Goal: Task Accomplishment & Management: Use online tool/utility

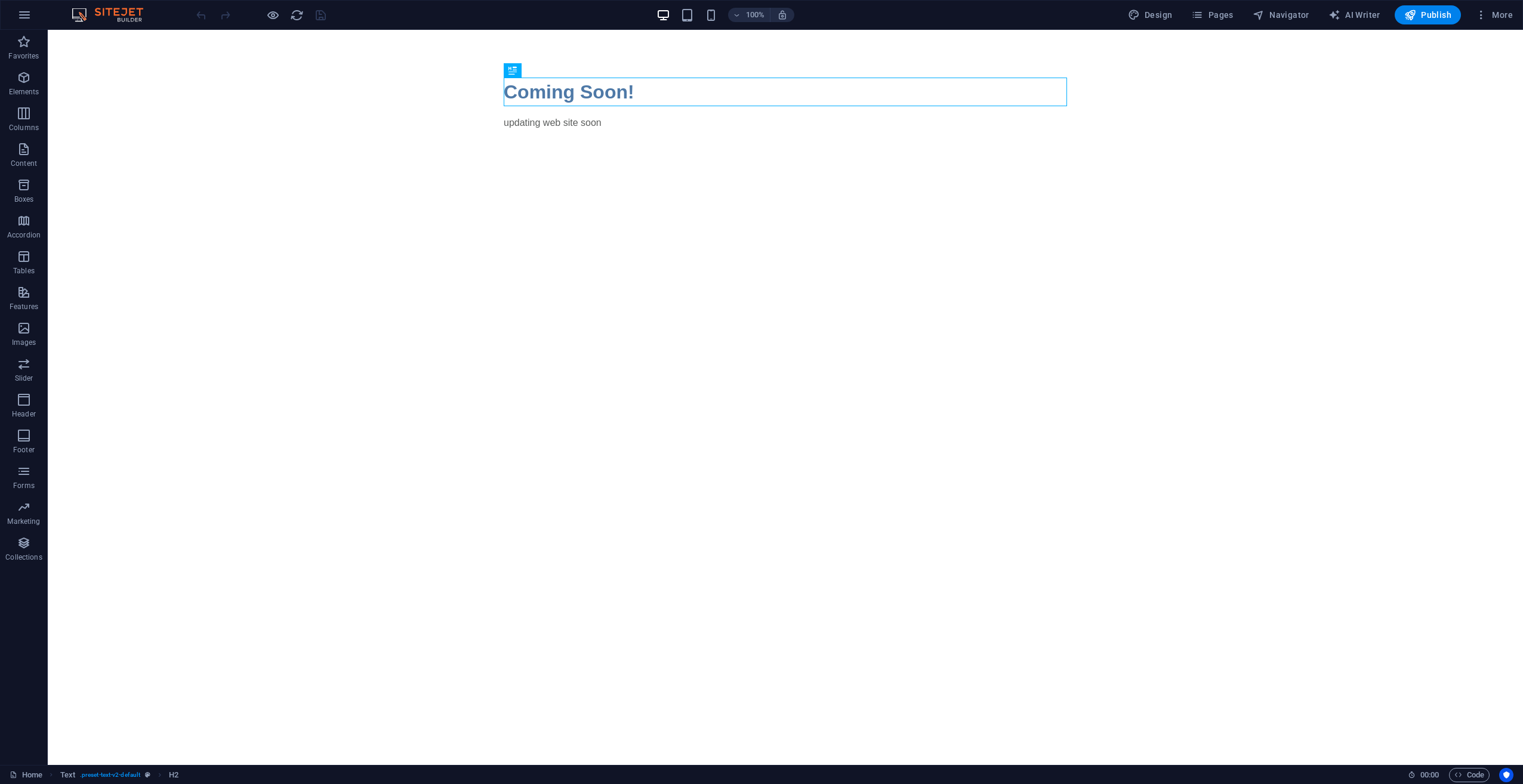
click at [854, 178] on html "Skip to main content Coming Soon! updating web site soon" at bounding box center [785, 103] width 1475 height 148
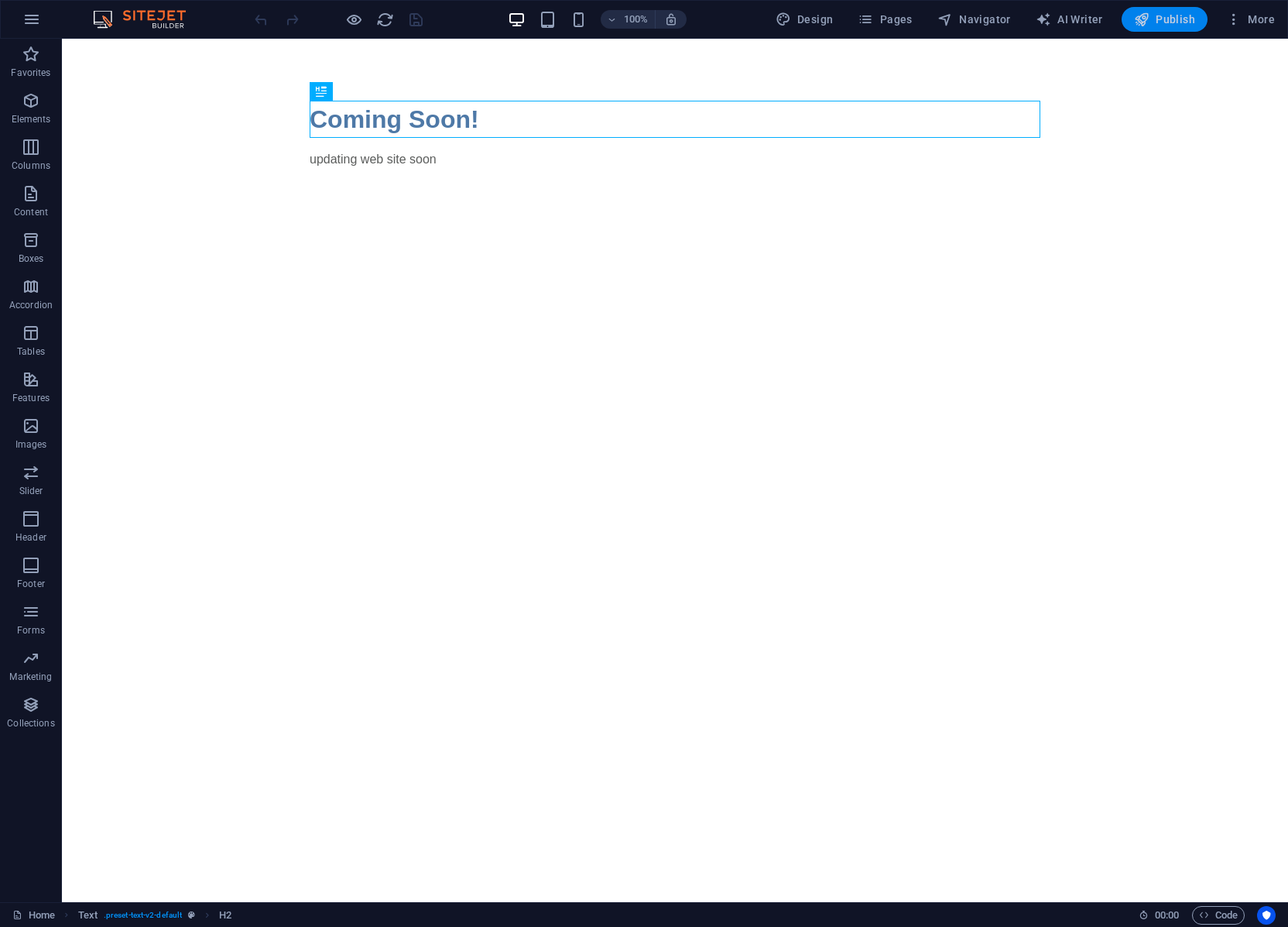
click at [1180, 29] on button "Publish" at bounding box center [1165, 20] width 86 height 25
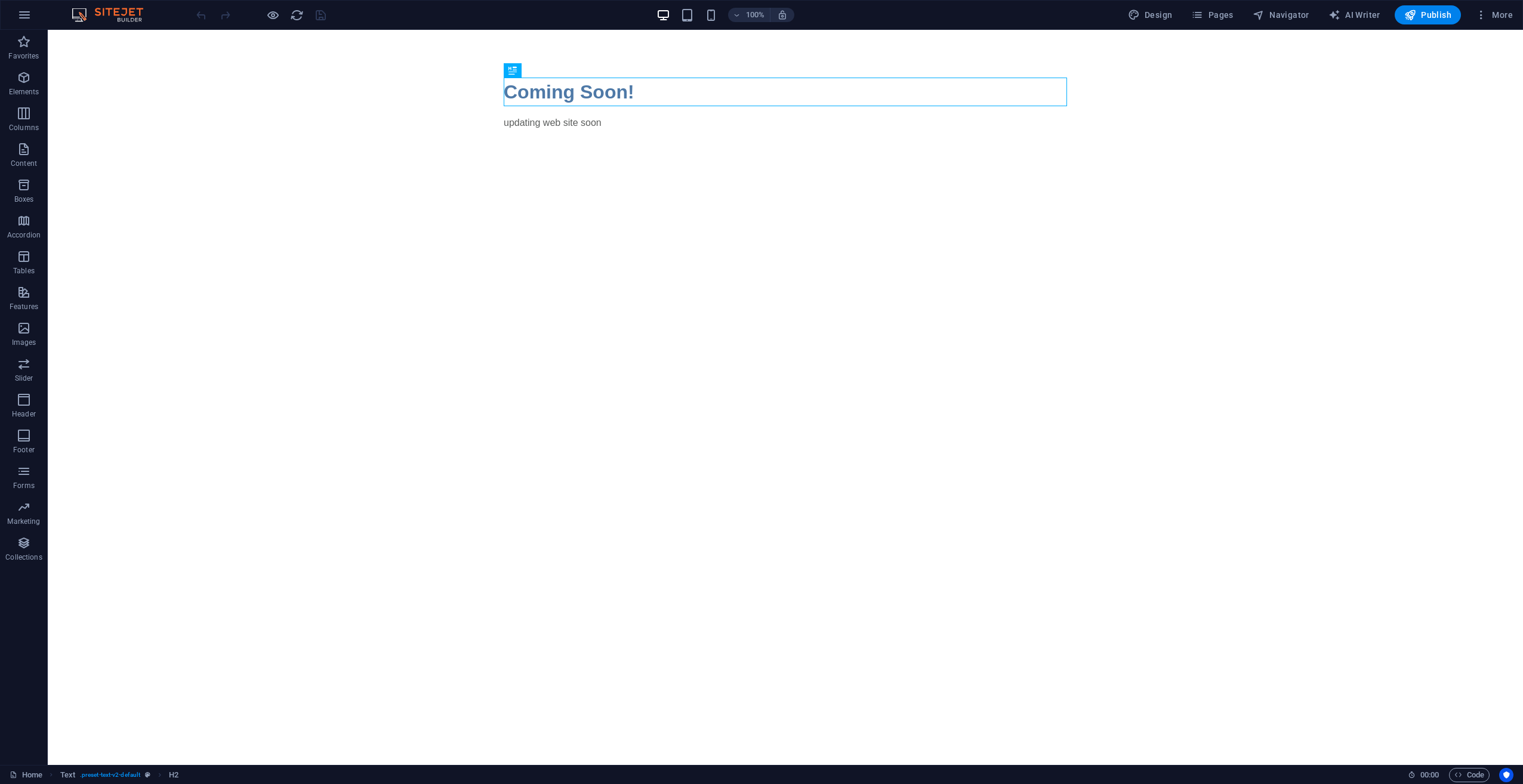
drag, startPoint x: 826, startPoint y: 209, endPoint x: 769, endPoint y: 251, distance: 70.8
click at [769, 175] on div "+ Add section" at bounding box center [785, 178] width 66 height 20
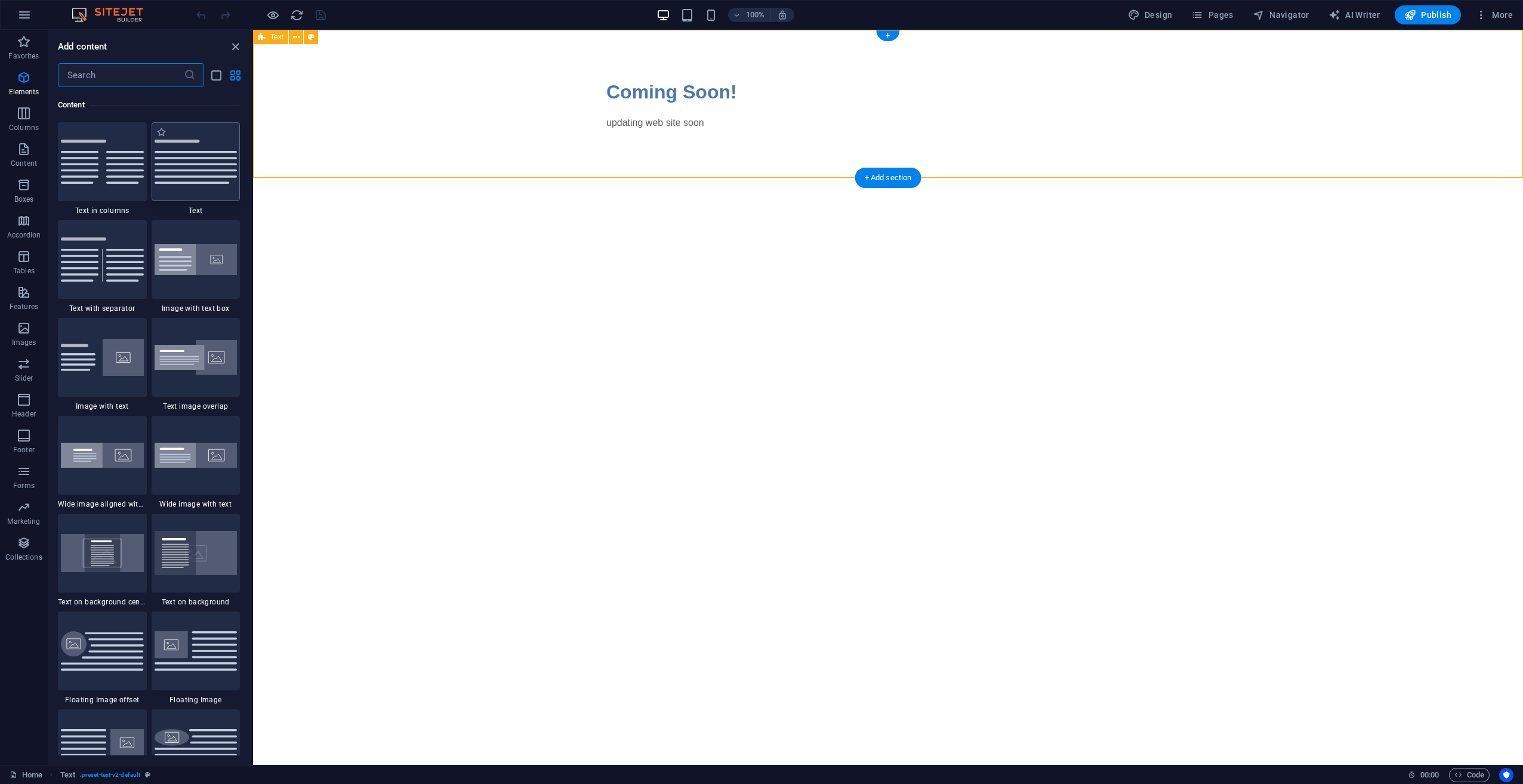
scroll to position [2087, 0]
click at [140, 78] on input "text" at bounding box center [121, 75] width 126 height 24
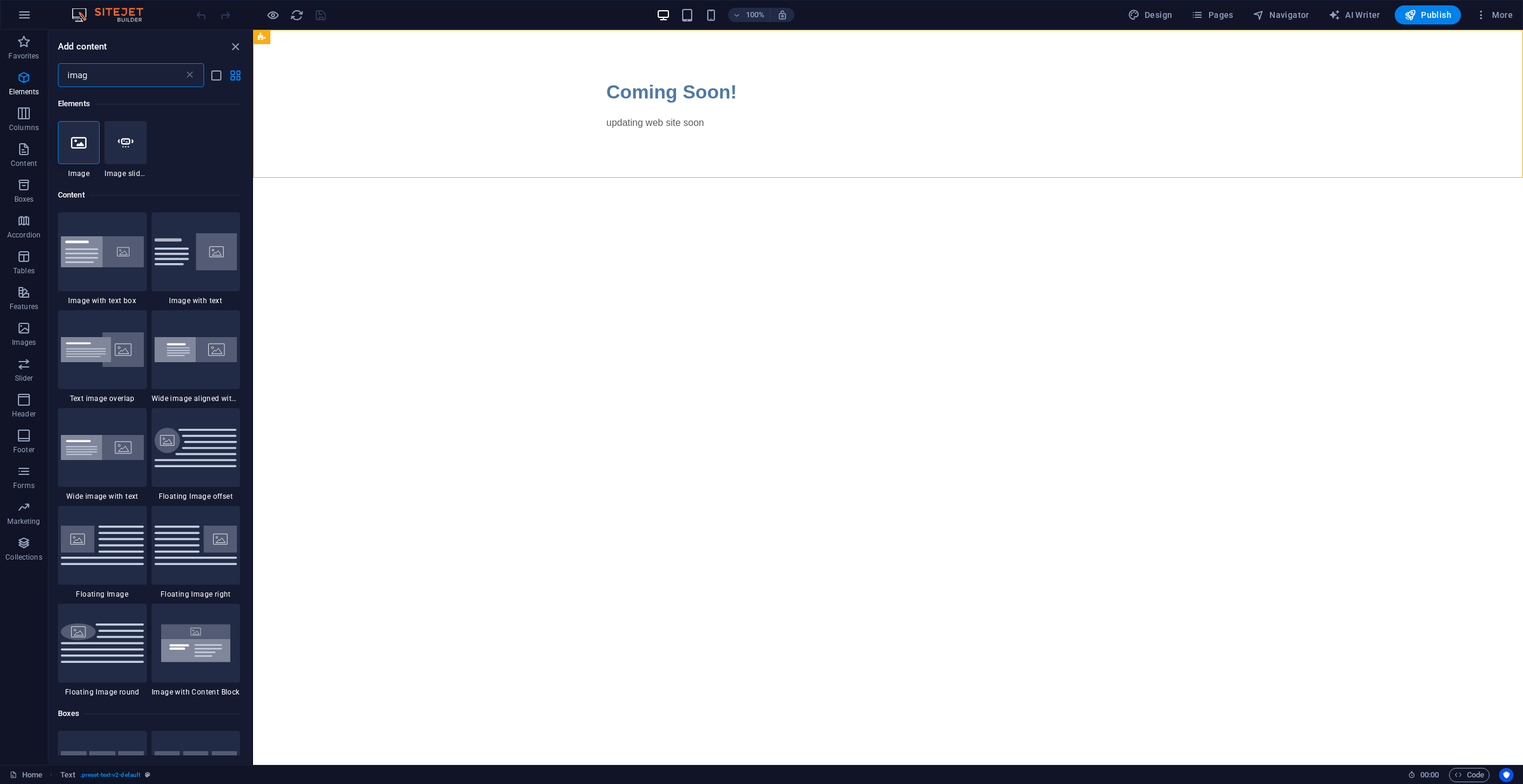
type input "image"
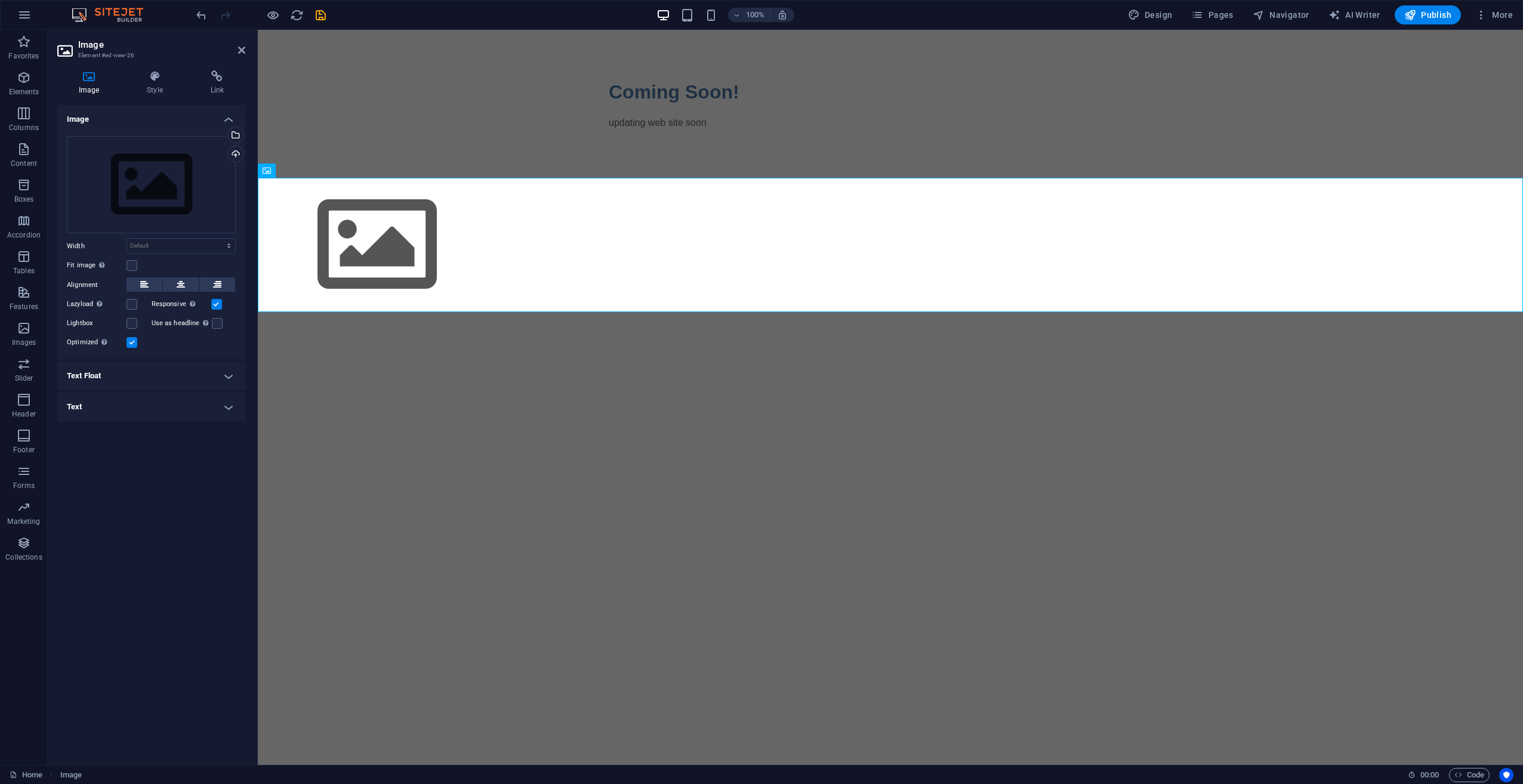
drag, startPoint x: 133, startPoint y: 267, endPoint x: 140, endPoint y: 265, distance: 7.3
click at [135, 267] on label at bounding box center [132, 265] width 11 height 11
click at [0, 0] on input "Fit image Automatically fit image to a fixed width and height" at bounding box center [0, 0] width 0 height 0
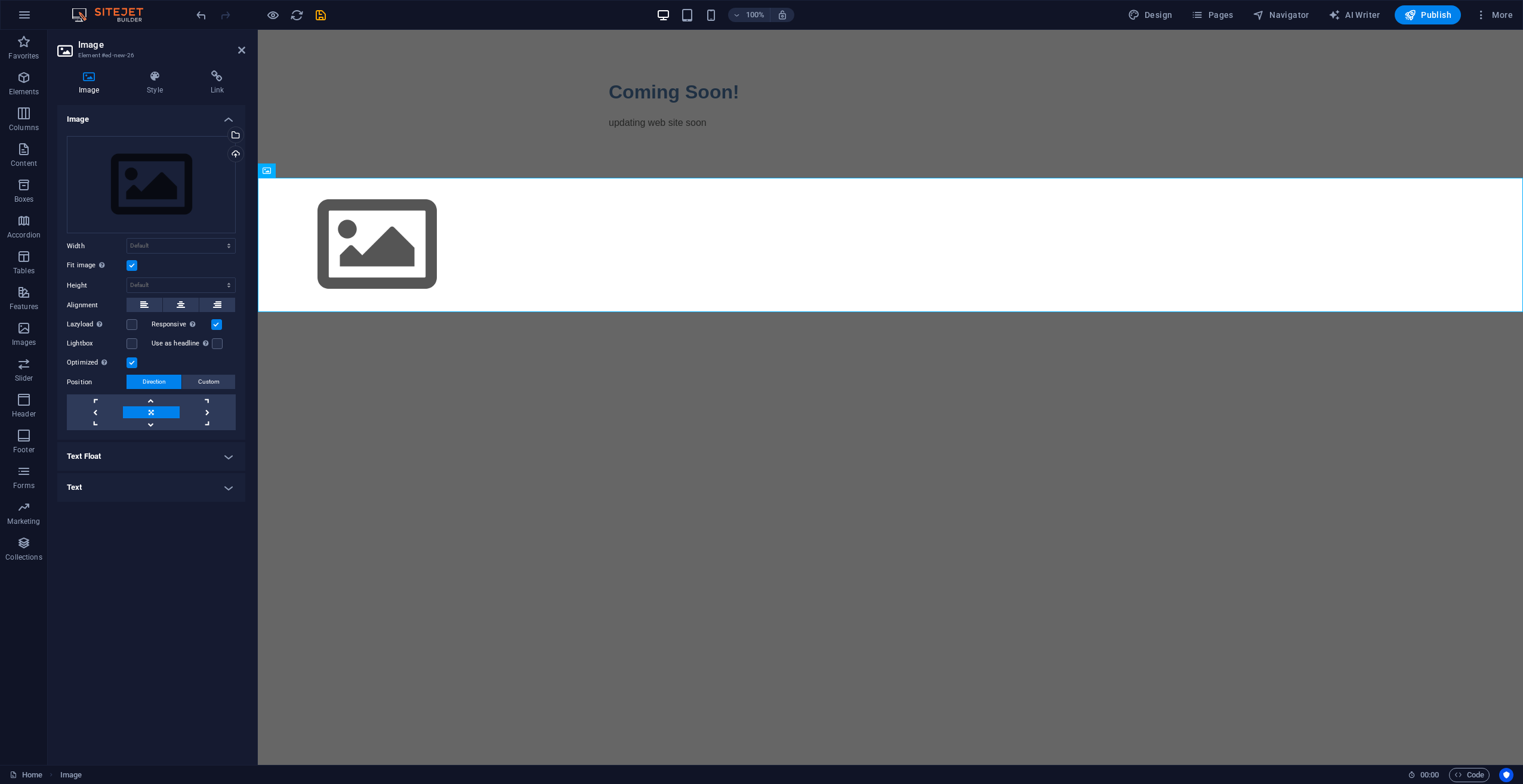
click at [134, 268] on label at bounding box center [132, 265] width 11 height 11
click at [0, 0] on input "Fit image Automatically fit image to a fixed width and height" at bounding box center [0, 0] width 0 height 0
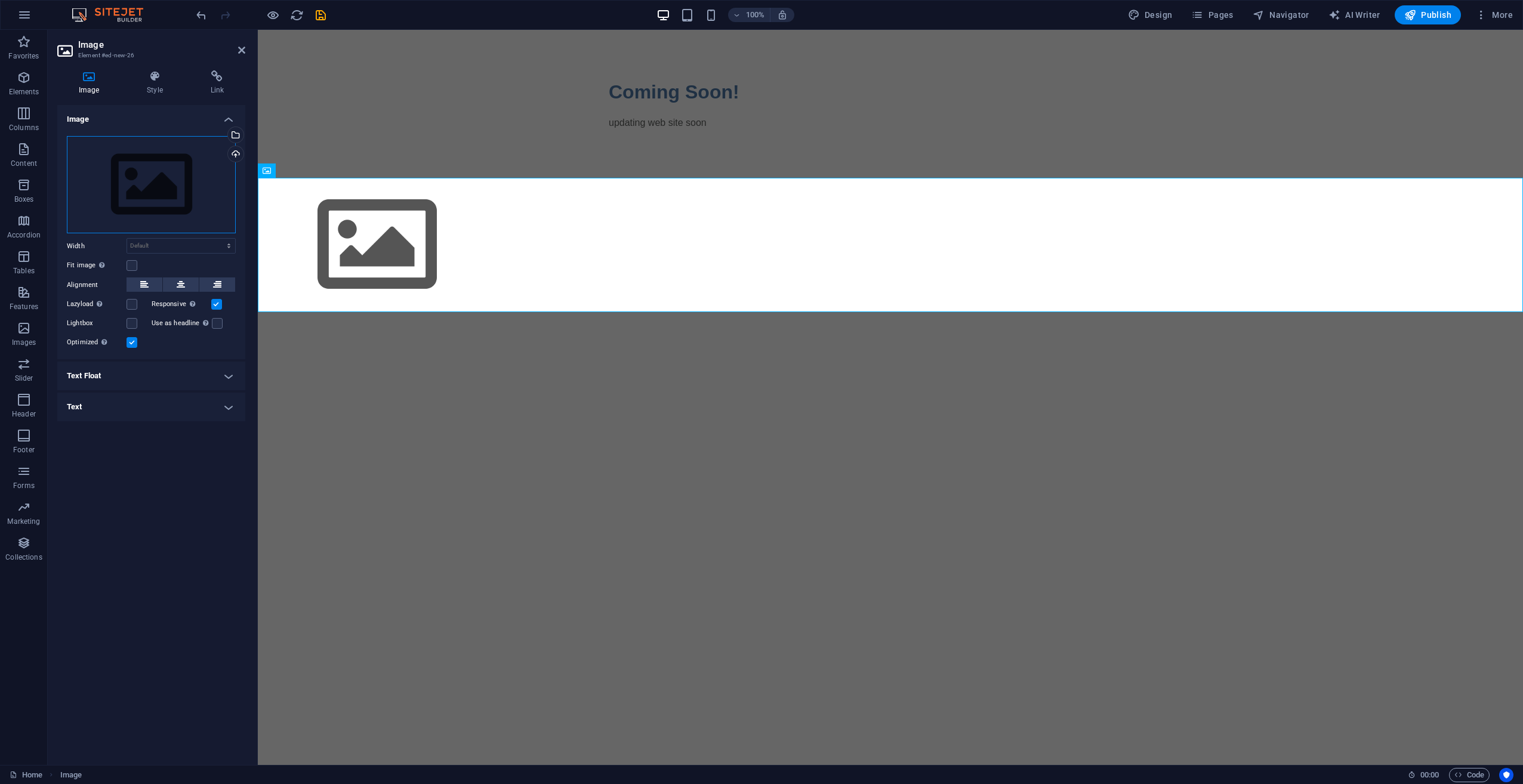
click at [151, 190] on div "Drag files here, click to choose files or select files from Files or our free s…" at bounding box center [151, 185] width 169 height 98
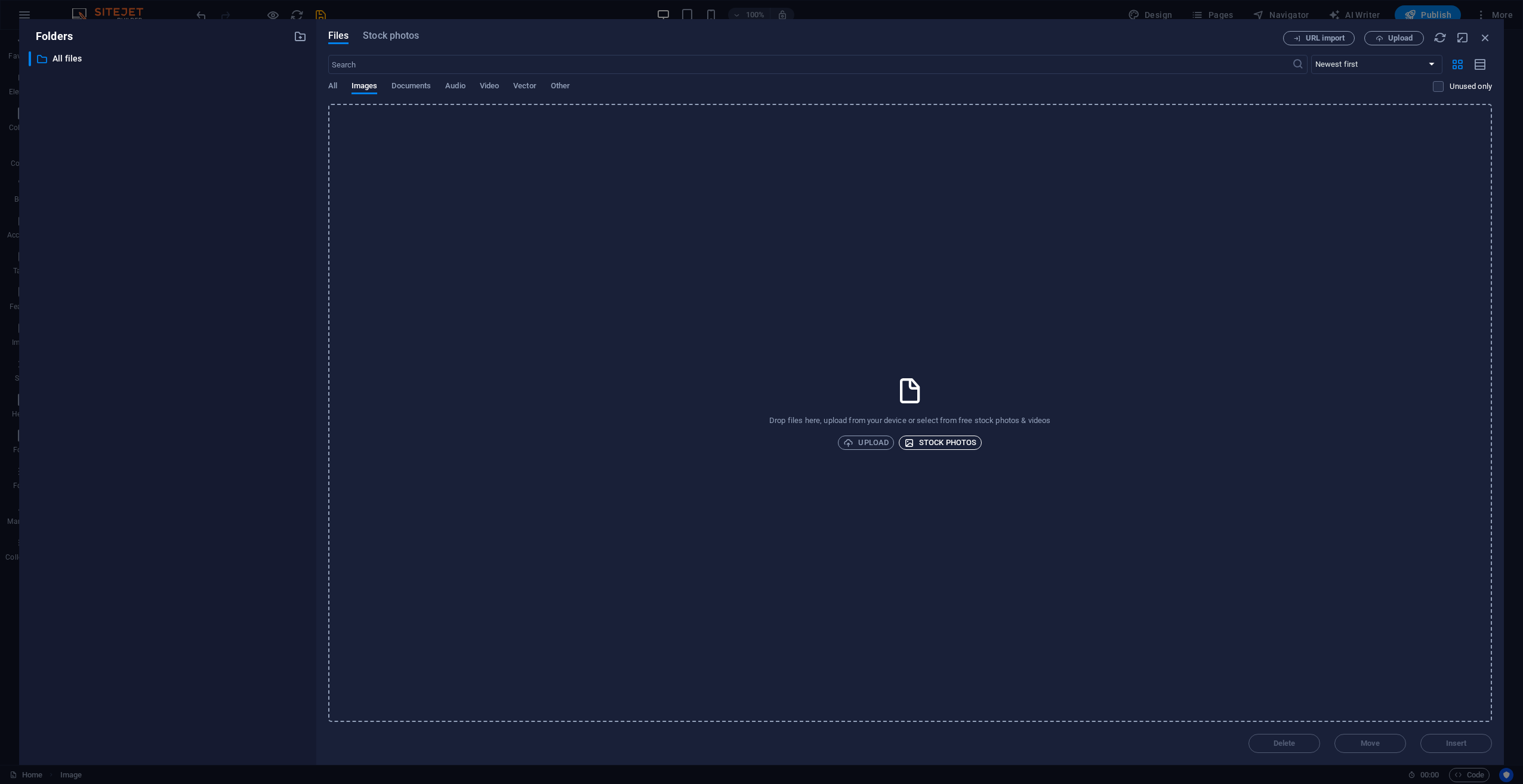
click at [933, 447] on span "Stock photos" at bounding box center [940, 442] width 72 height 14
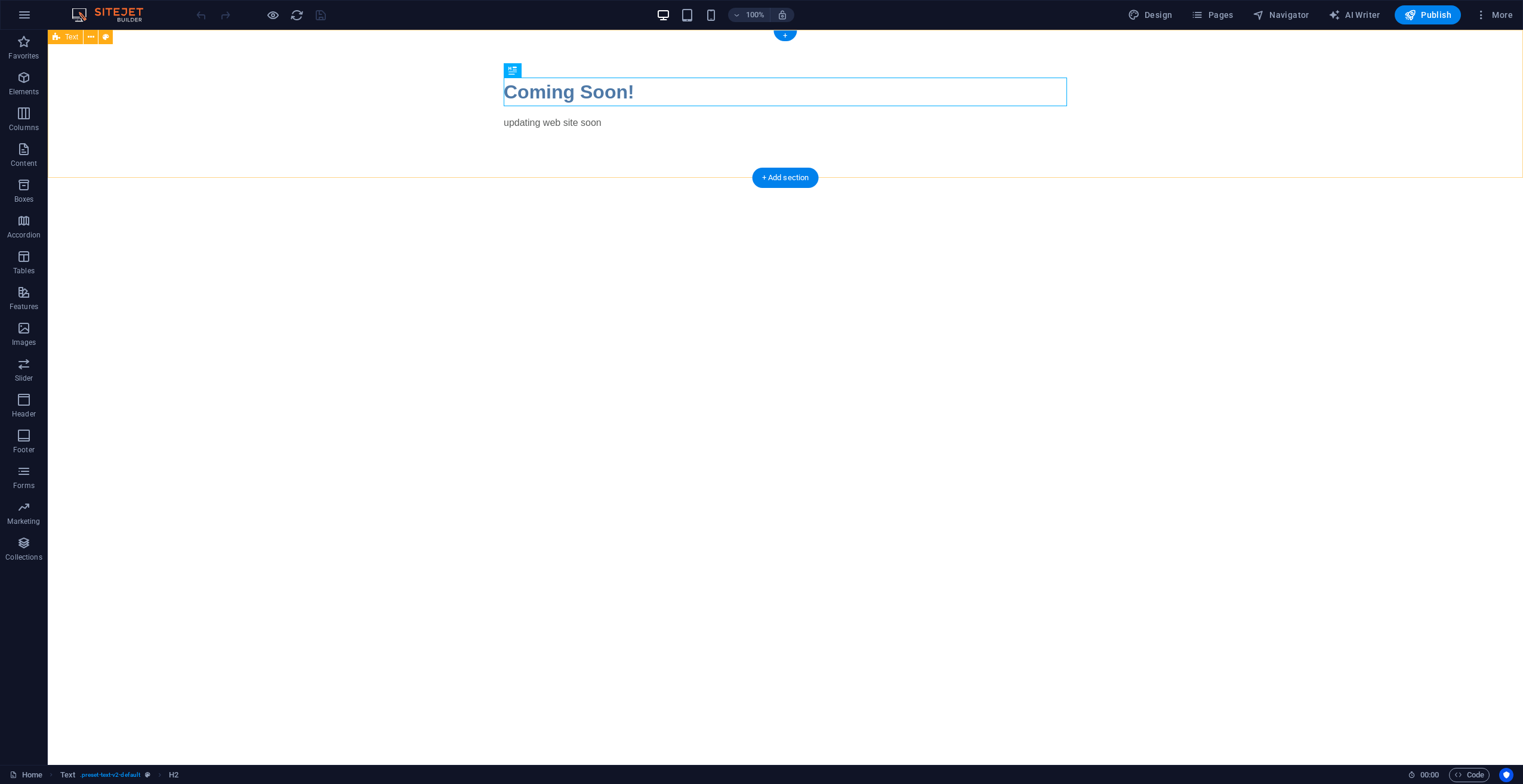
drag, startPoint x: 641, startPoint y: 140, endPoint x: 690, endPoint y: 172, distance: 58.5
click at [641, 141] on div "Coming Soon! updating web site soon" at bounding box center [785, 103] width 1475 height 148
drag, startPoint x: 794, startPoint y: 175, endPoint x: 541, endPoint y: 145, distance: 254.8
click at [794, 175] on div "+ Add section" at bounding box center [785, 178] width 66 height 20
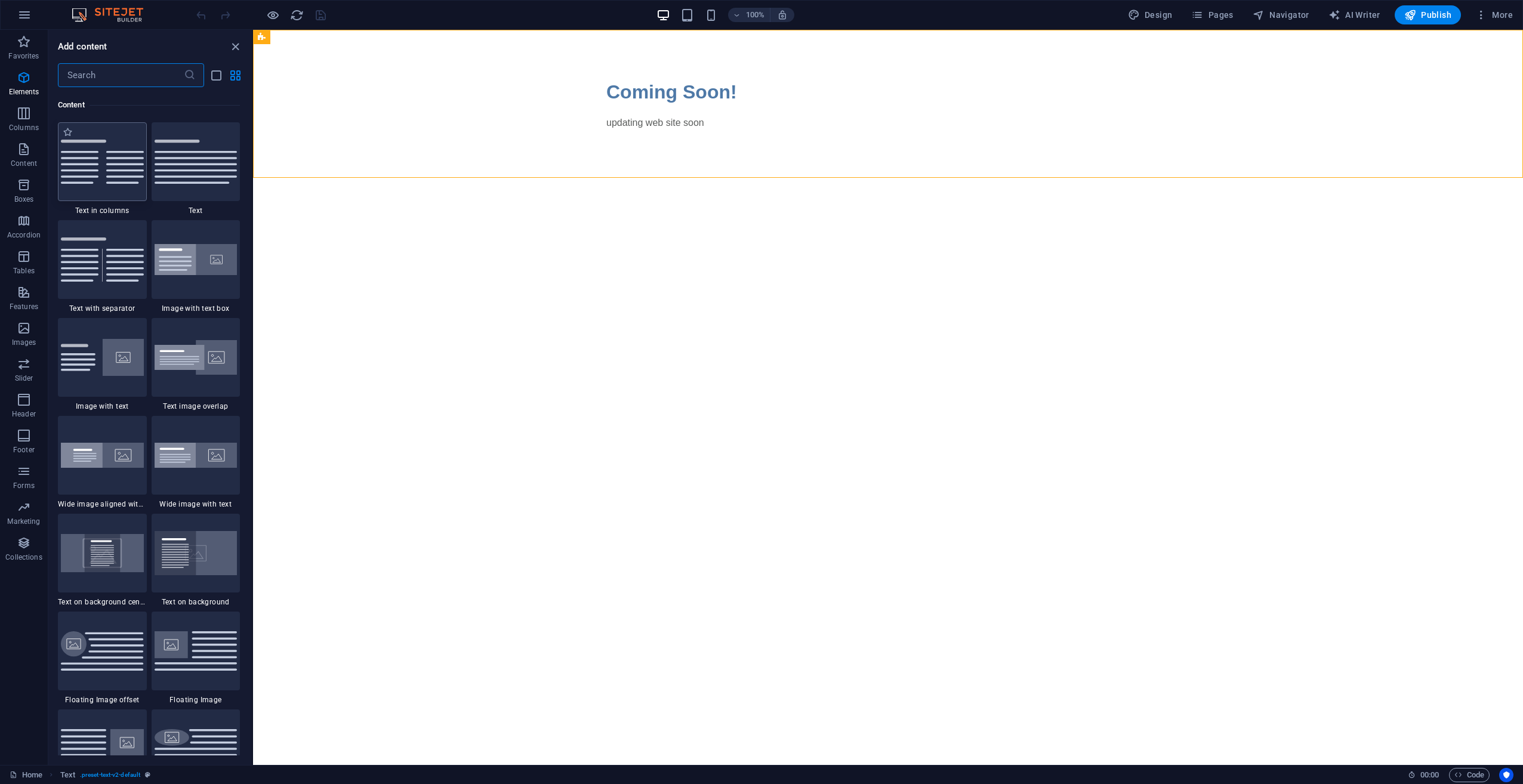
scroll to position [2087, 0]
click at [96, 59] on div "Add content ​ Favorites 1 Star Headline 1 Star Container Elements 1 Star Headli…" at bounding box center [150, 397] width 204 height 735
click at [99, 60] on div "Add content ​ Favorites 1 Star Headline 1 Star Container Elements 1 Star Headli…" at bounding box center [150, 397] width 204 height 735
click at [101, 70] on input "text" at bounding box center [121, 75] width 126 height 24
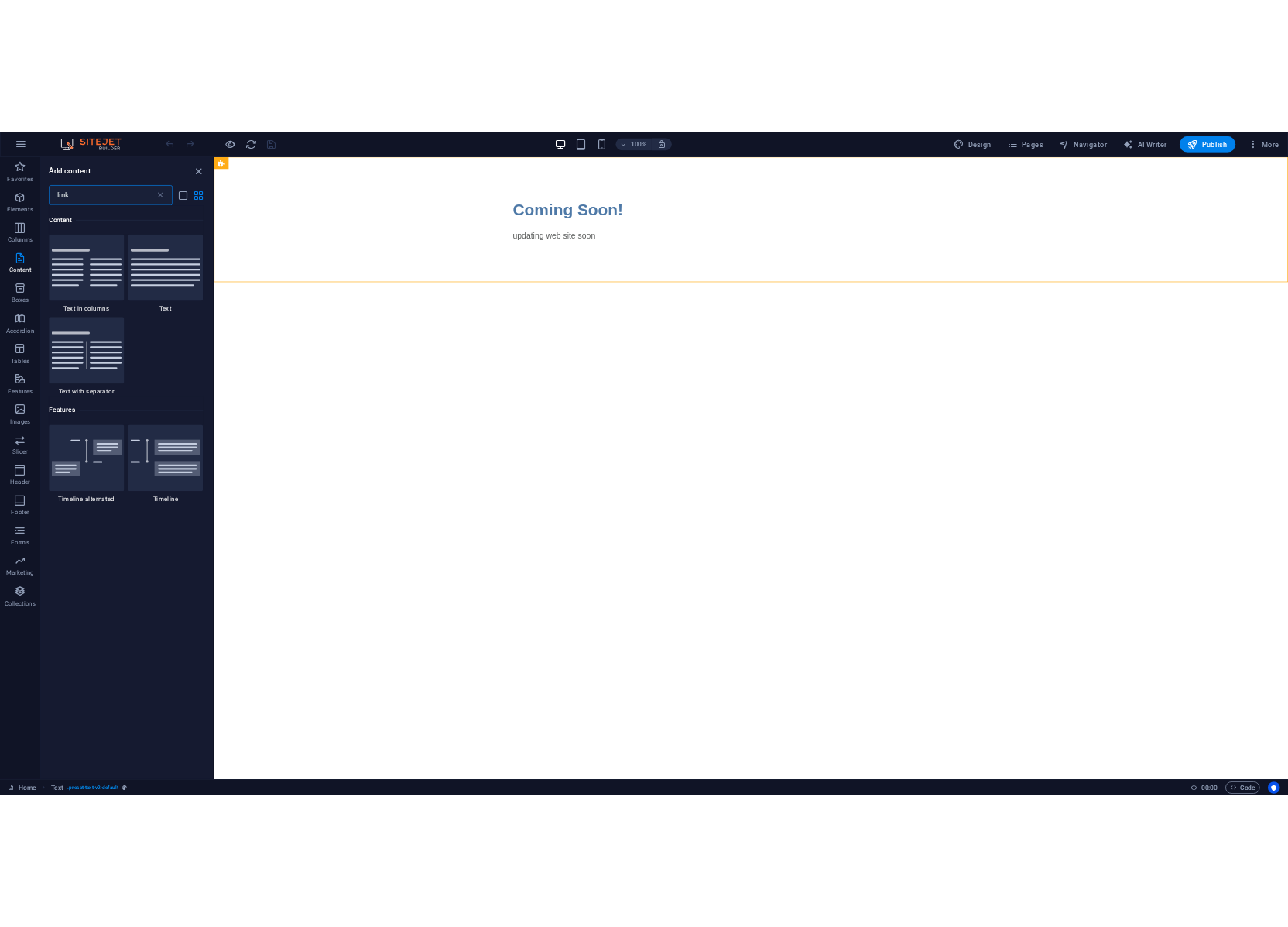
scroll to position [0, 0]
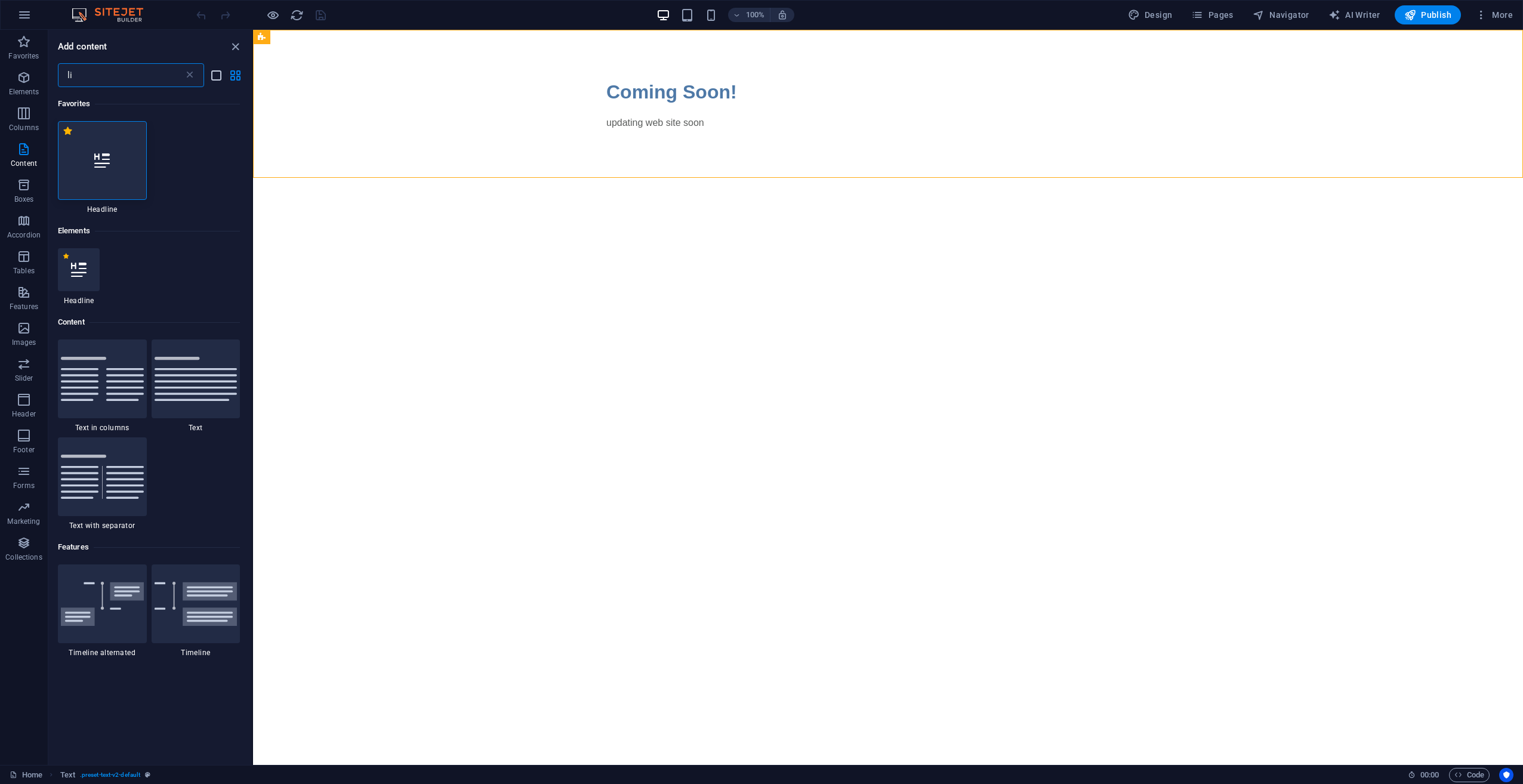
type input "l"
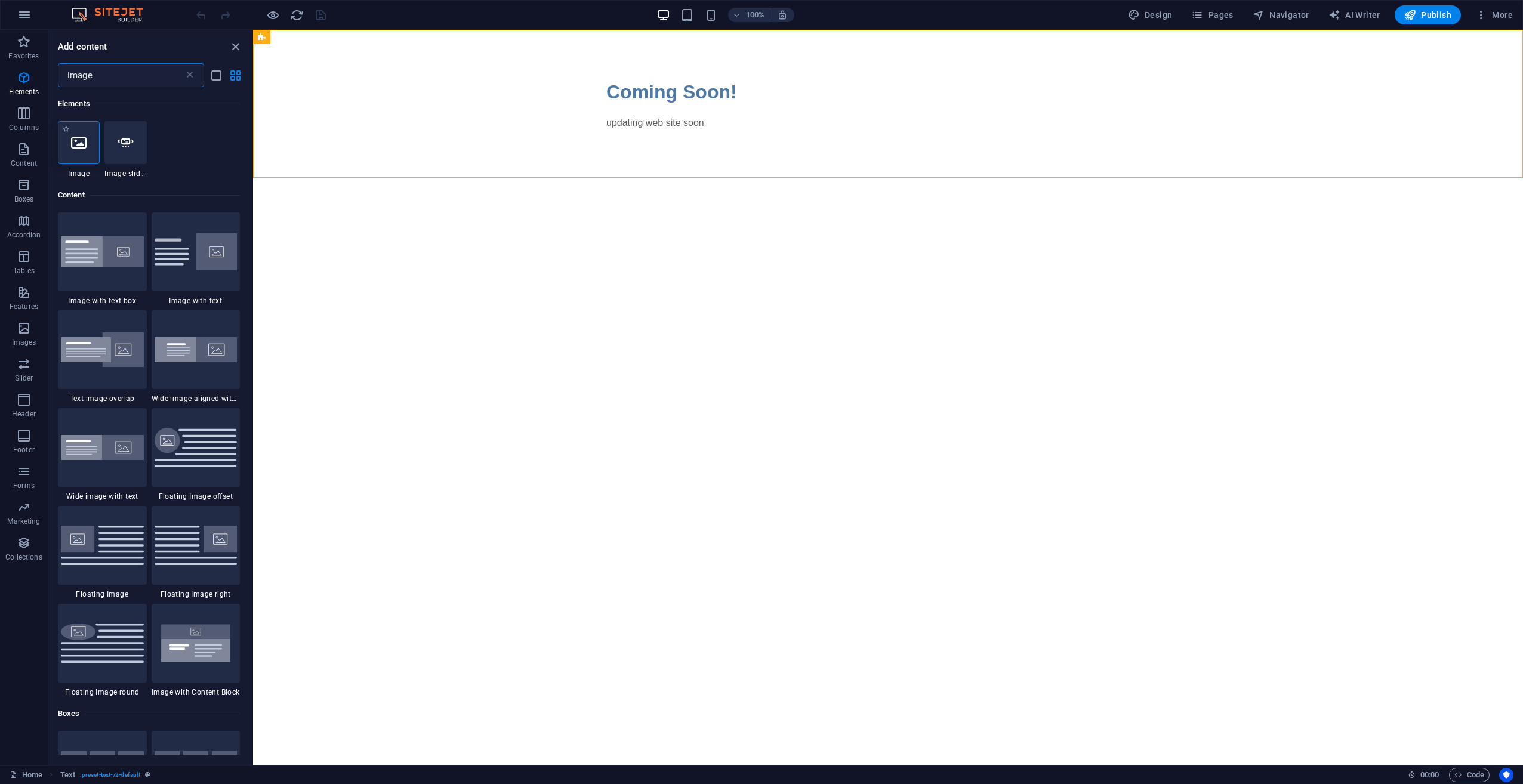
type input "image"
click at [72, 147] on icon at bounding box center [79, 142] width 16 height 16
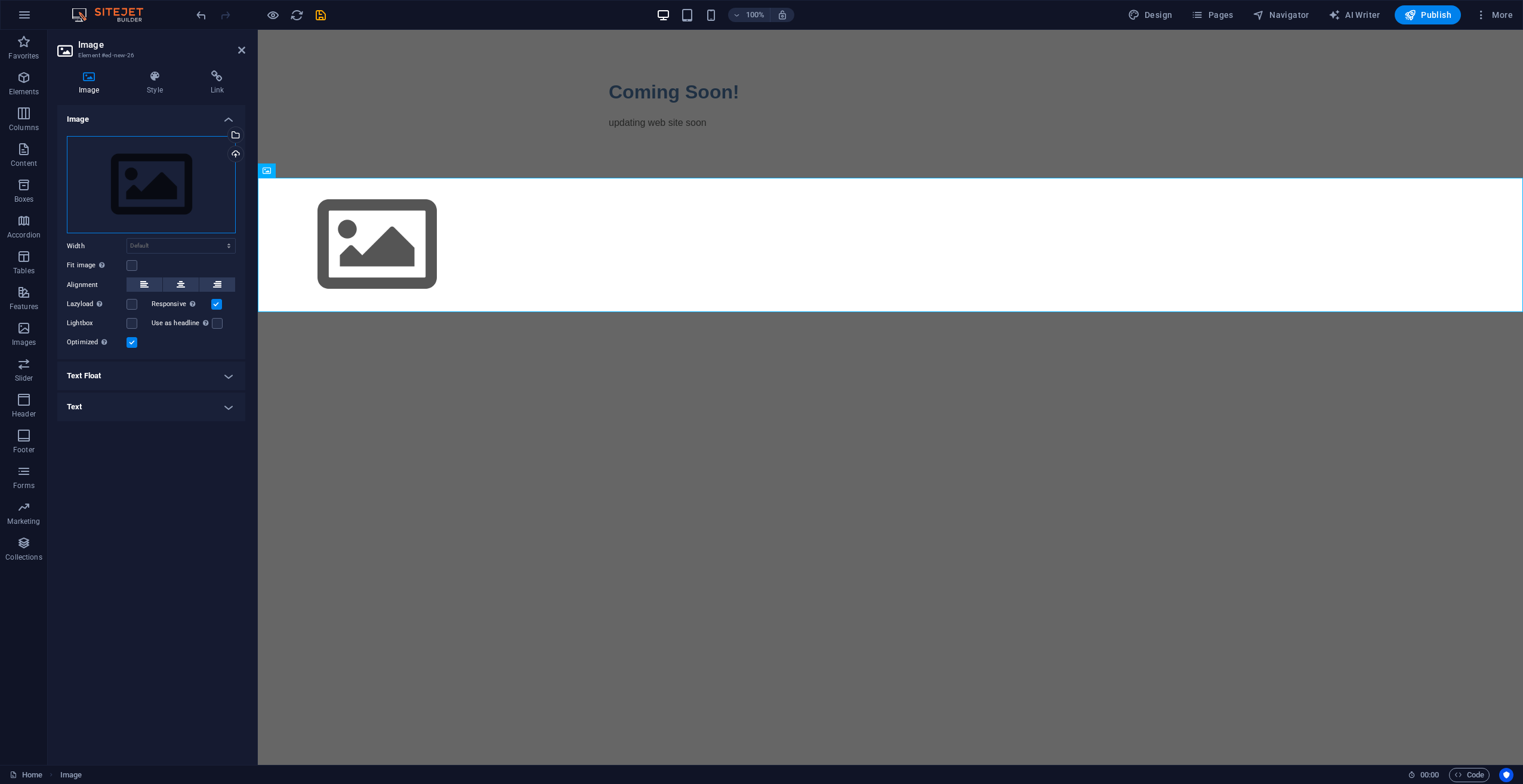
click at [129, 147] on div "Drag files here, click to choose files or select files from Files or our free s…" at bounding box center [151, 185] width 169 height 98
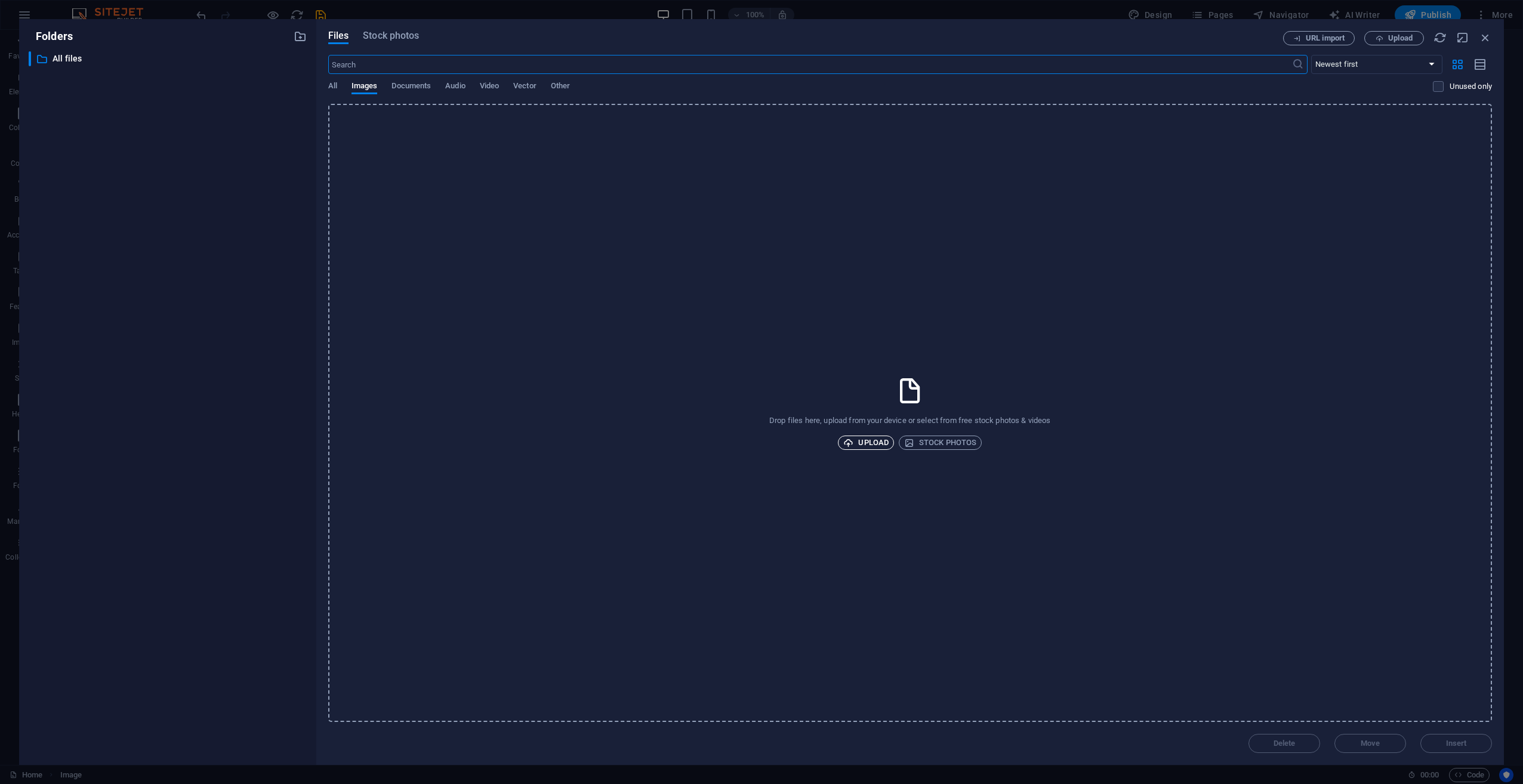
click at [872, 436] on span "Upload" at bounding box center [866, 442] width 45 height 14
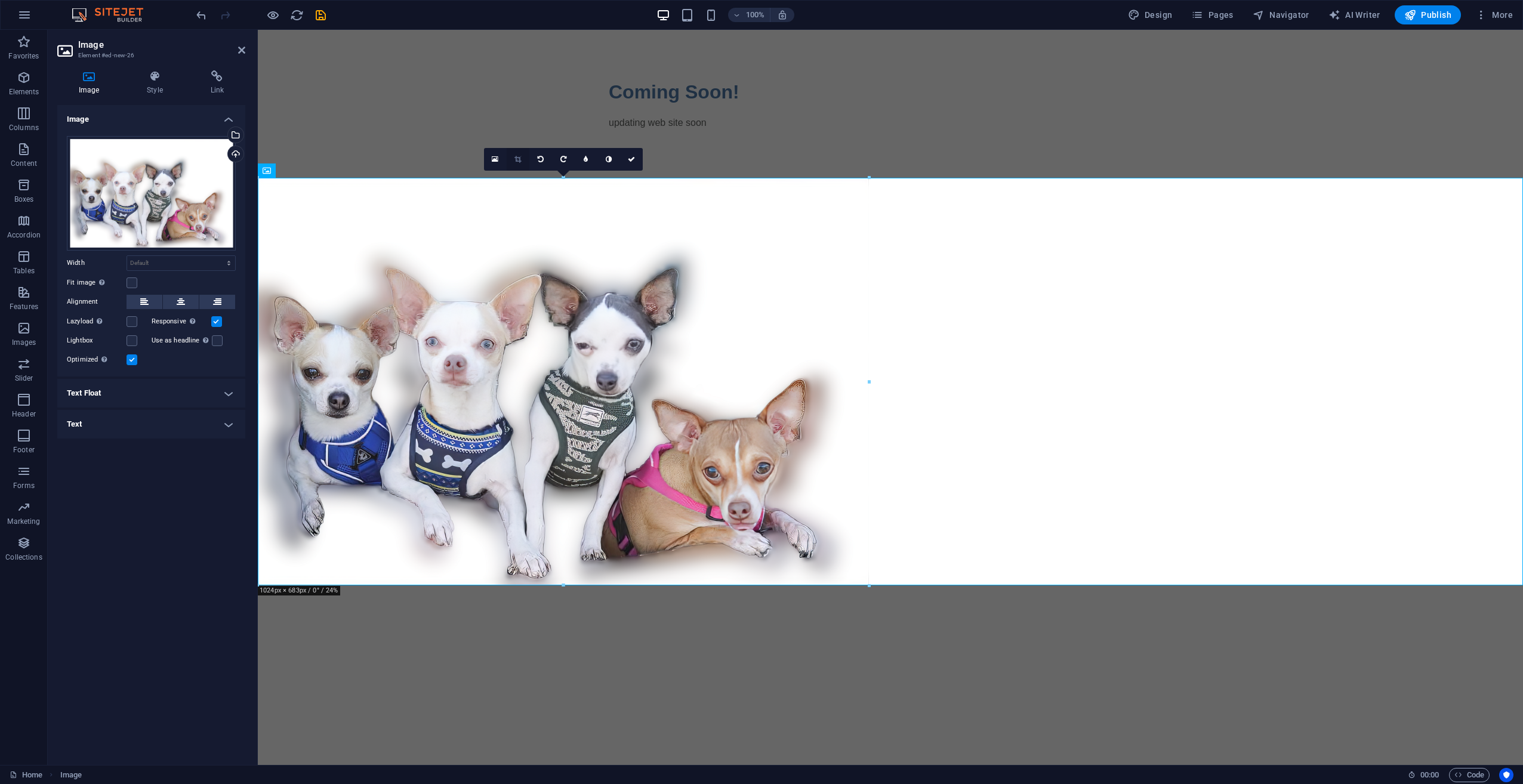
click at [519, 168] on link at bounding box center [518, 159] width 23 height 23
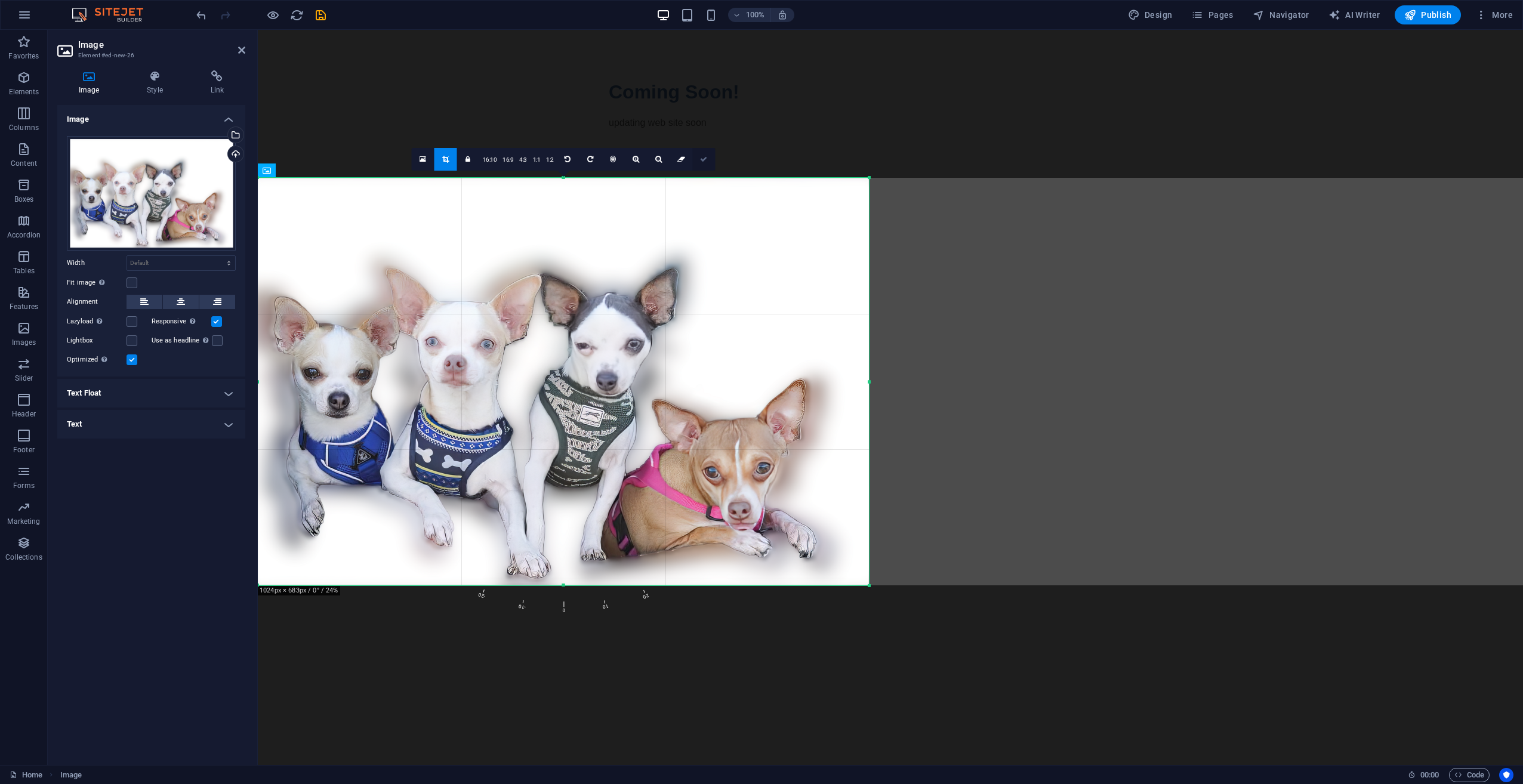
click at [701, 160] on icon at bounding box center [703, 159] width 7 height 7
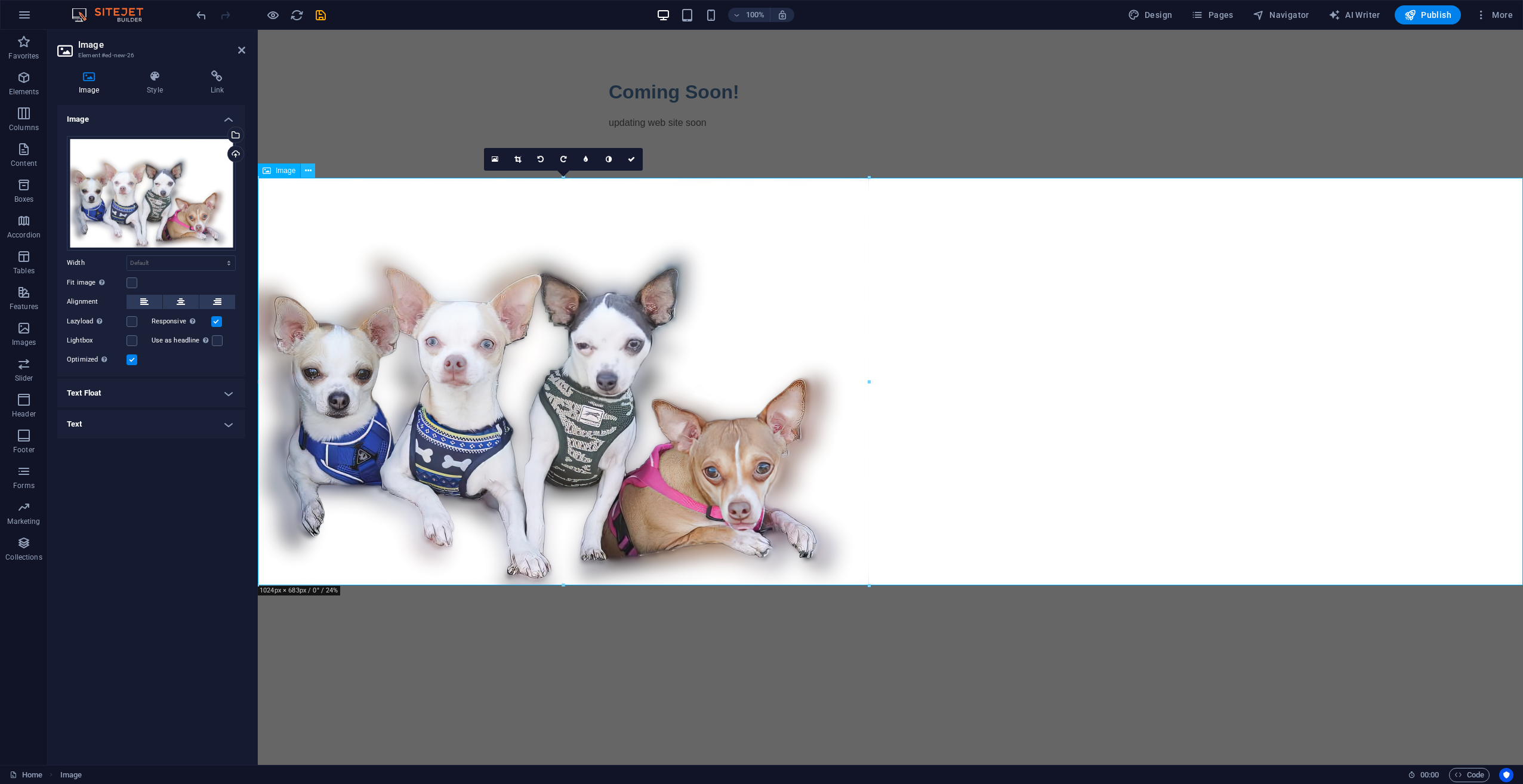
click at [307, 171] on icon at bounding box center [308, 171] width 6 height 13
click at [185, 299] on button at bounding box center [180, 302] width 36 height 14
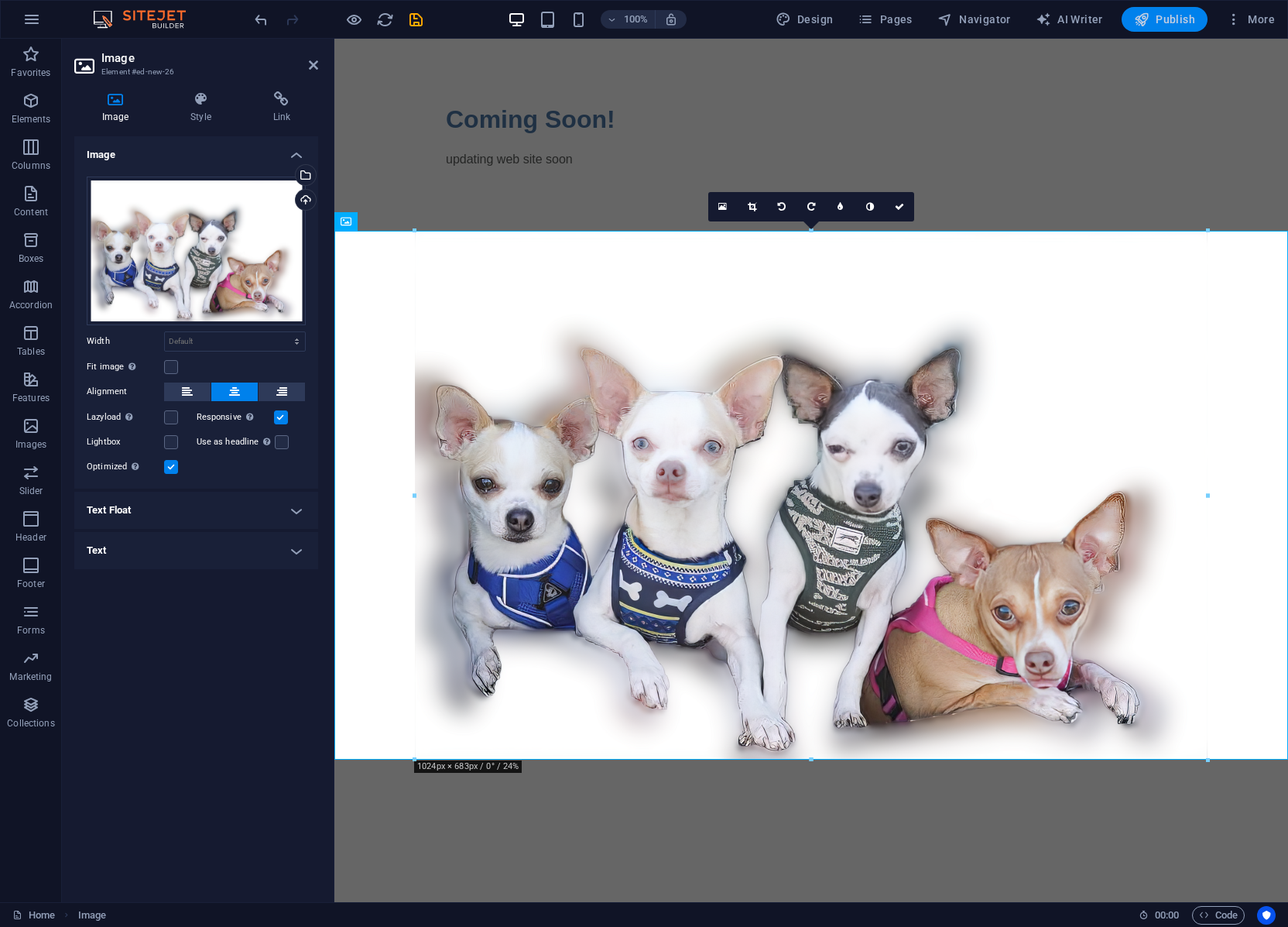
click at [1194, 20] on span "Publish" at bounding box center [1165, 19] width 61 height 16
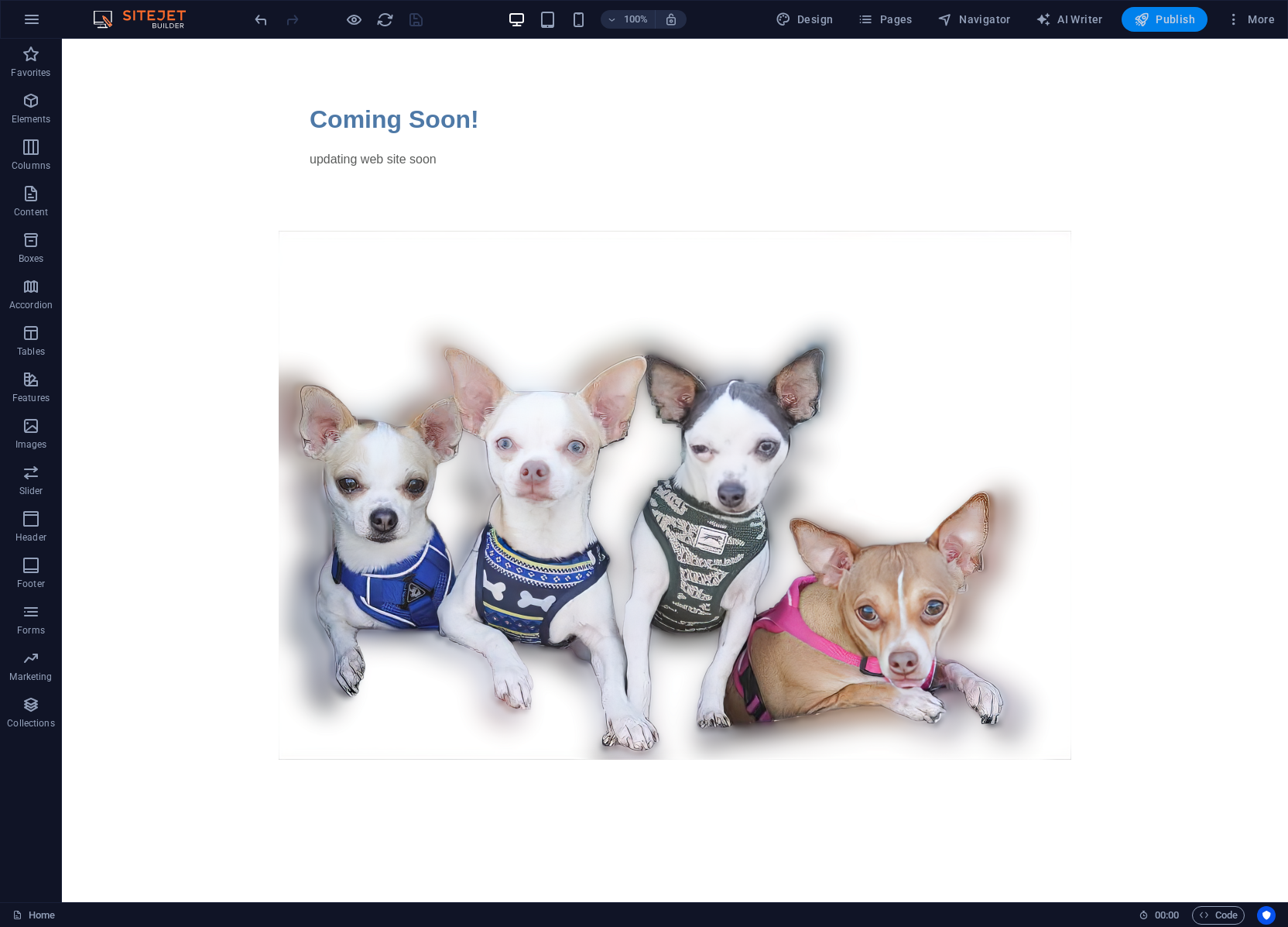
click at [1184, 20] on span "Publish" at bounding box center [1165, 19] width 61 height 16
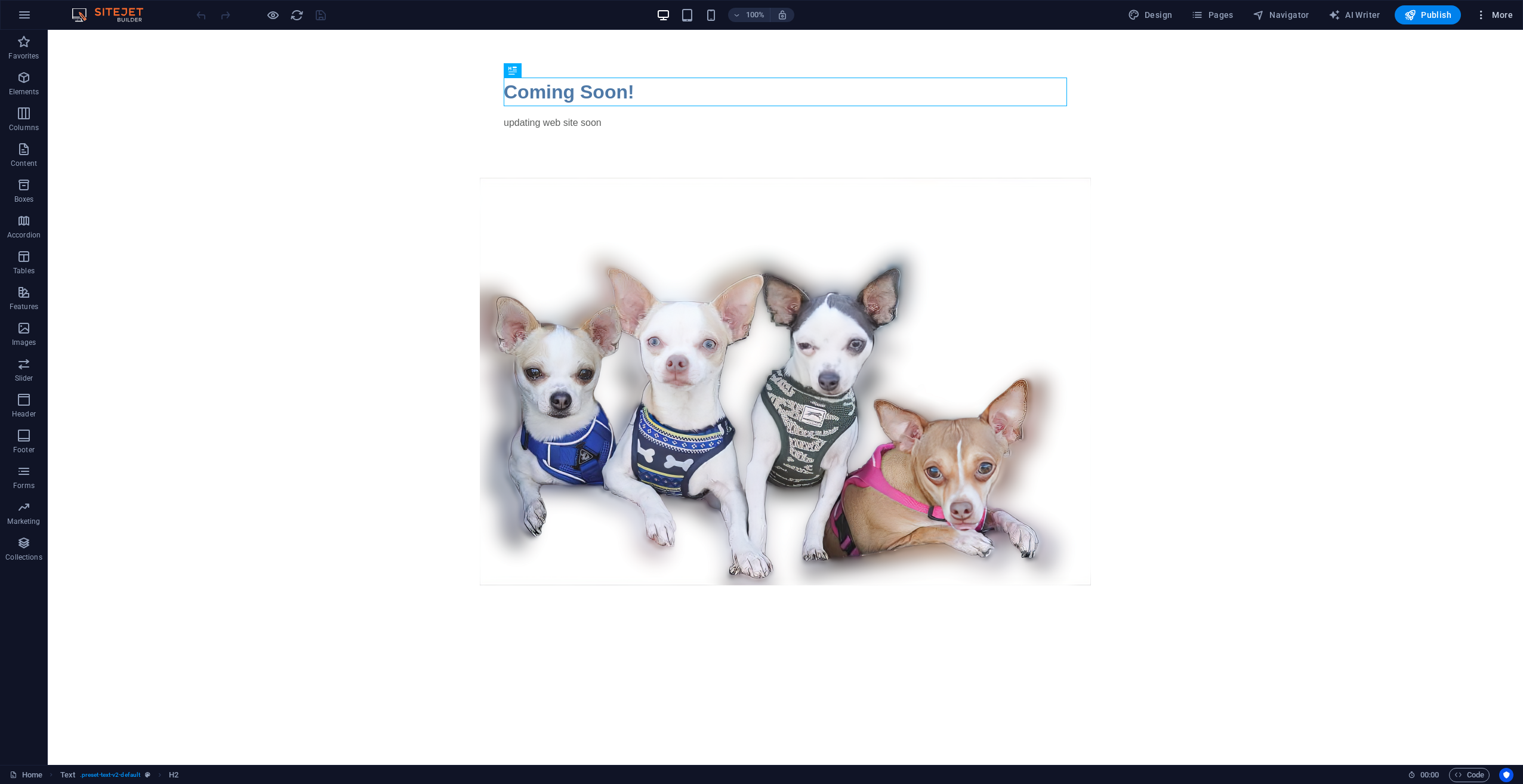
click at [1501, 9] on span "More" at bounding box center [1494, 14] width 38 height 12
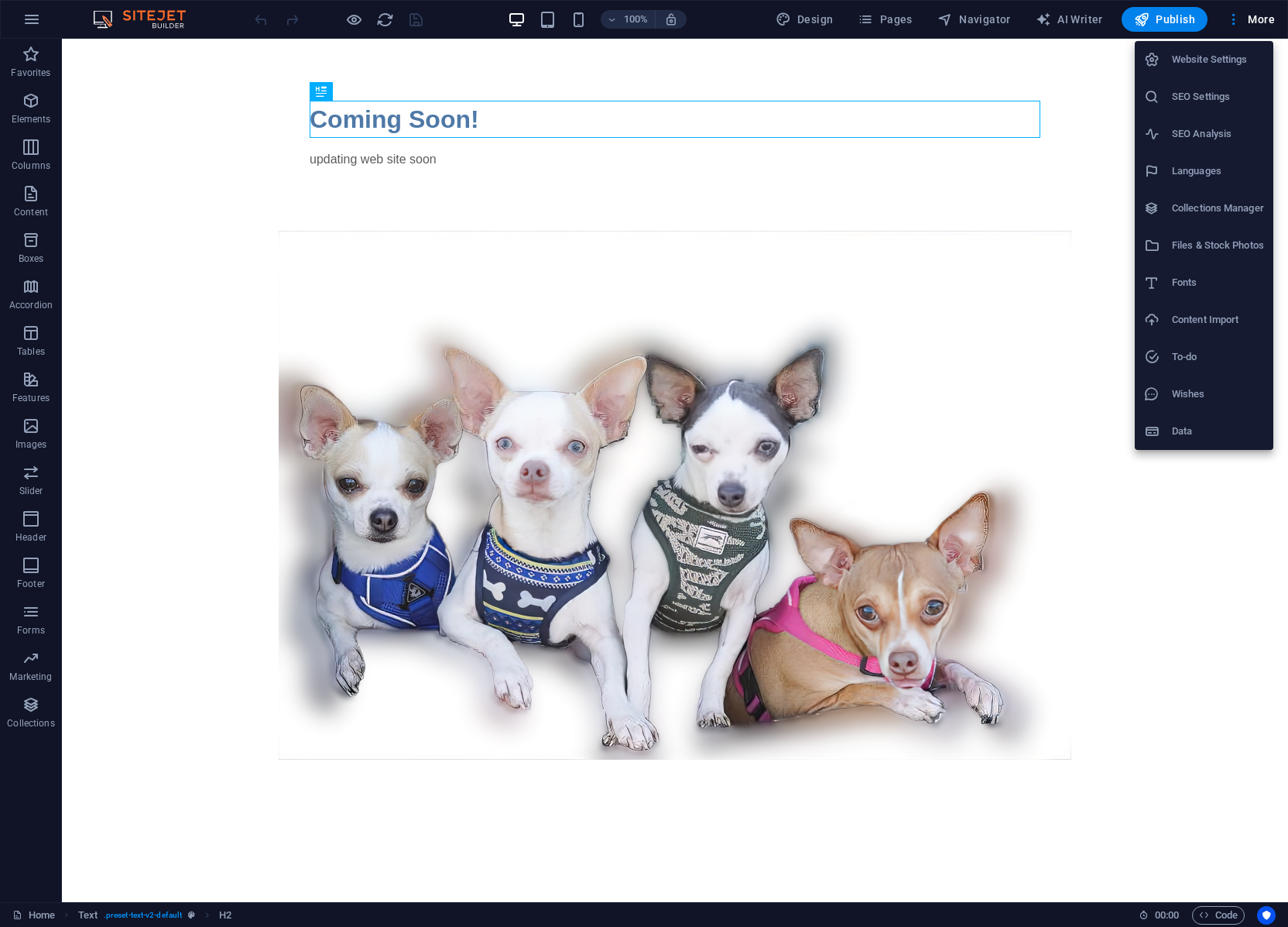
click at [1268, 13] on div at bounding box center [644, 463] width 1288 height 927
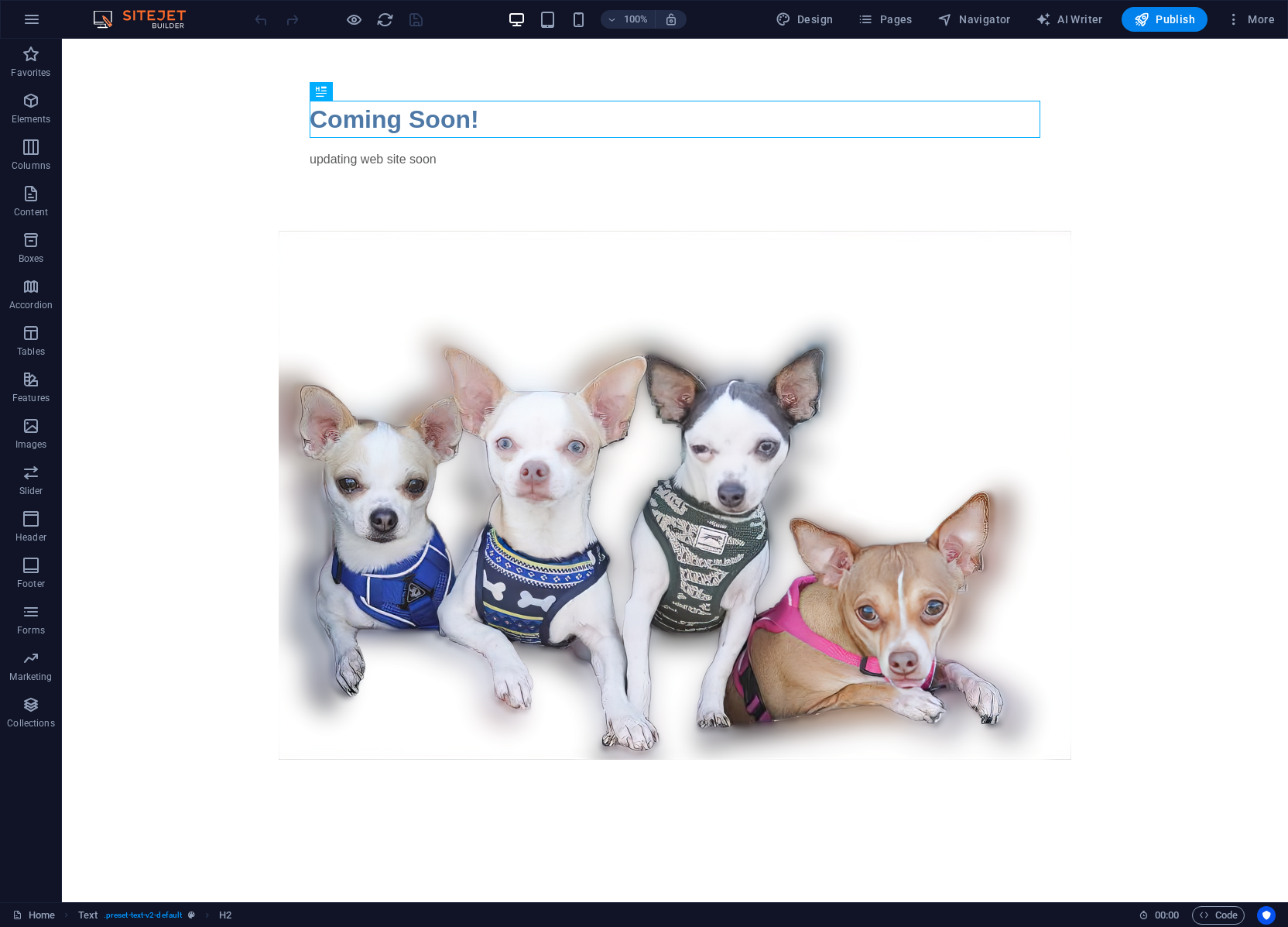
click at [1268, 13] on span "More" at bounding box center [1250, 19] width 49 height 16
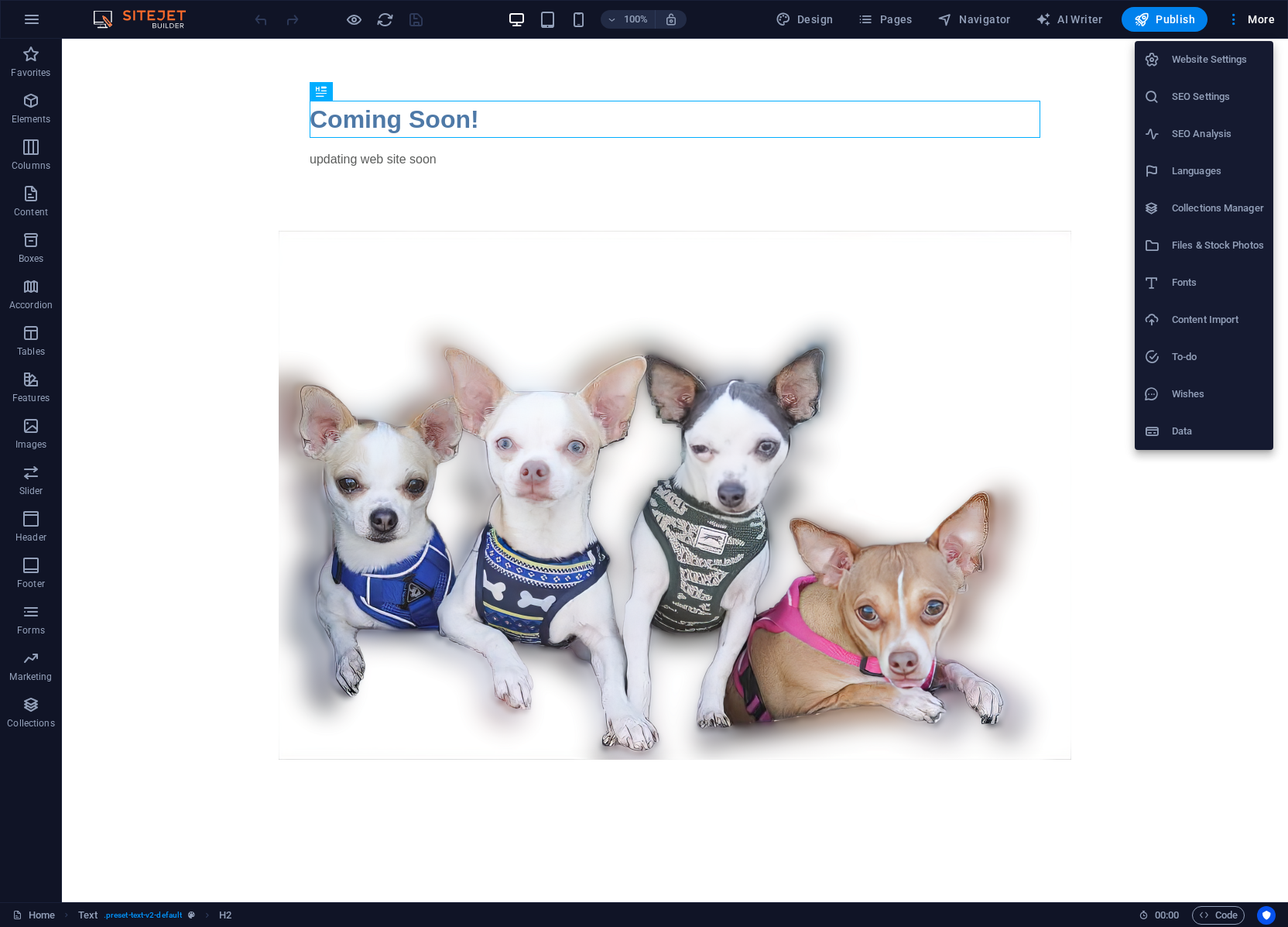
click at [1226, 52] on h6 "Website Settings" at bounding box center [1218, 60] width 92 height 19
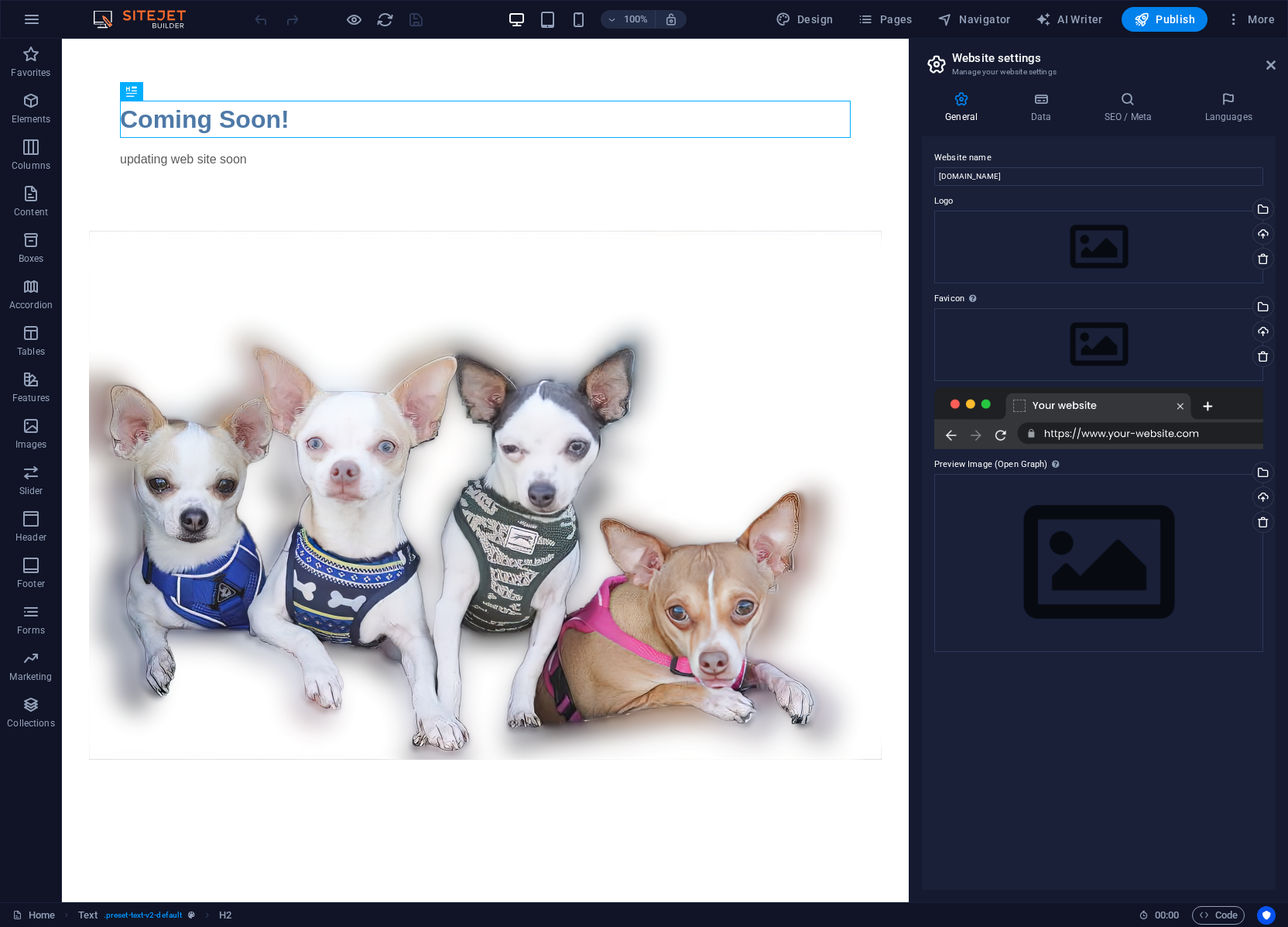
click at [1095, 434] on div at bounding box center [1098, 418] width 329 height 62
click at [1095, 427] on div at bounding box center [1098, 418] width 329 height 62
click at [1194, 437] on div at bounding box center [1098, 418] width 329 height 62
click at [1049, 542] on div "Drag files here, click to choose files or select files from Files or our free s…" at bounding box center [1098, 562] width 329 height 178
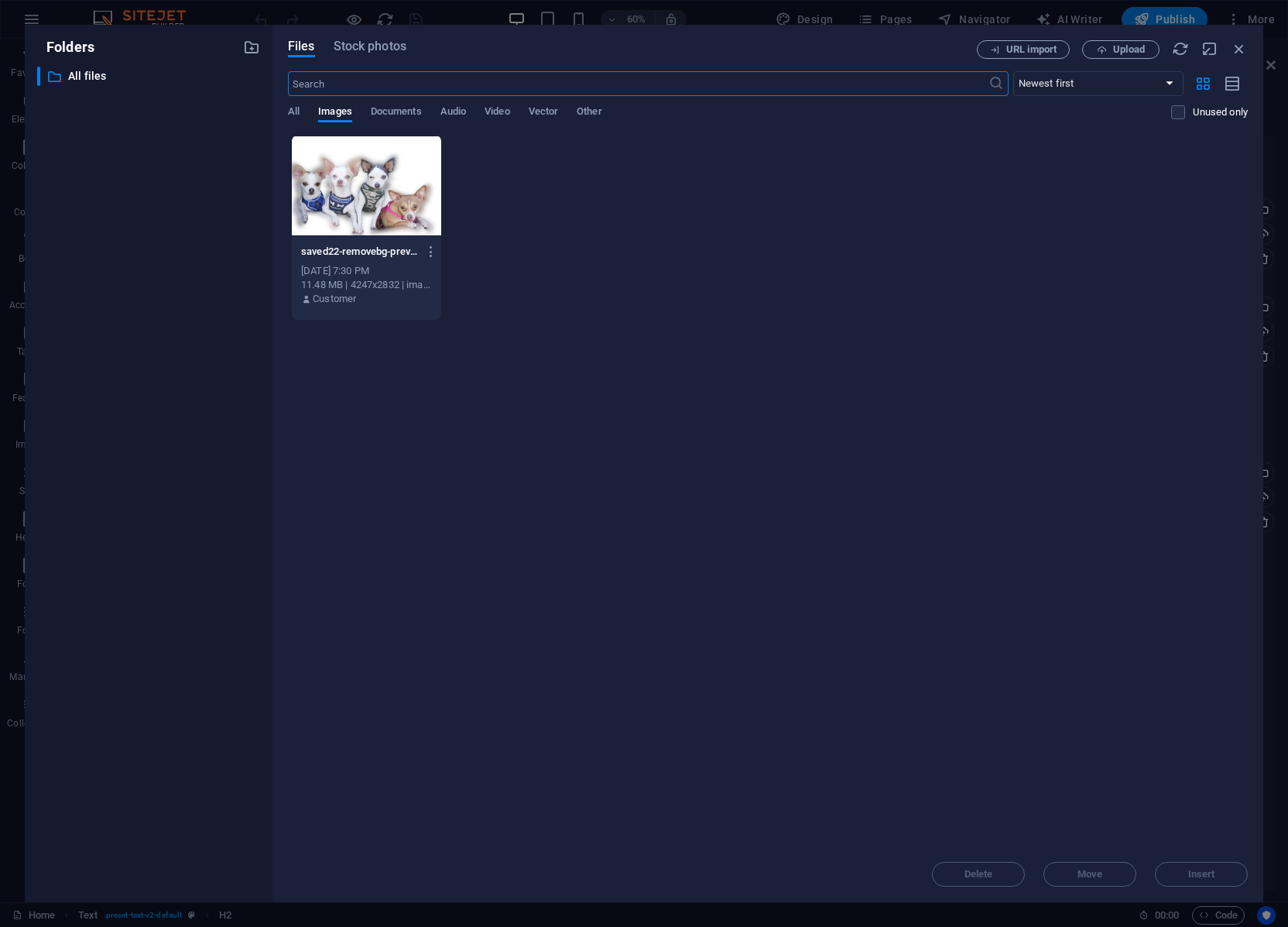
click at [393, 208] on div at bounding box center [366, 186] width 150 height 101
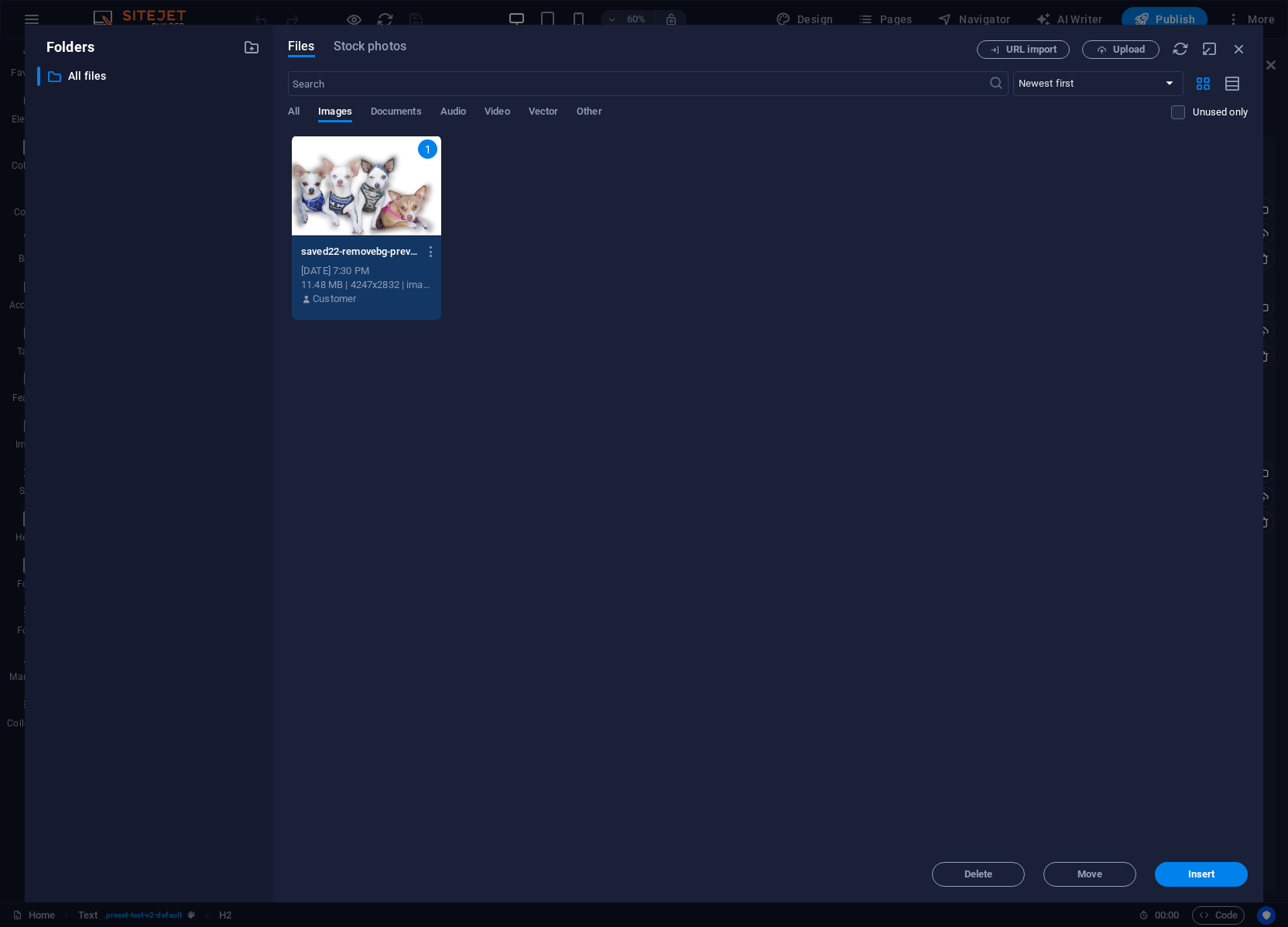
click at [1182, 11] on div "Folders ​ All files All files Files Stock photos URL import Upload ​ Newest fir…" at bounding box center [644, 463] width 1288 height 927
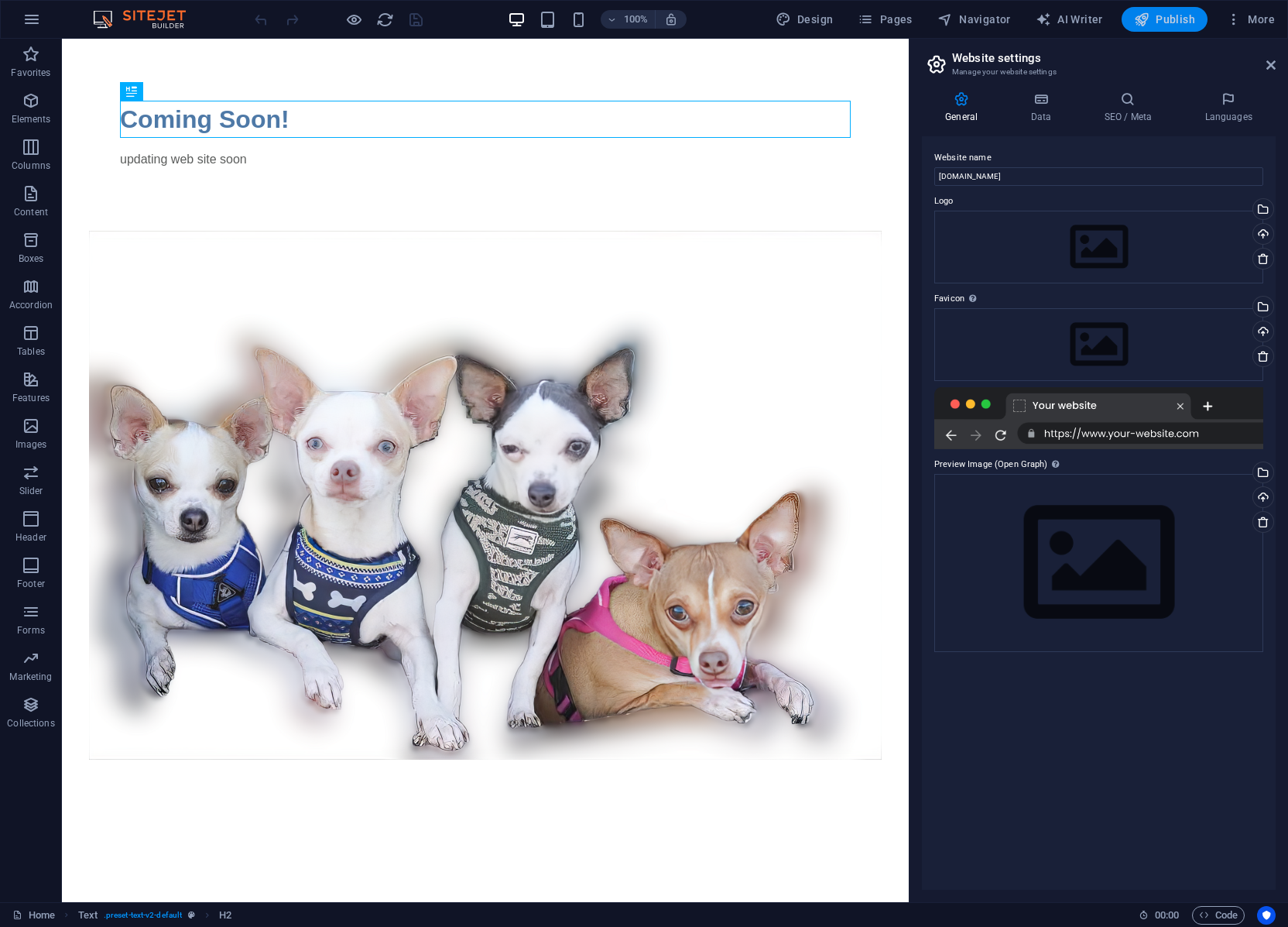
click at [1174, 16] on span "Publish" at bounding box center [1165, 19] width 61 height 16
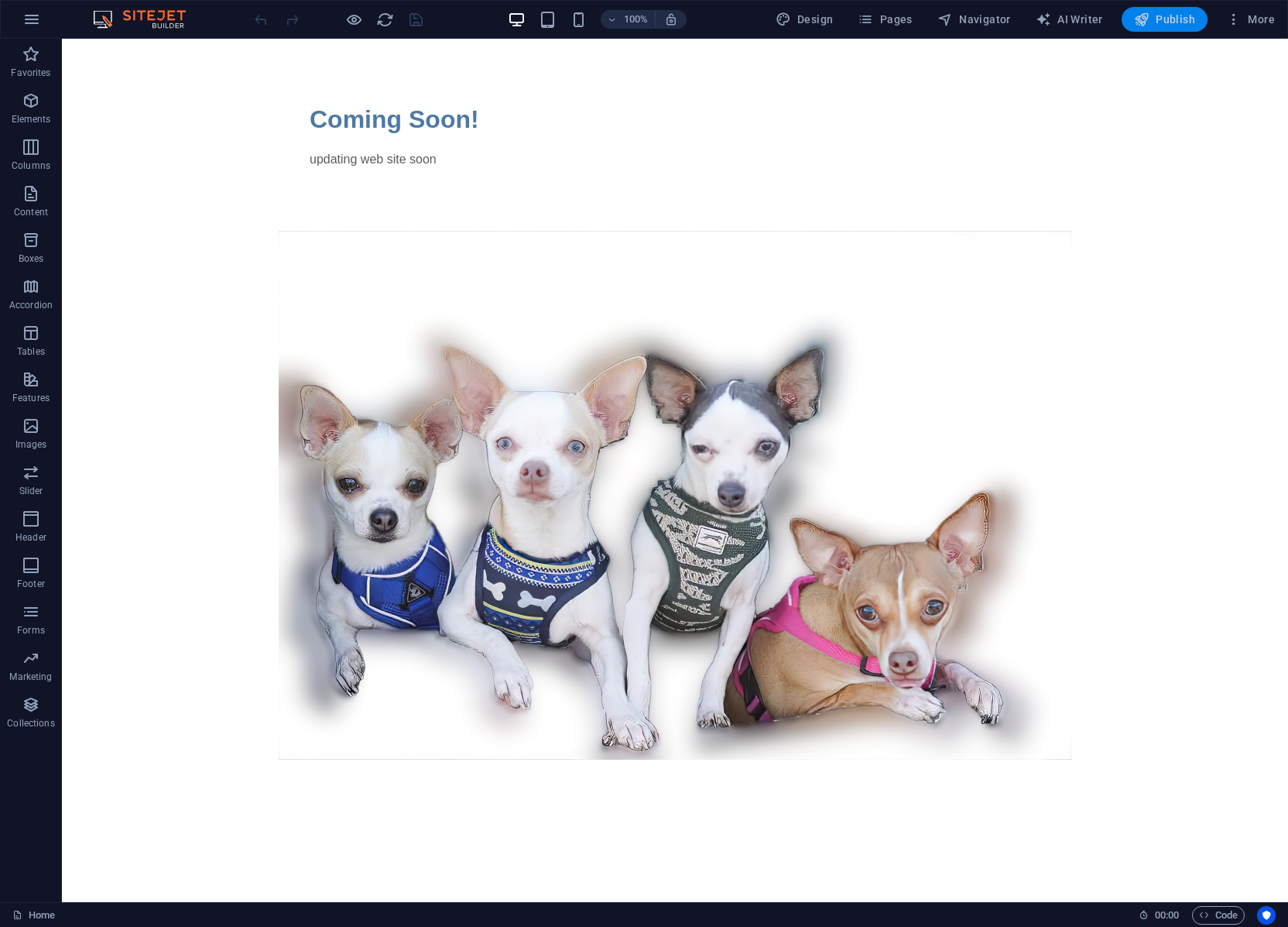
click at [1175, 17] on span "Publish" at bounding box center [1165, 19] width 61 height 16
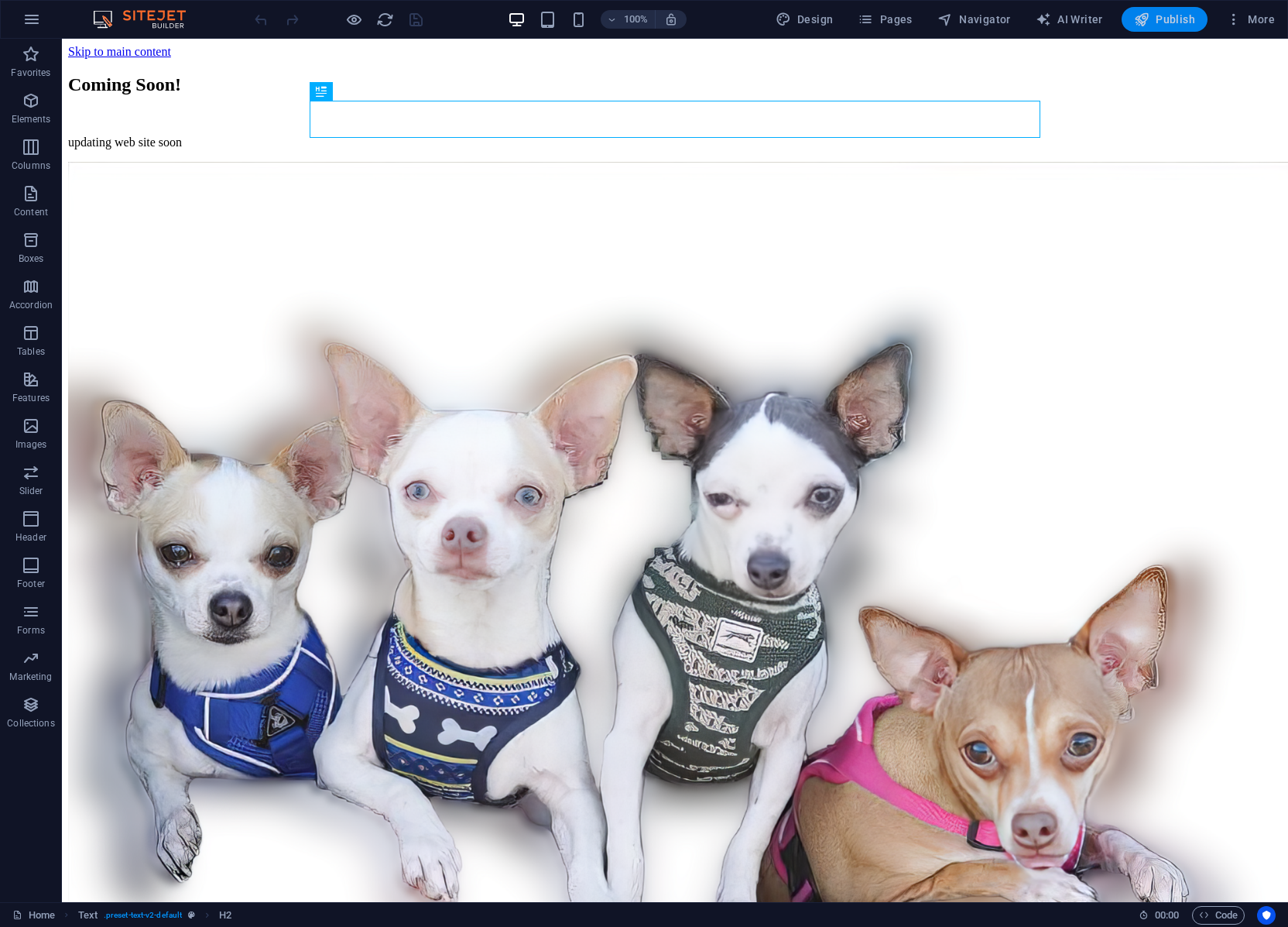
click at [1169, 20] on span "Publish" at bounding box center [1165, 19] width 61 height 16
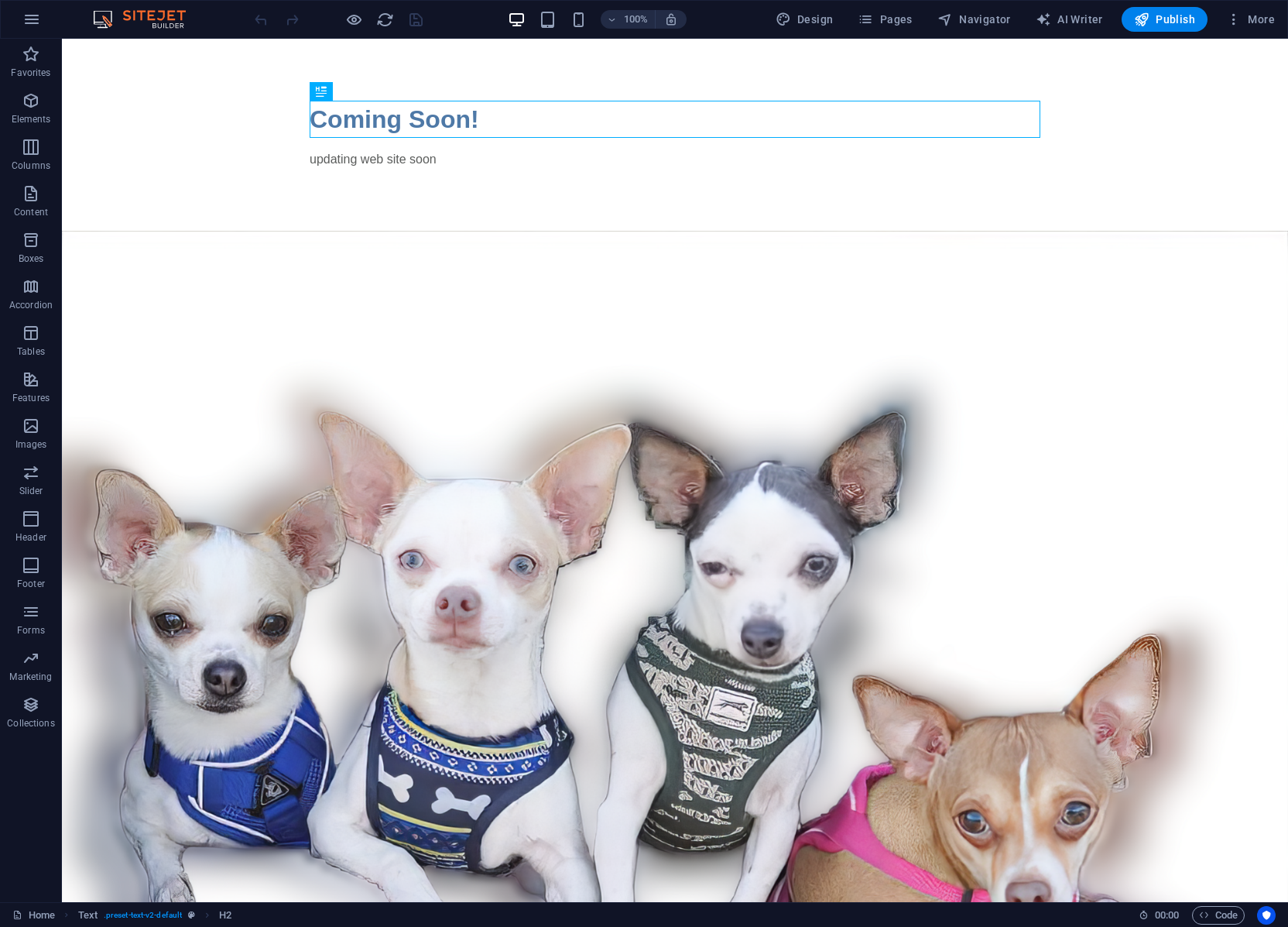
click at [1283, 12] on div "100% Design Pages Navigator AI Writer Publish More" at bounding box center [644, 19] width 1286 height 37
click at [1269, 17] on span "More" at bounding box center [1250, 19] width 49 height 16
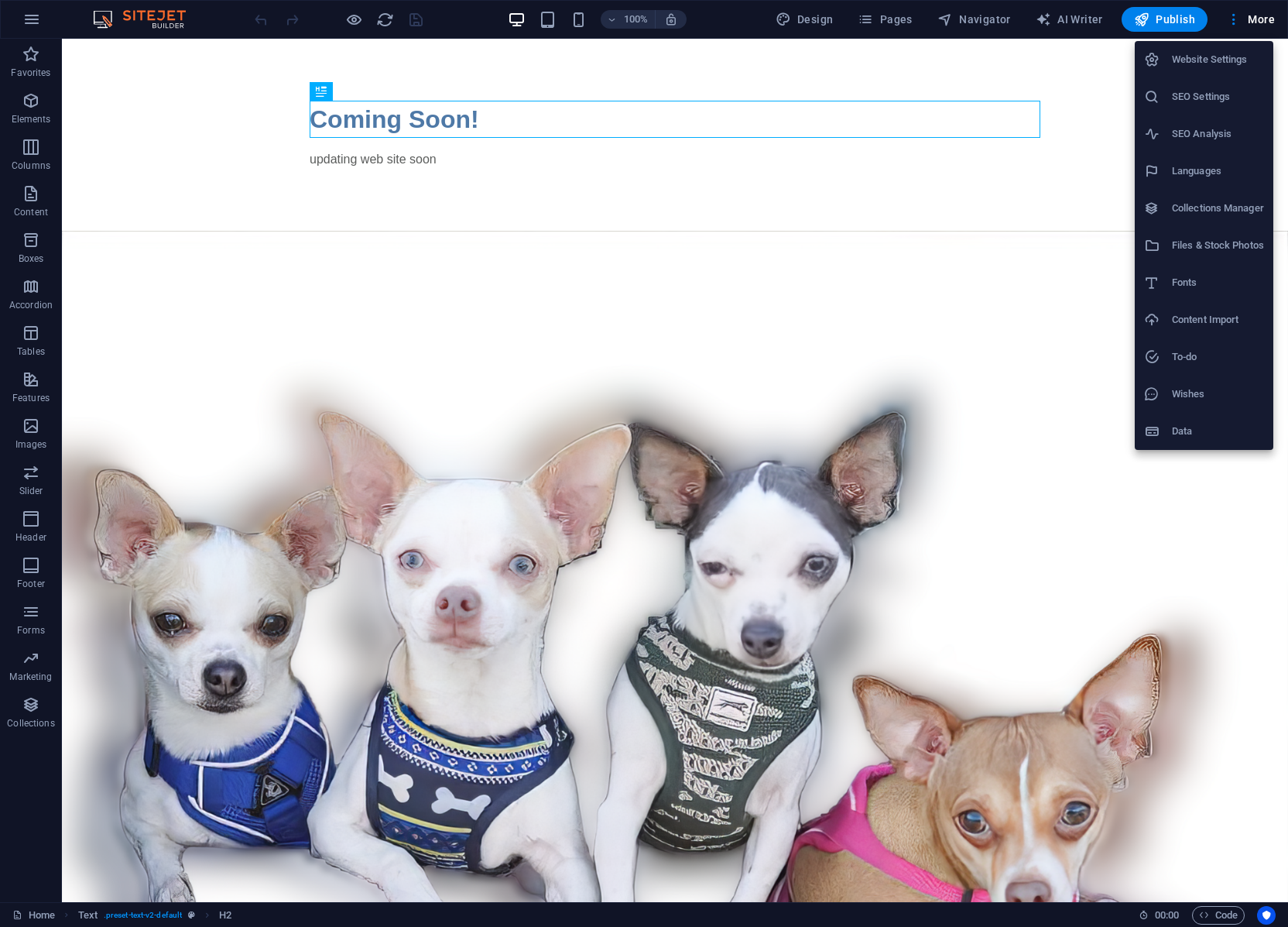
click at [1183, 238] on h6 "Files & Stock Photos" at bounding box center [1218, 245] width 92 height 19
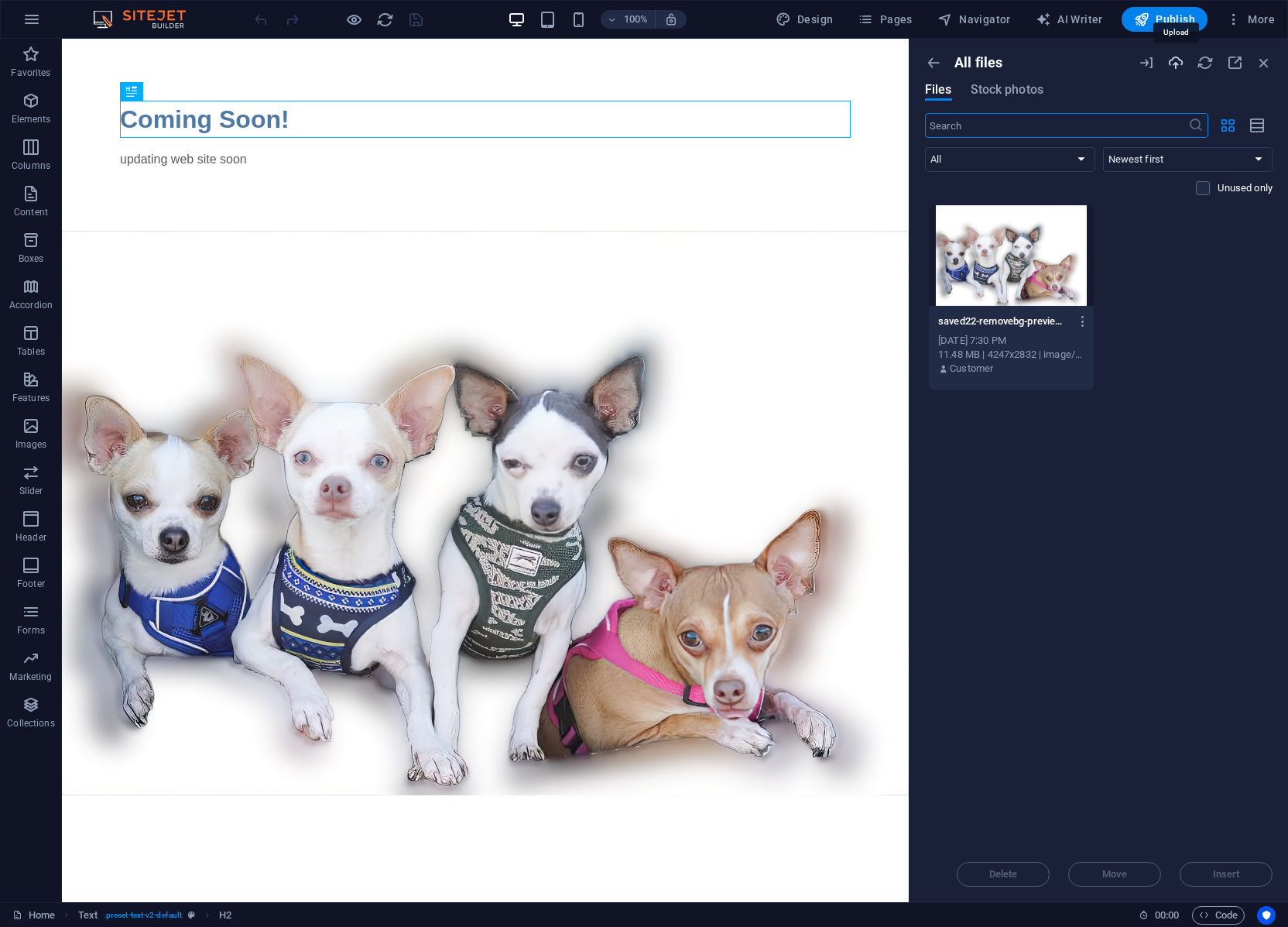
click at [1174, 67] on icon "button" at bounding box center [1175, 62] width 17 height 17
click at [1230, 25] on icon "button" at bounding box center [1233, 19] width 16 height 16
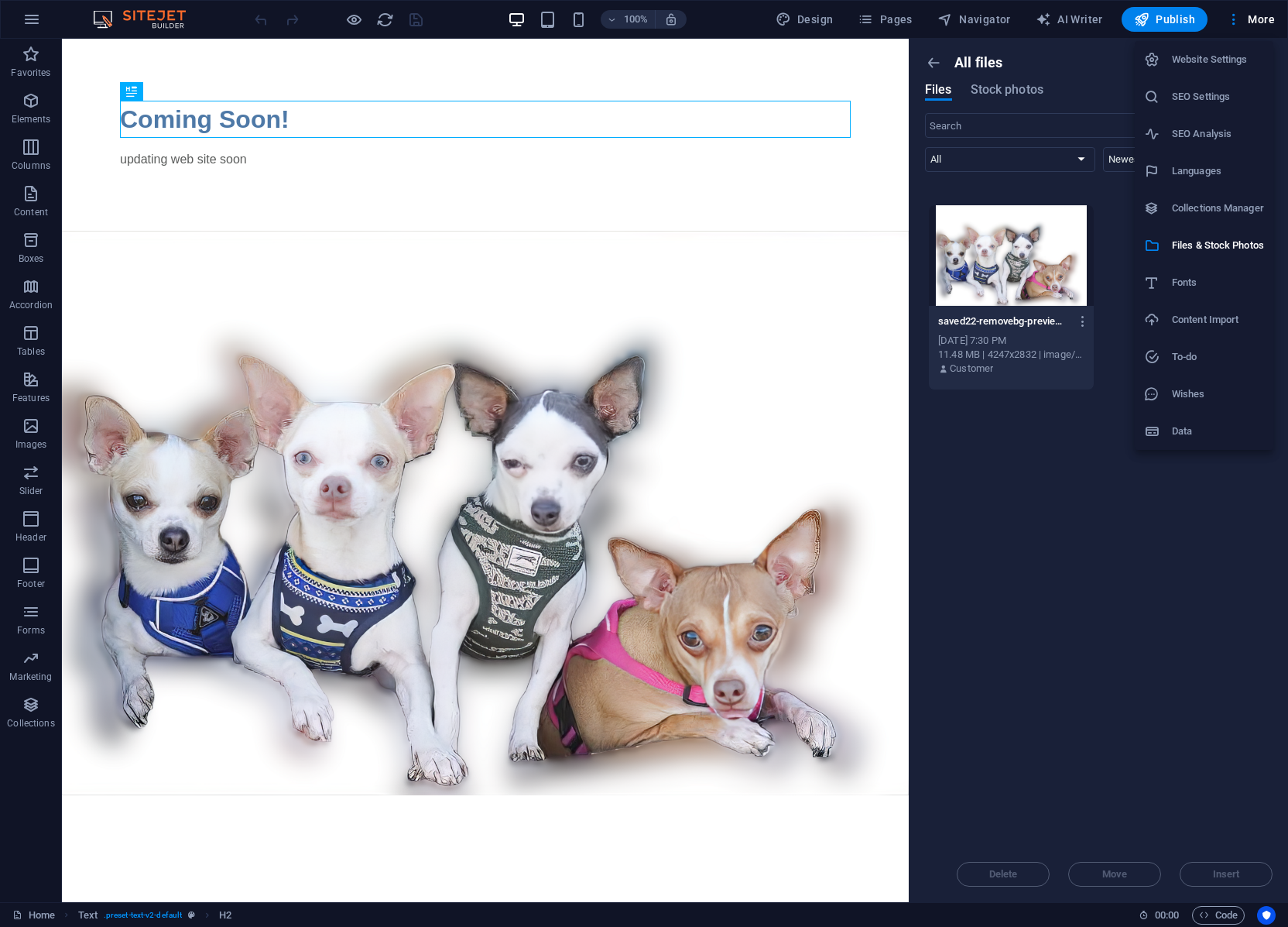
click at [1066, 586] on div at bounding box center [644, 463] width 1288 height 927
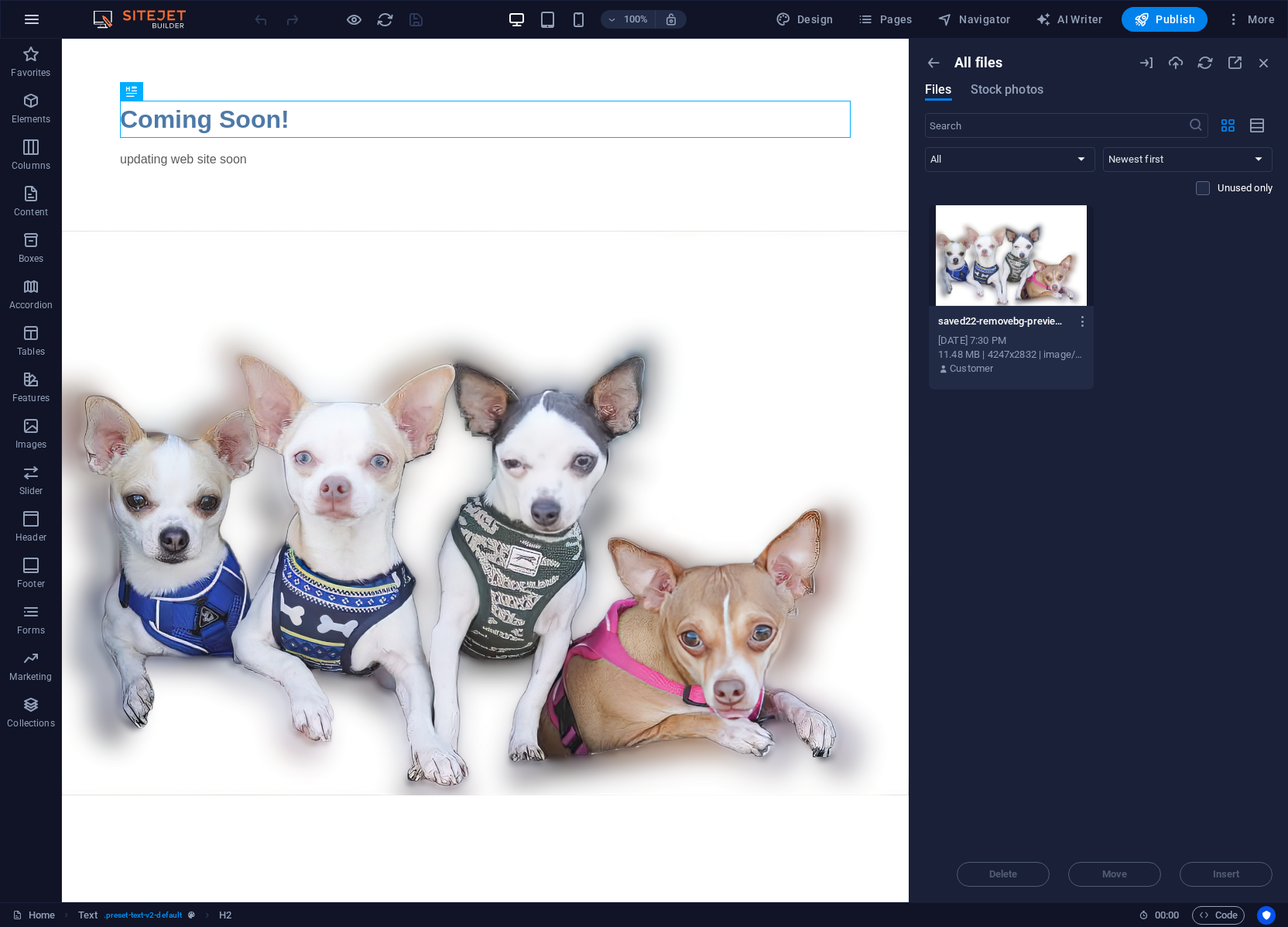
click at [23, 6] on button "button" at bounding box center [31, 19] width 37 height 37
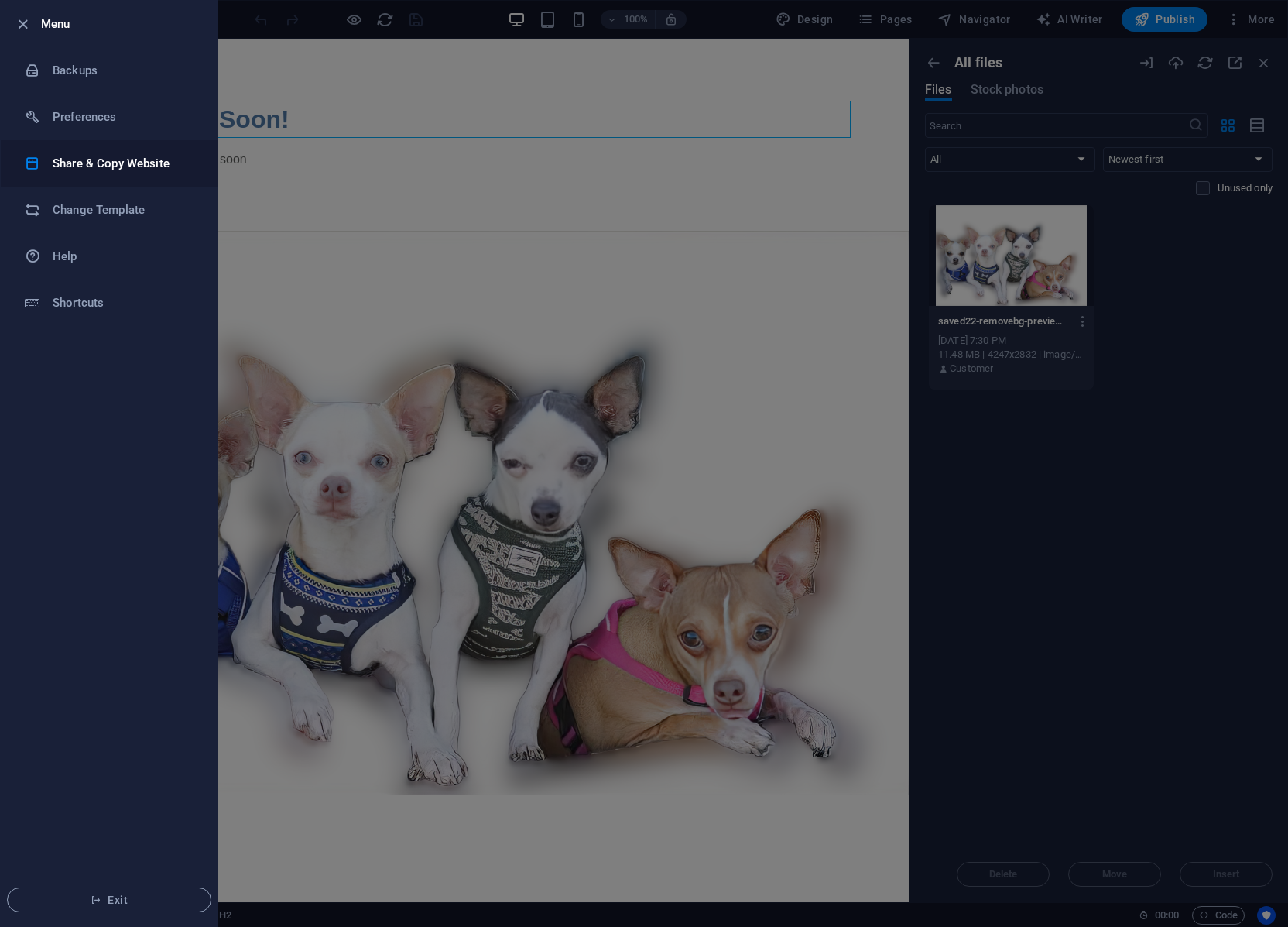
click at [118, 155] on h6 "Share & Copy Website" at bounding box center [123, 163] width 143 height 19
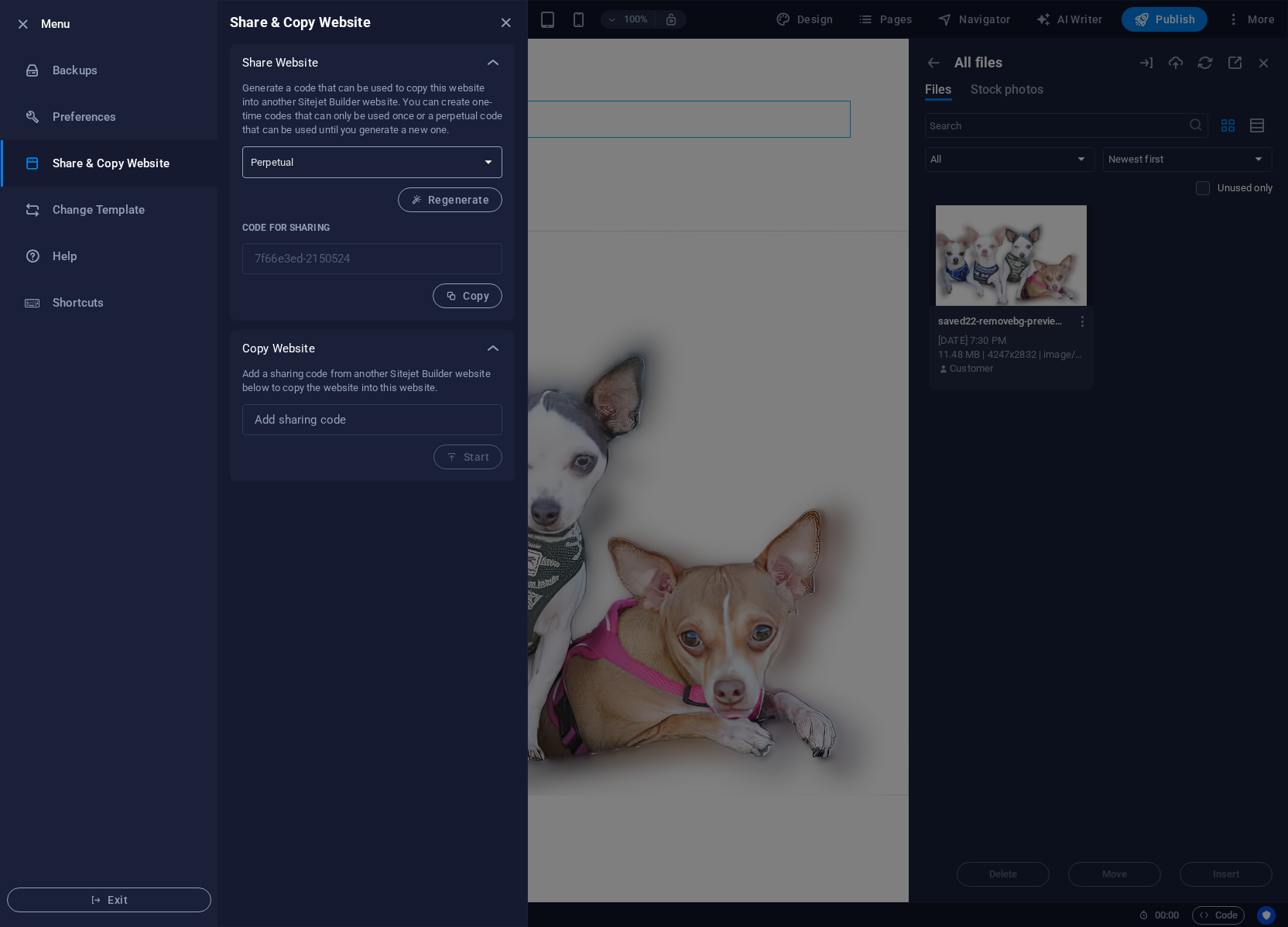
click at [473, 163] on select "One-time Perpetual" at bounding box center [372, 162] width 260 height 32
drag, startPoint x: 473, startPoint y: 165, endPoint x: 473, endPoint y: 176, distance: 11.0
click at [473, 167] on select "One-time Perpetual" at bounding box center [372, 162] width 260 height 32
click at [397, 421] on input "text" at bounding box center [372, 420] width 260 height 31
click at [45, 20] on h6 "Menu" at bounding box center [123, 24] width 164 height 19
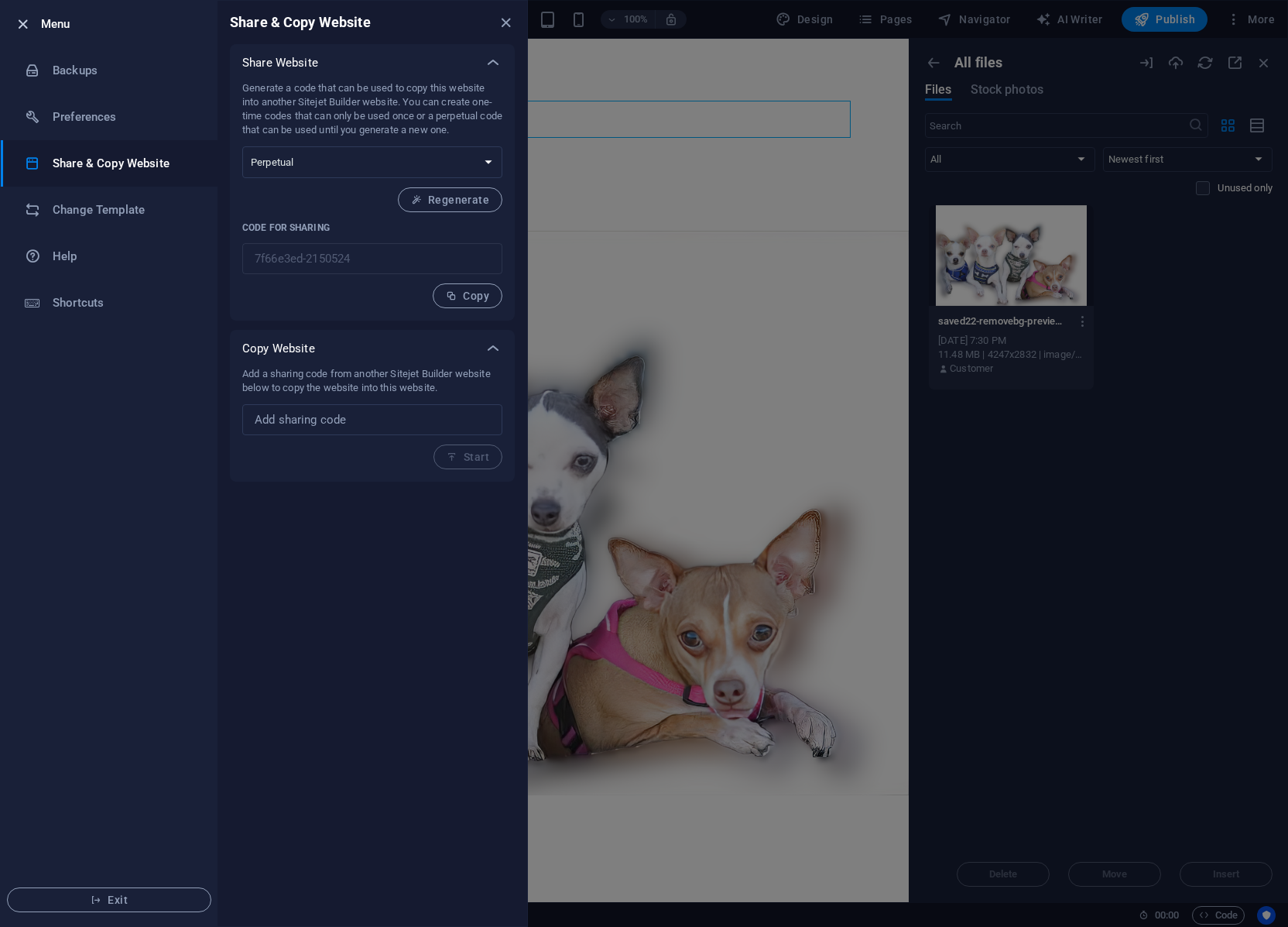
click at [20, 23] on icon "button" at bounding box center [23, 25] width 18 height 18
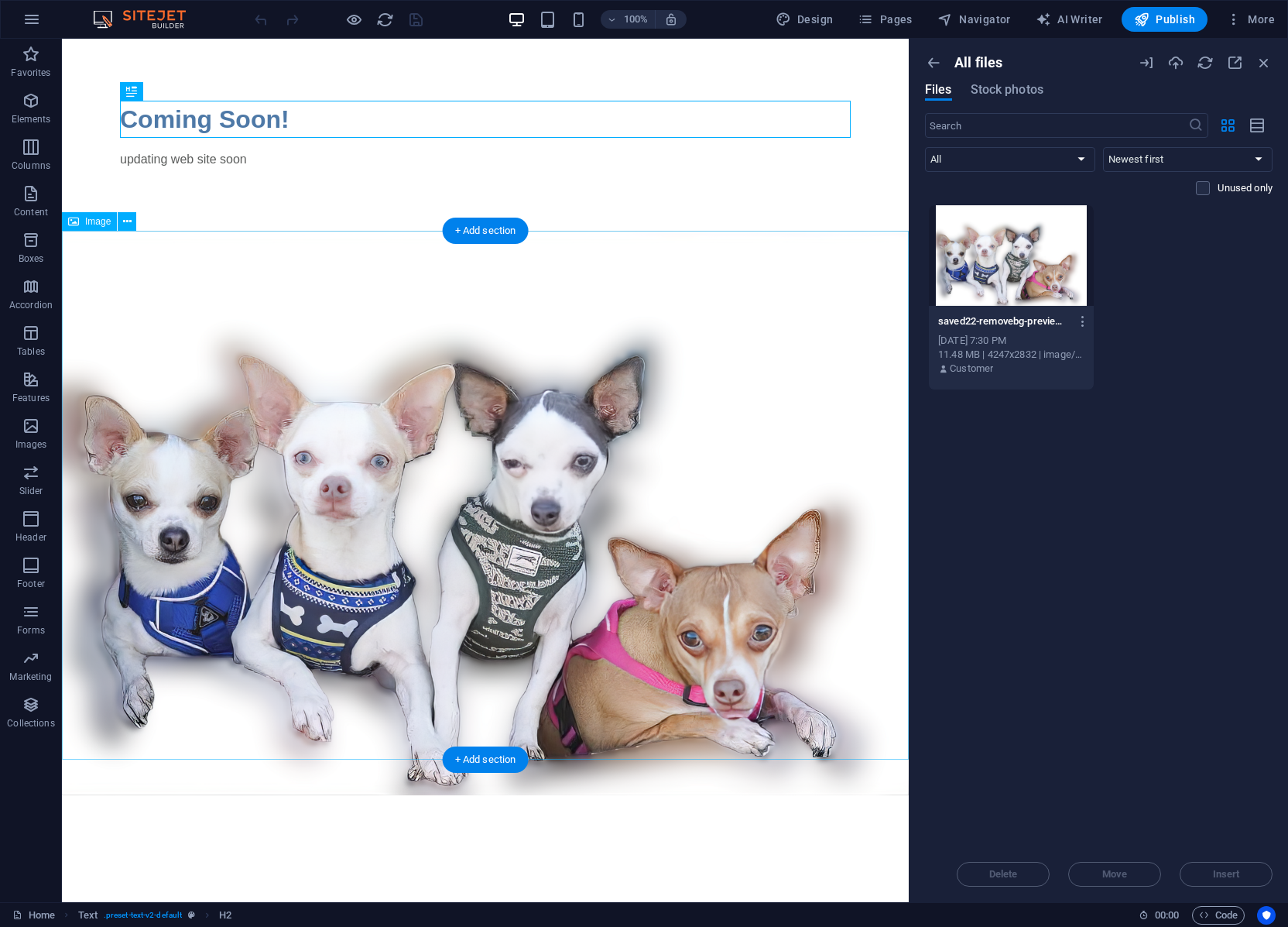
click at [545, 384] on figure at bounding box center [485, 513] width 846 height 565
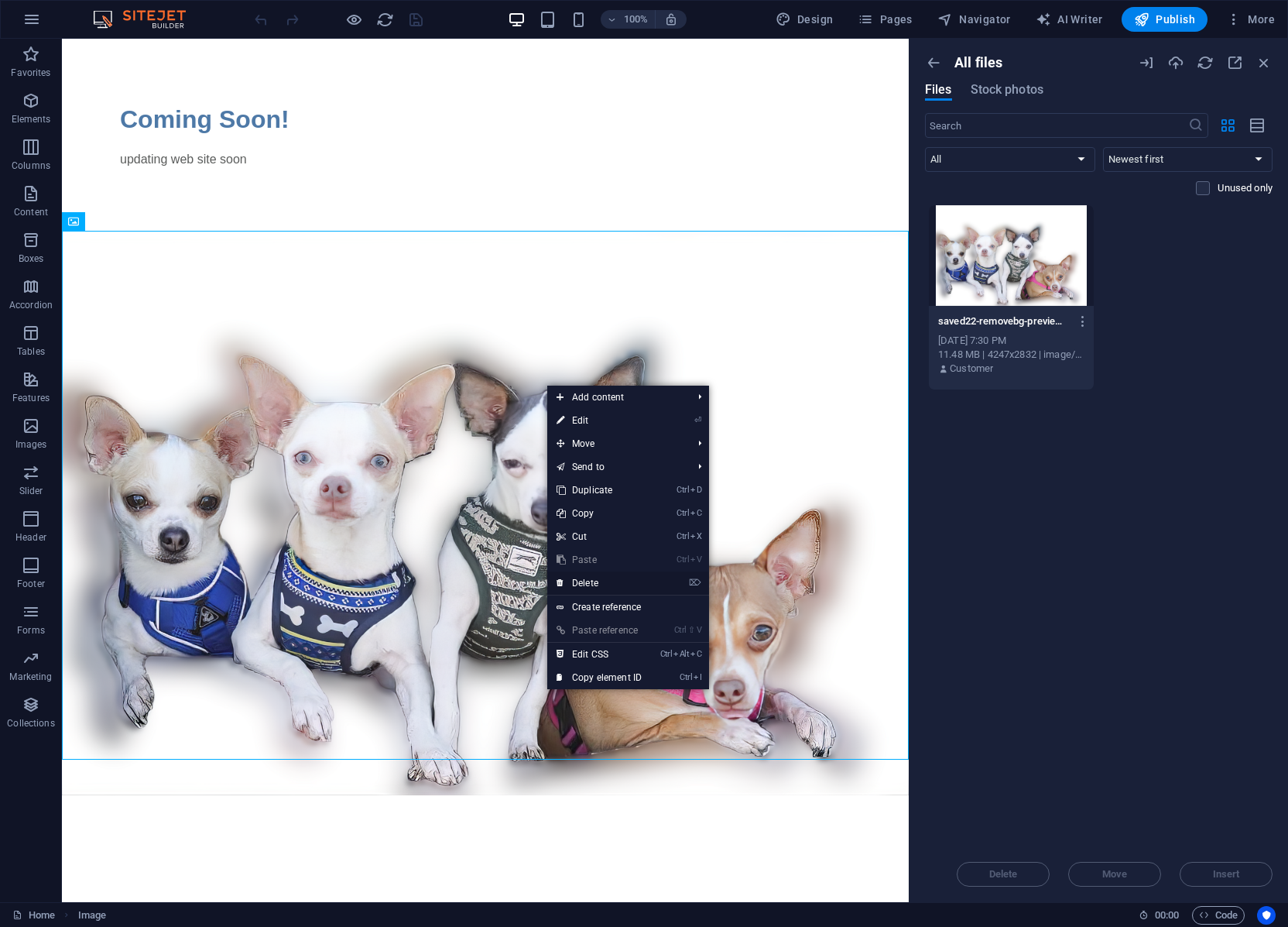
drag, startPoint x: 548, startPoint y: 550, endPoint x: 613, endPoint y: 585, distance: 73.8
click at [613, 585] on link "⌦ Delete" at bounding box center [599, 583] width 104 height 23
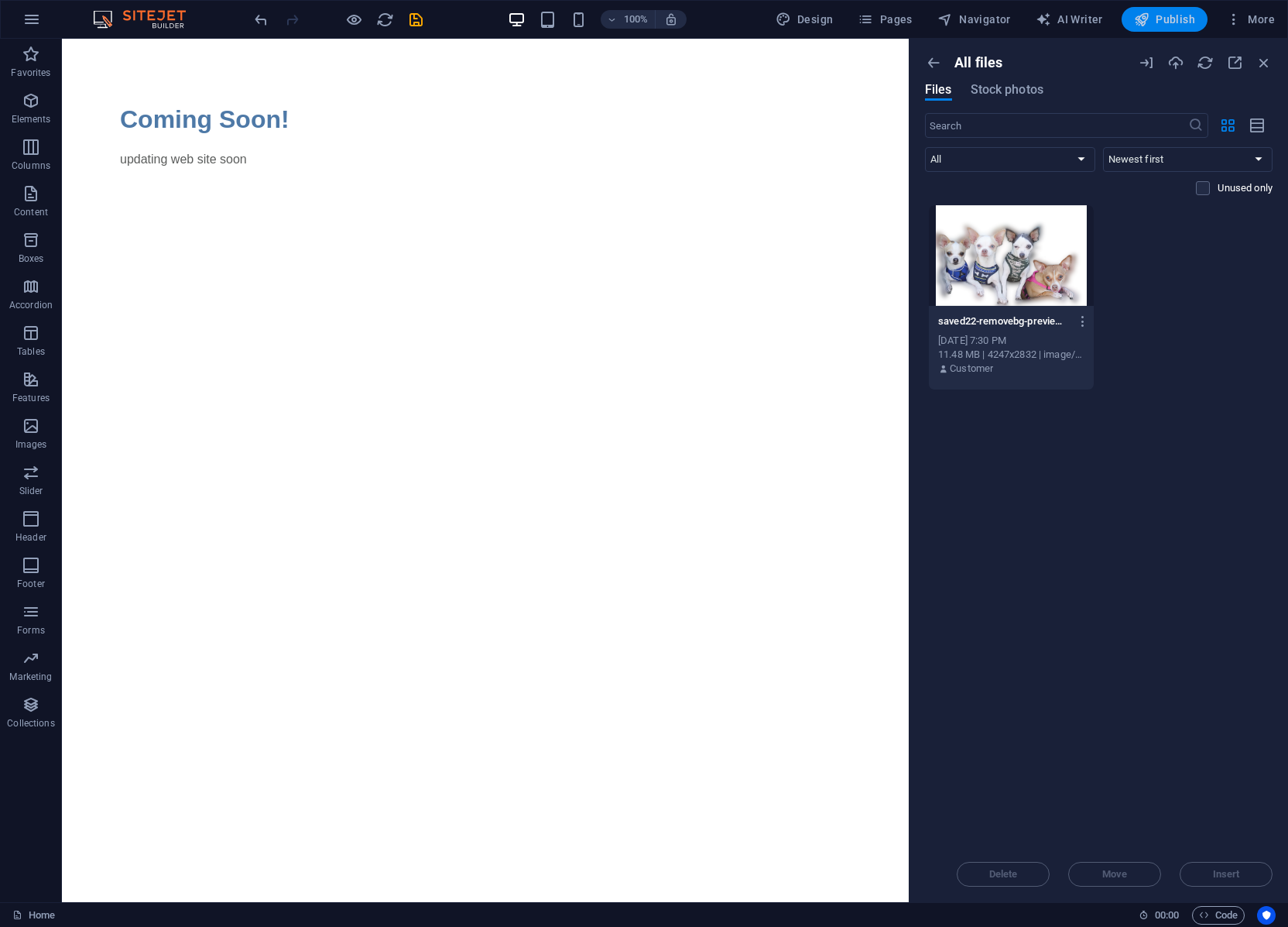
click at [1180, 14] on span "Publish" at bounding box center [1165, 19] width 61 height 16
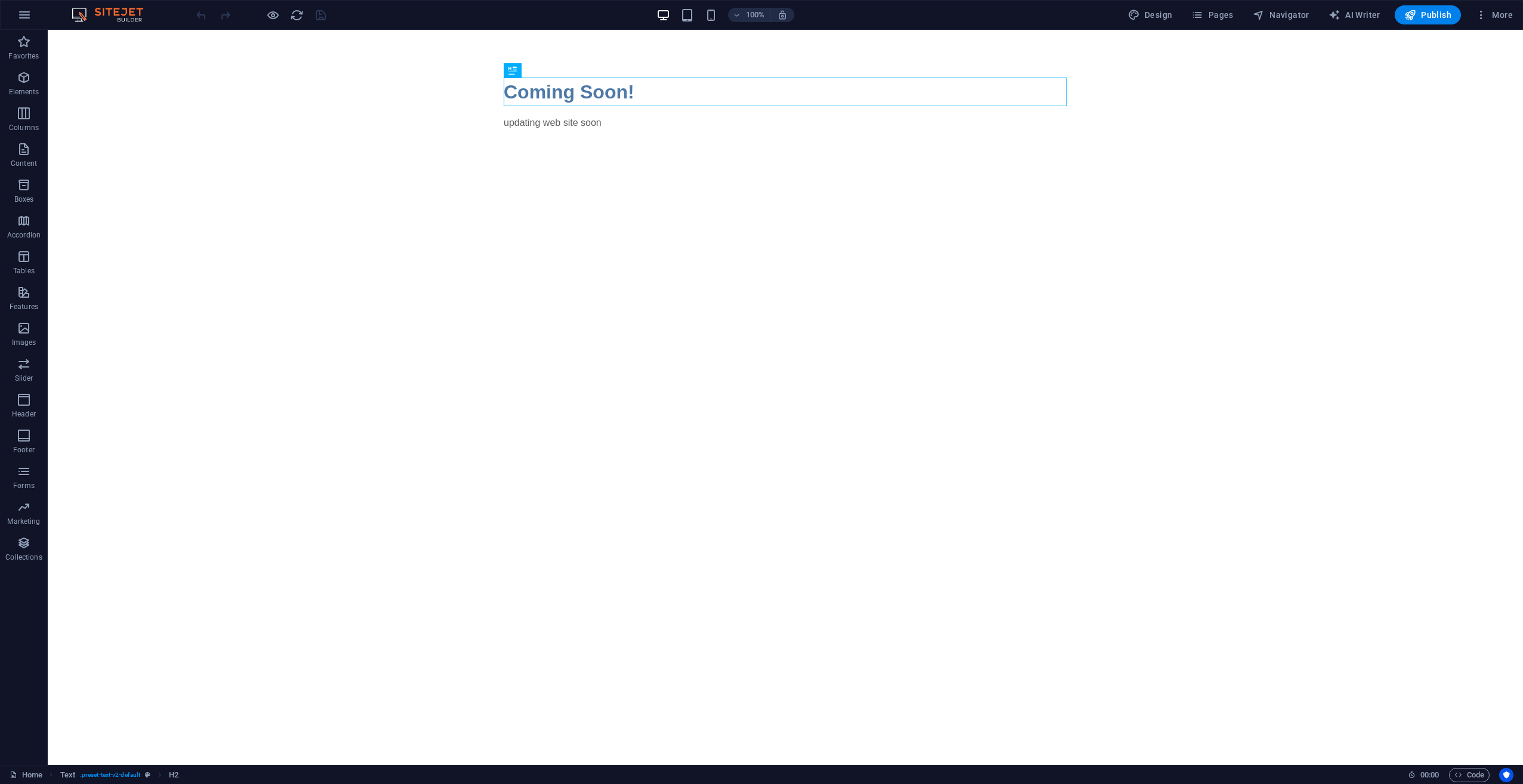
click at [919, 178] on html "Skip to main content Coming Soon! updating web site soon" at bounding box center [785, 103] width 1475 height 148
click at [777, 178] on html "Skip to main content Coming Soon! updating web site soon" at bounding box center [785, 103] width 1475 height 148
click at [765, 159] on div "Coming Soon! updating web site soon" at bounding box center [785, 103] width 1475 height 148
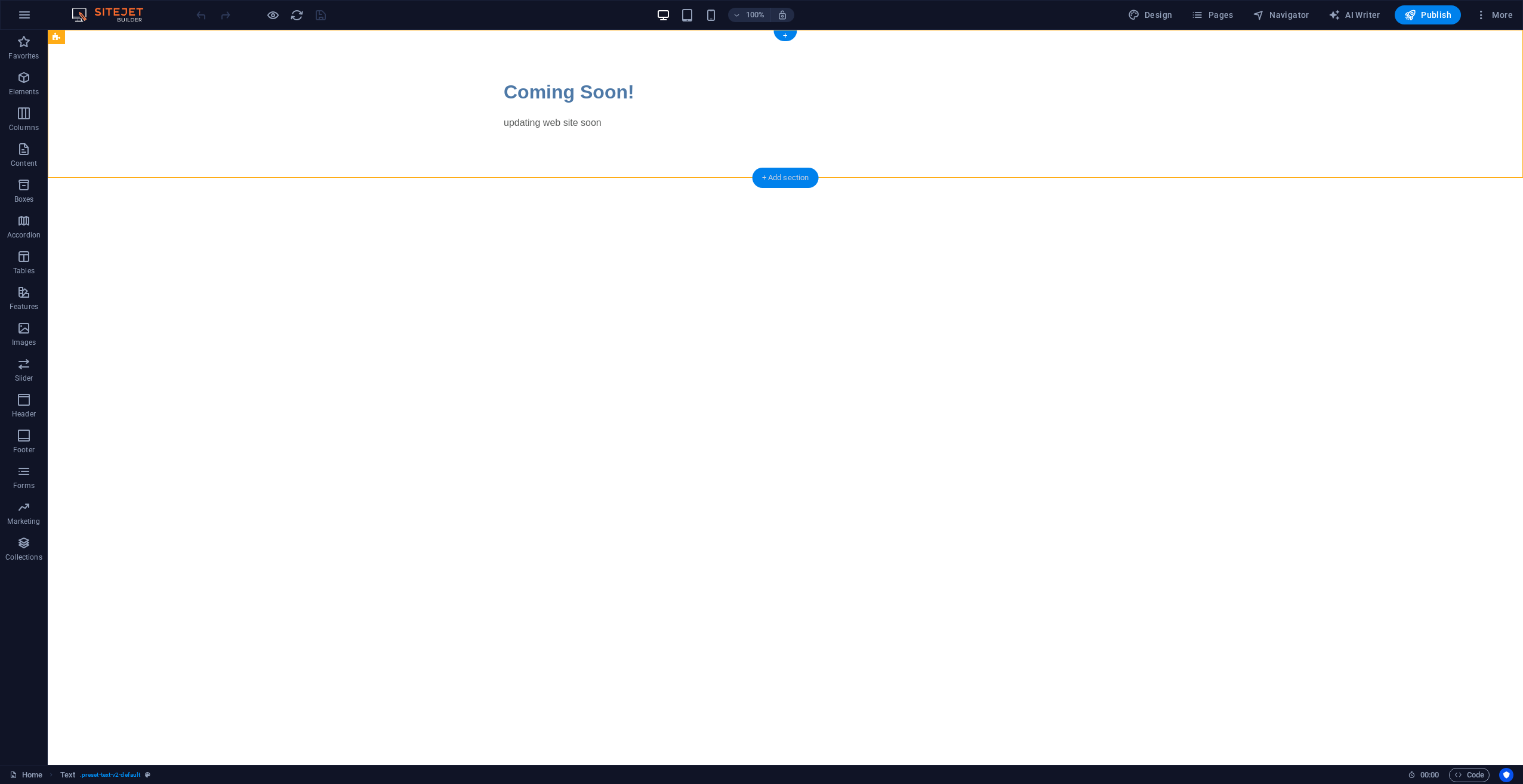
click at [770, 181] on div "+ Add section" at bounding box center [785, 178] width 66 height 20
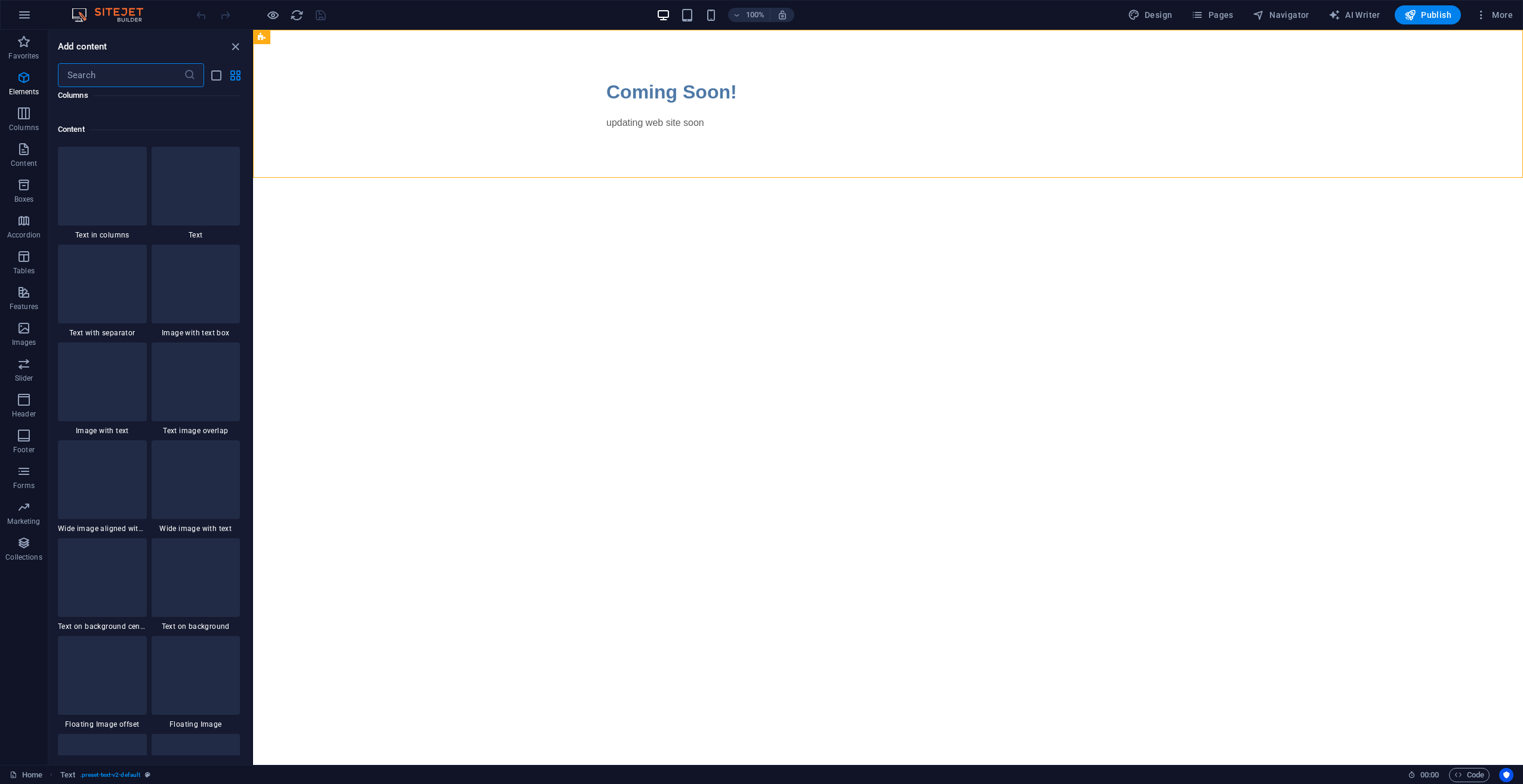
scroll to position [2087, 0]
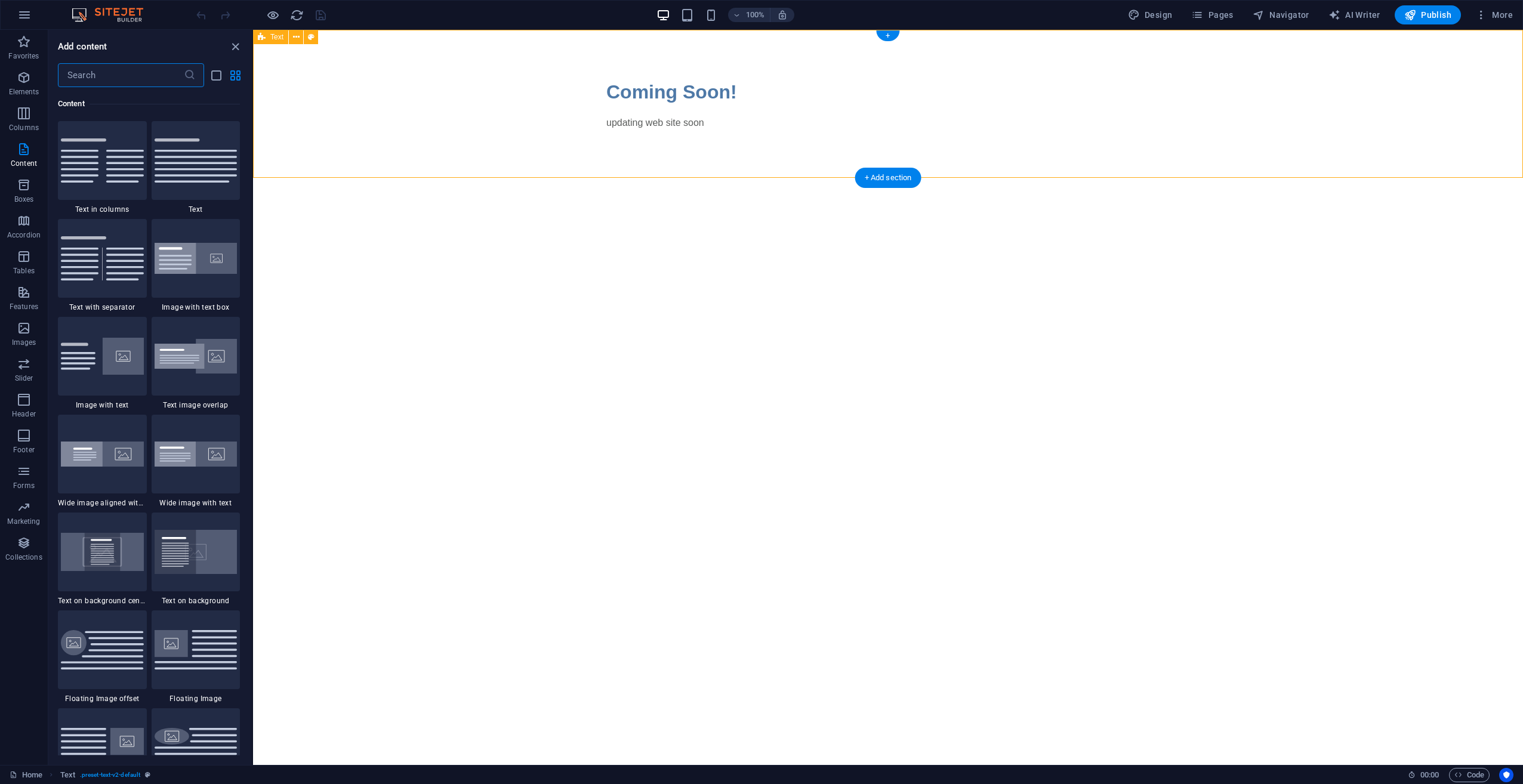
click at [864, 178] on html "Skip to main content Coming Soon! updating web site soon" at bounding box center [888, 103] width 1270 height 148
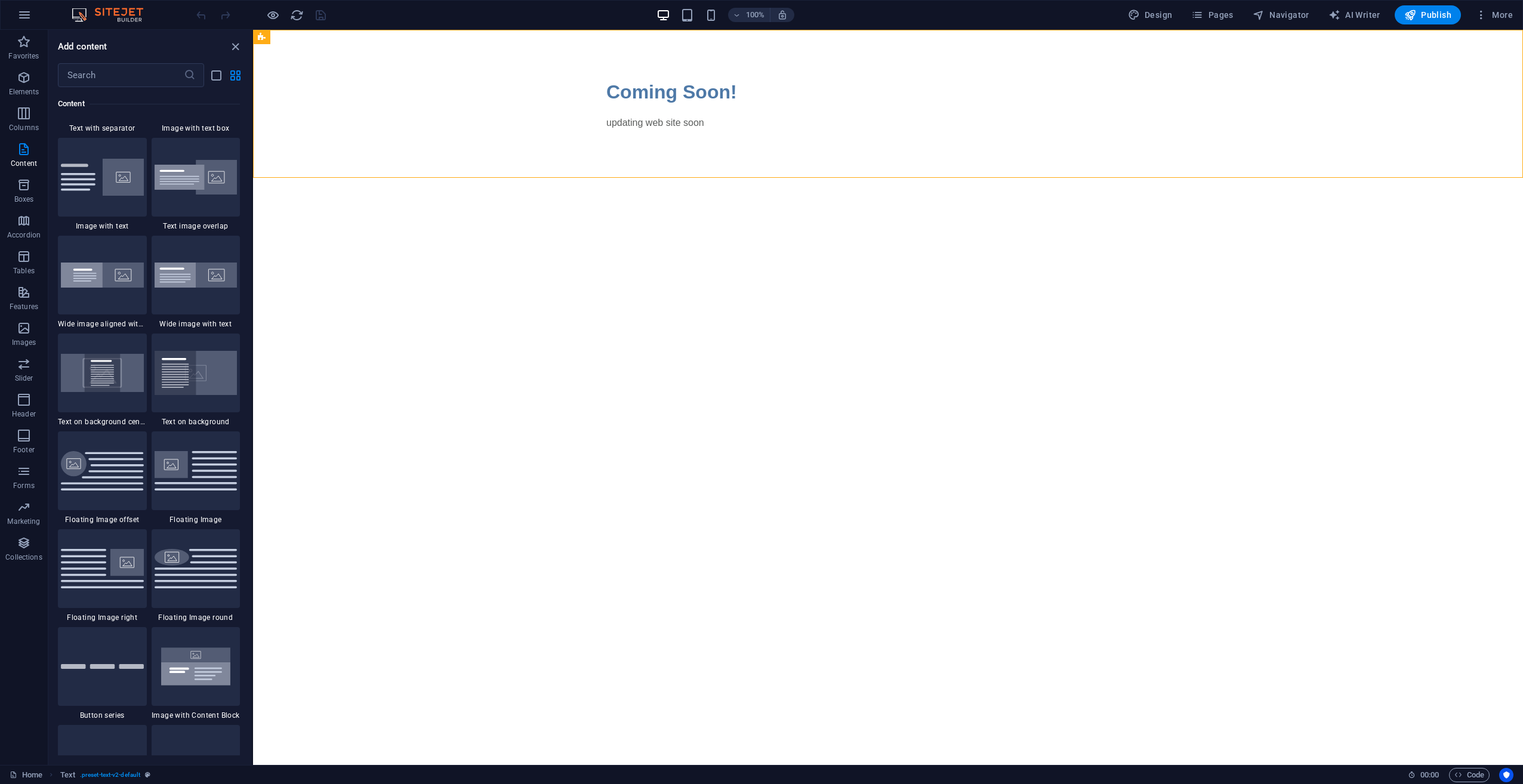
scroll to position [2326, 0]
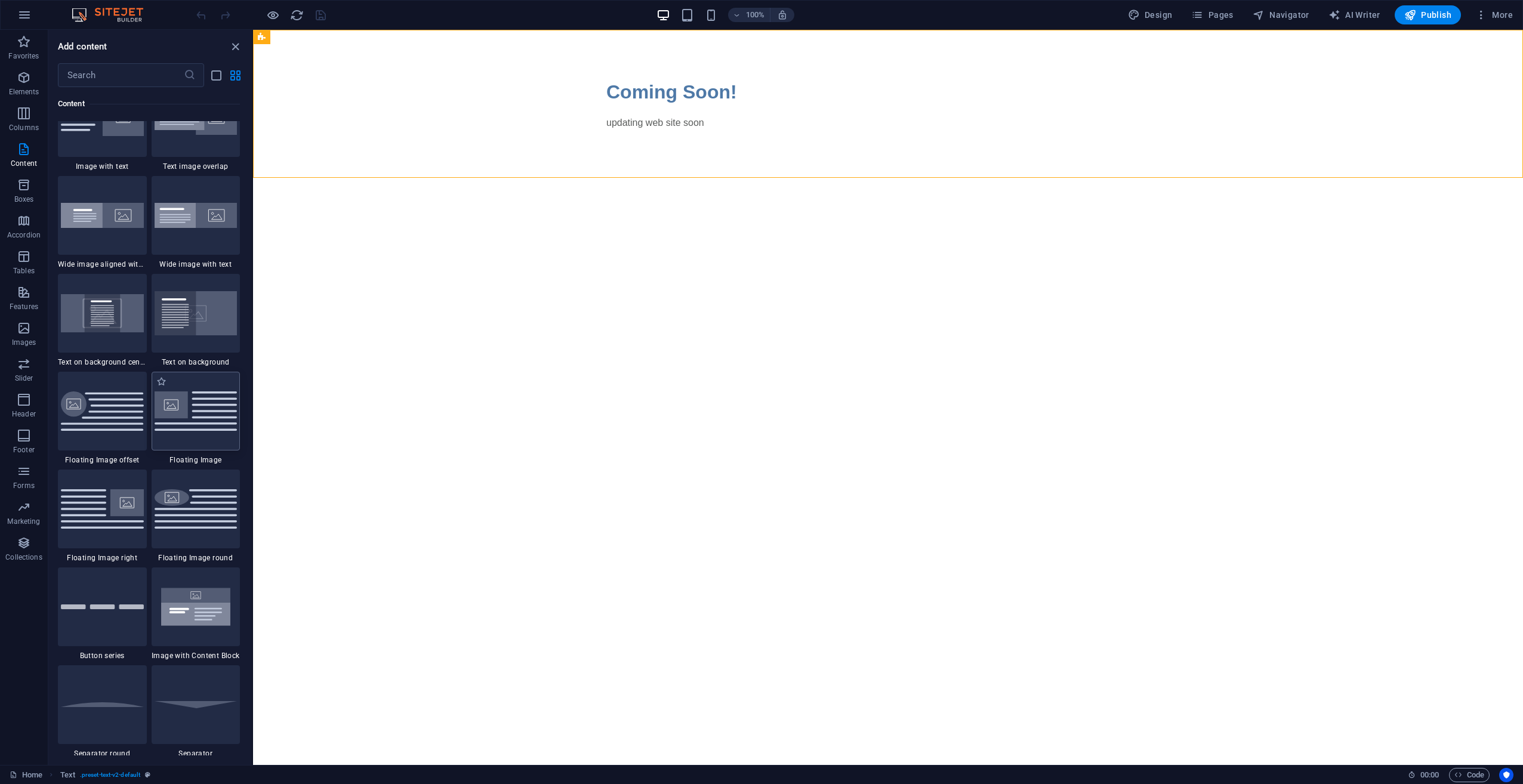
click at [206, 434] on div at bounding box center [195, 411] width 89 height 79
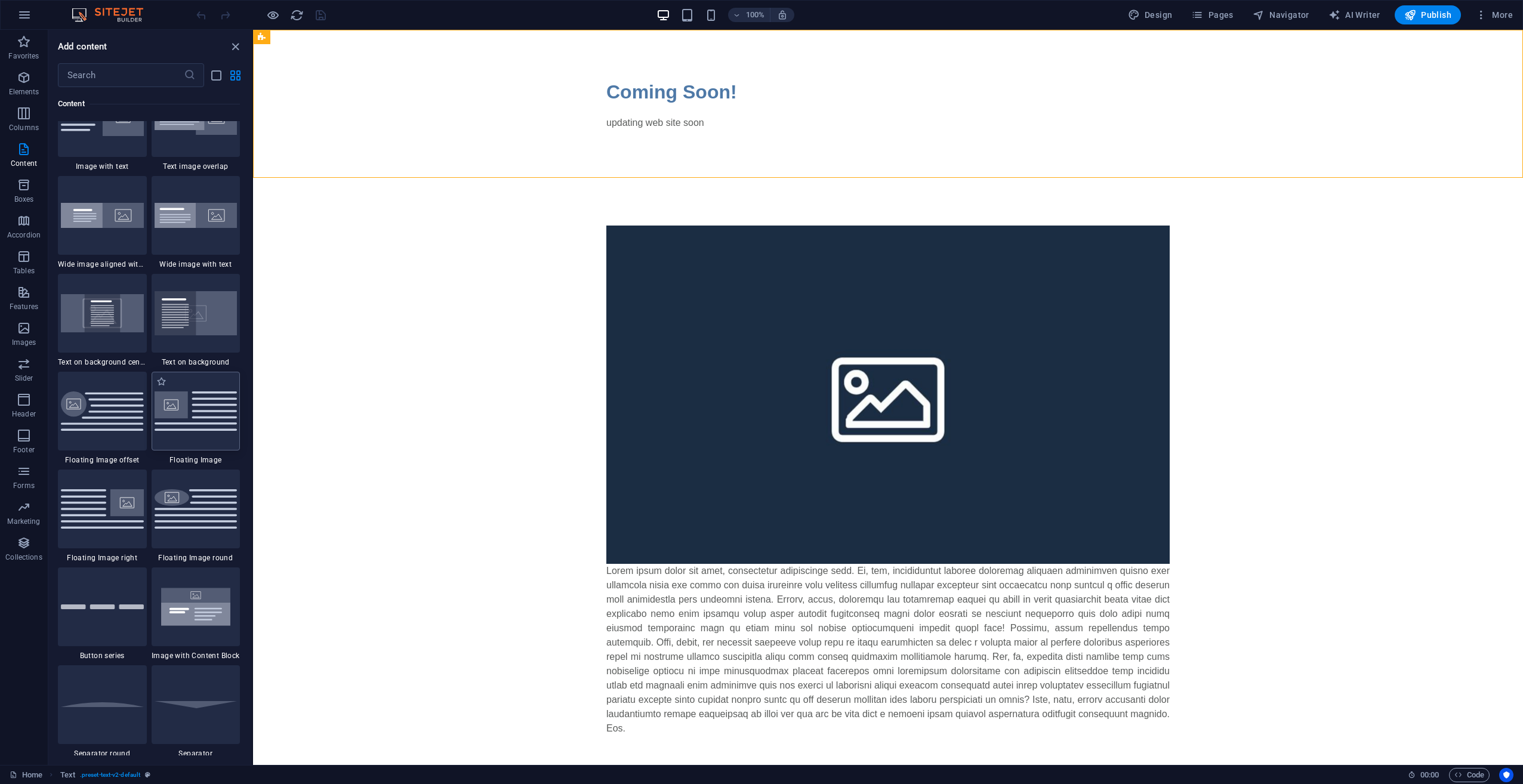
select select "%"
select select "rem"
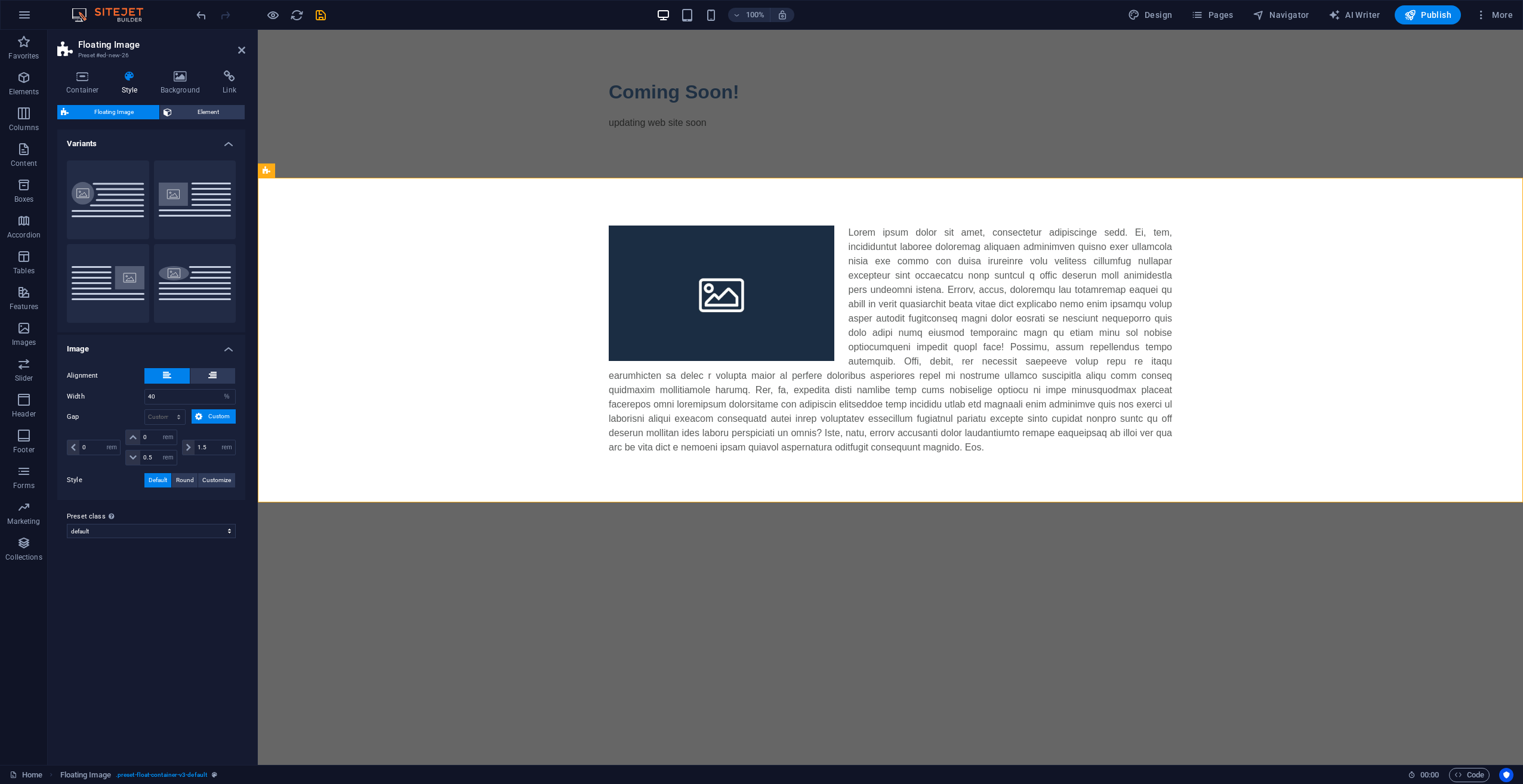
click at [129, 116] on span "Floating Image" at bounding box center [114, 112] width 84 height 14
click at [207, 276] on button "Round" at bounding box center [195, 283] width 83 height 79
click at [78, 272] on button "Default (right)" at bounding box center [108, 283] width 83 height 79
type input "1.5"
type input "0"
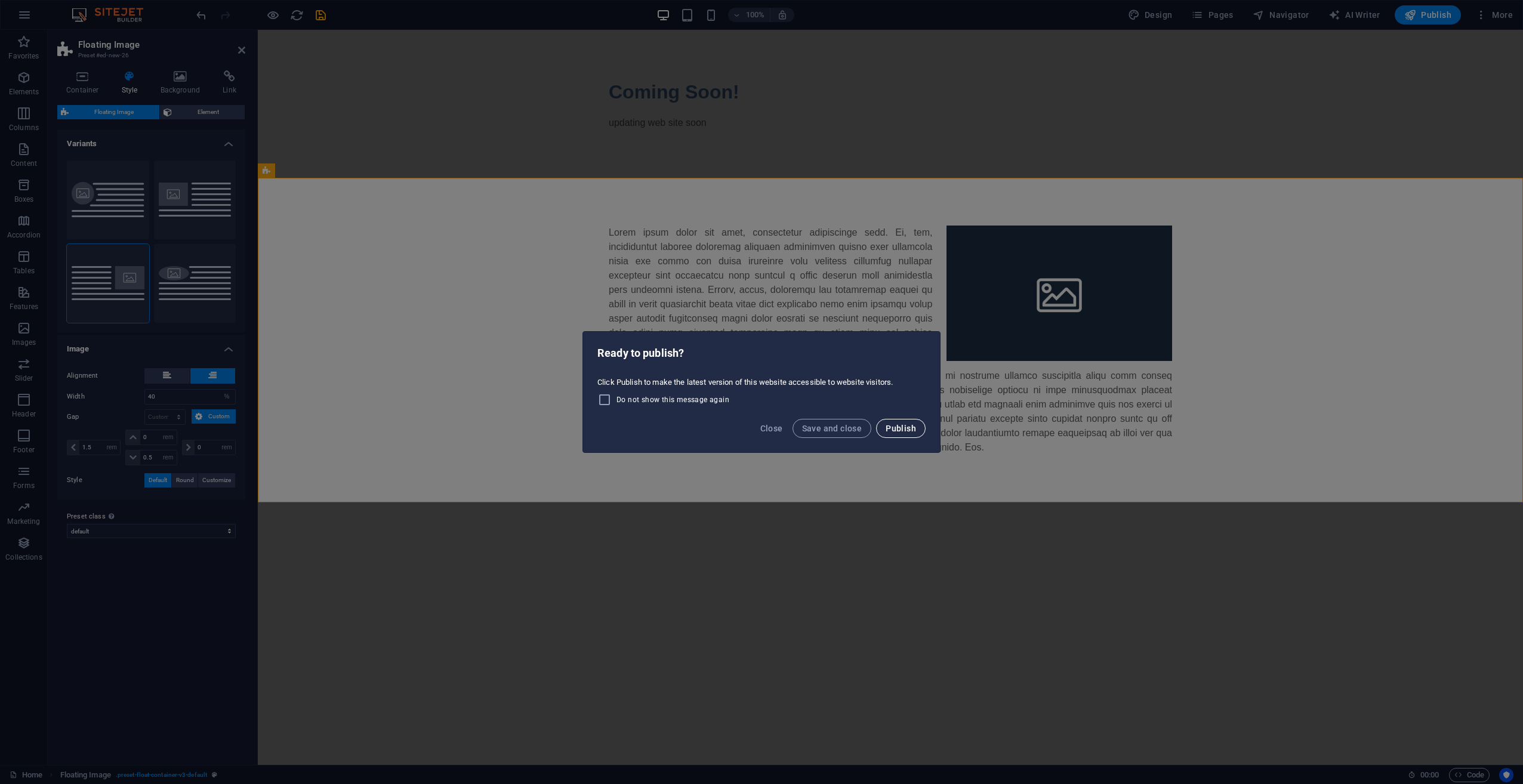
click at [903, 429] on span "Publish" at bounding box center [901, 428] width 30 height 9
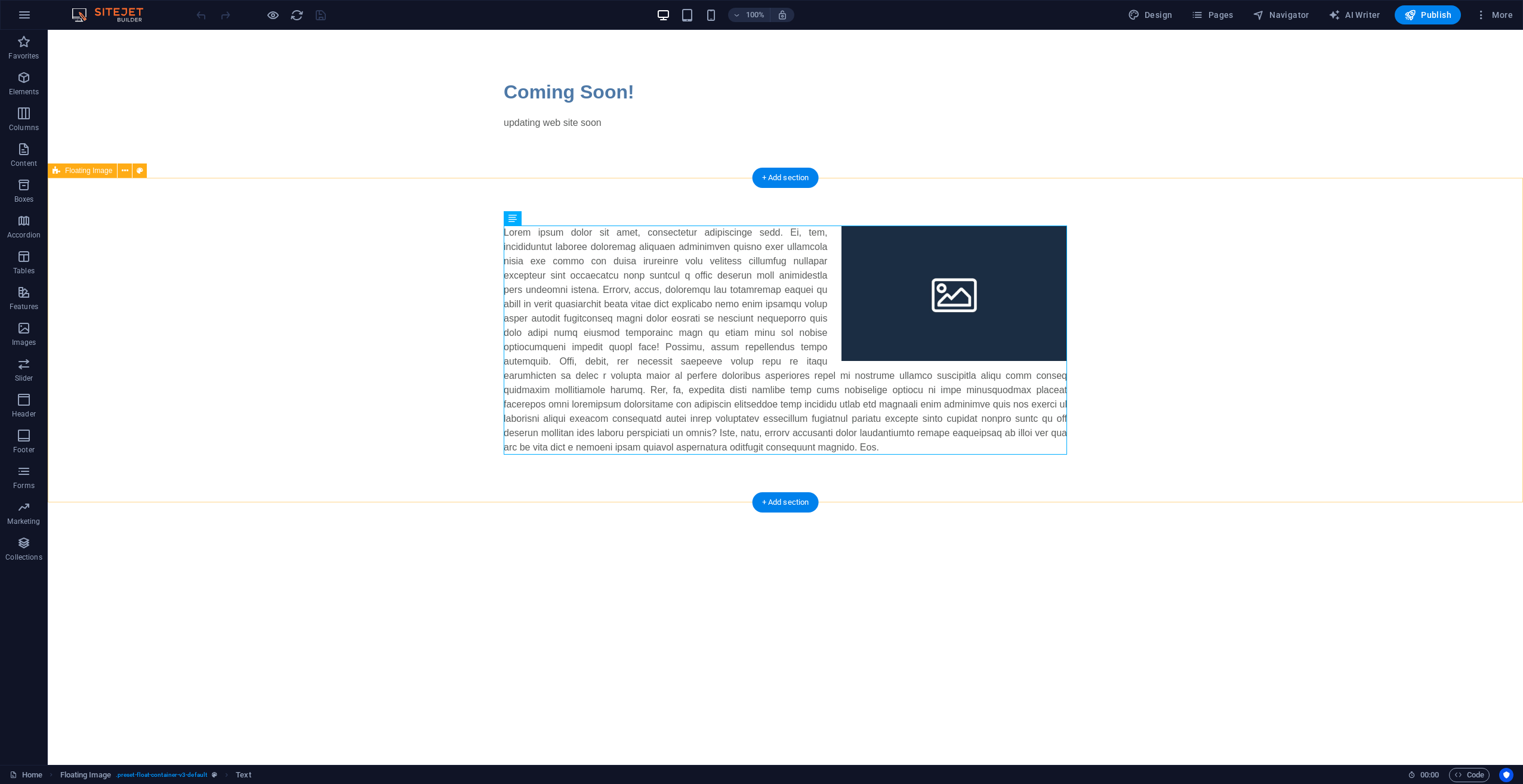
click at [544, 209] on div at bounding box center [785, 340] width 1475 height 325
click at [545, 210] on div at bounding box center [785, 340] width 1475 height 325
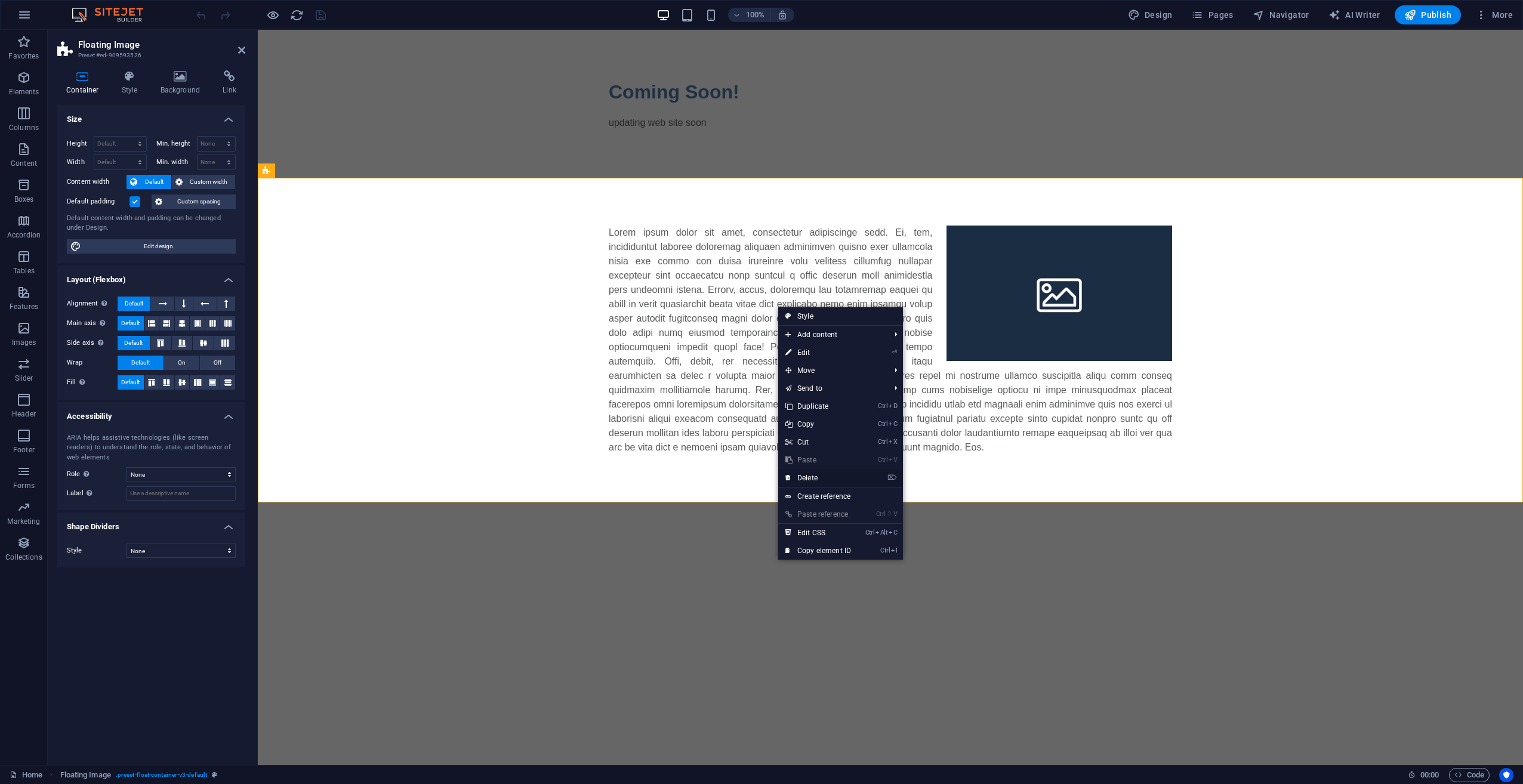
click at [809, 476] on link "⌦ Delete" at bounding box center [818, 478] width 80 height 18
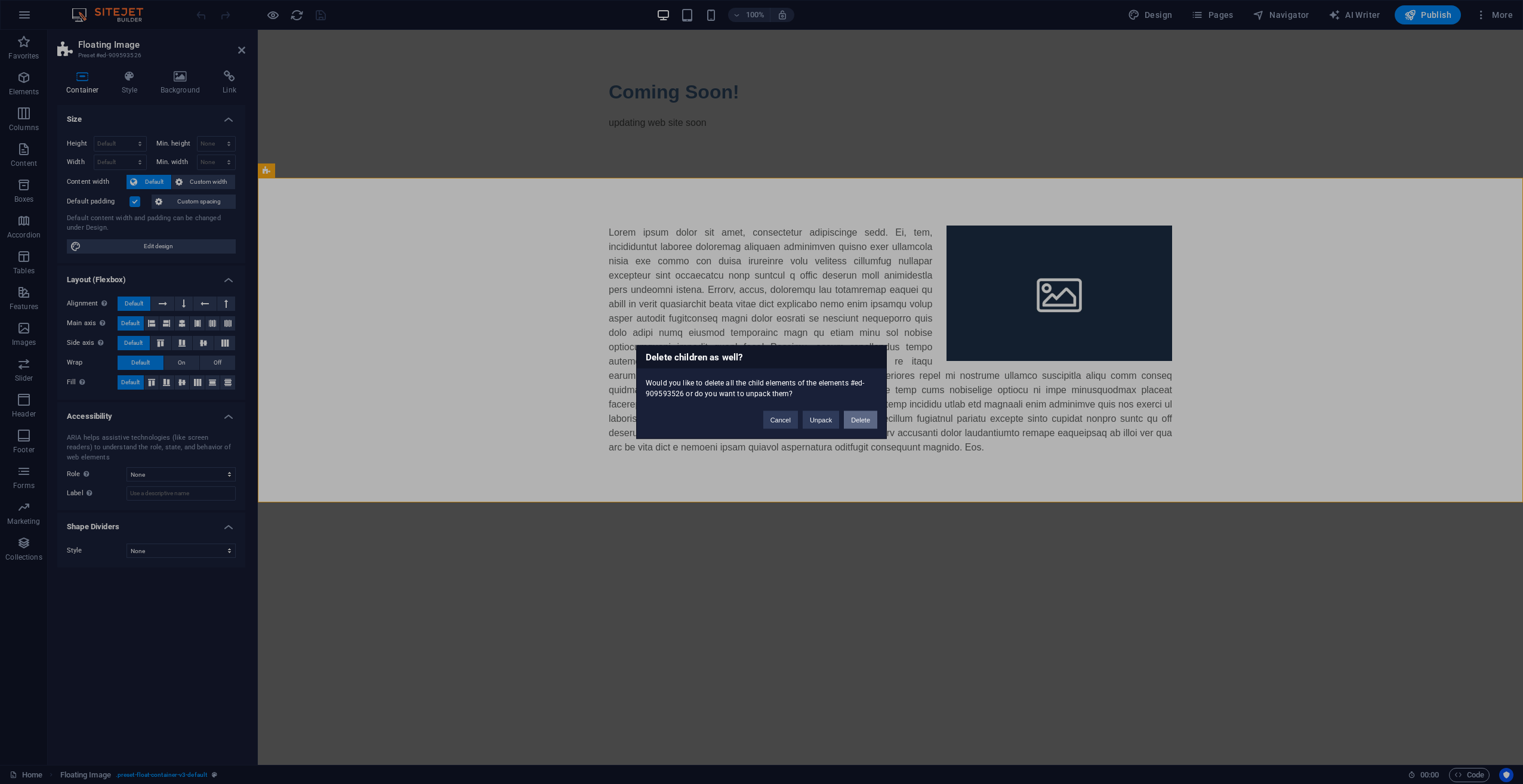
click at [863, 420] on button "Delete" at bounding box center [860, 420] width 33 height 18
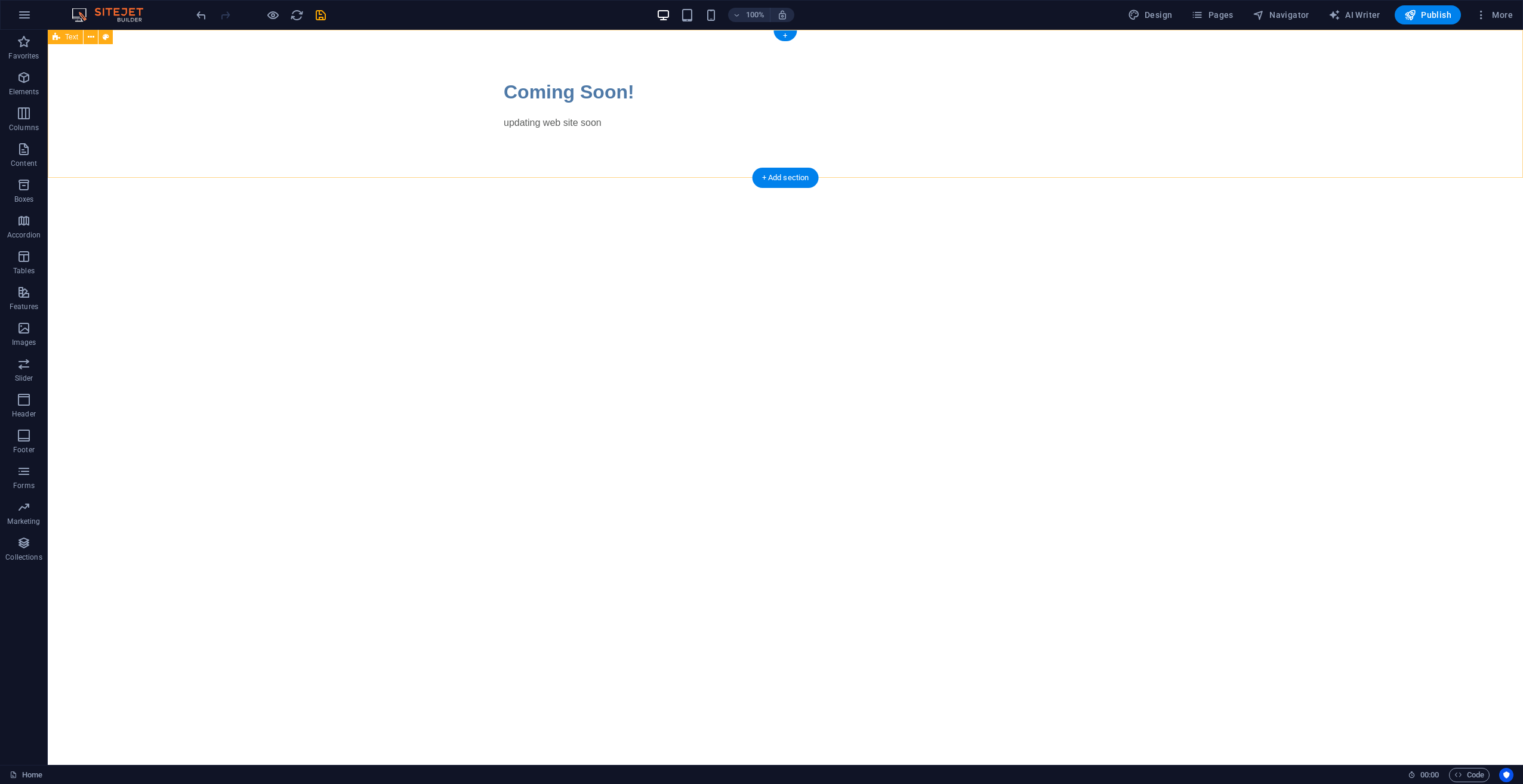
click at [684, 162] on div "Coming Soon! updating web site soon" at bounding box center [785, 103] width 1475 height 148
click at [684, 132] on div "Coming Soon! updating web site soon" at bounding box center [785, 103] width 1475 height 148
click at [1207, 18] on span "Pages" at bounding box center [1212, 14] width 42 height 12
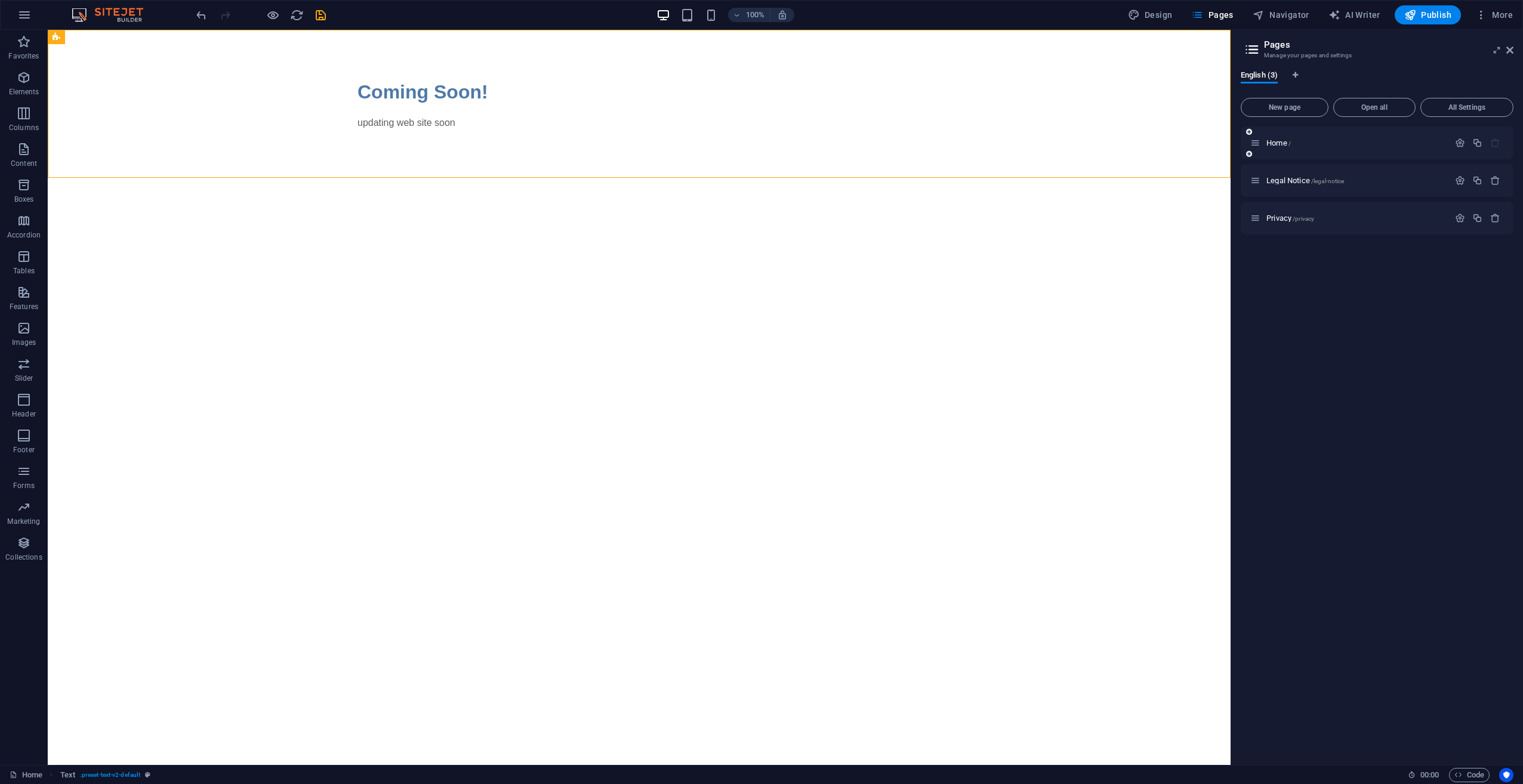
click at [1278, 147] on div "Home /" at bounding box center [1349, 143] width 199 height 14
click at [1279, 140] on span "Home /" at bounding box center [1278, 143] width 25 height 9
click at [1321, 149] on div "Home /" at bounding box center [1377, 143] width 273 height 33
click at [1264, 141] on div "Home /" at bounding box center [1355, 143] width 186 height 8
click at [1280, 107] on span "New page" at bounding box center [1284, 107] width 77 height 7
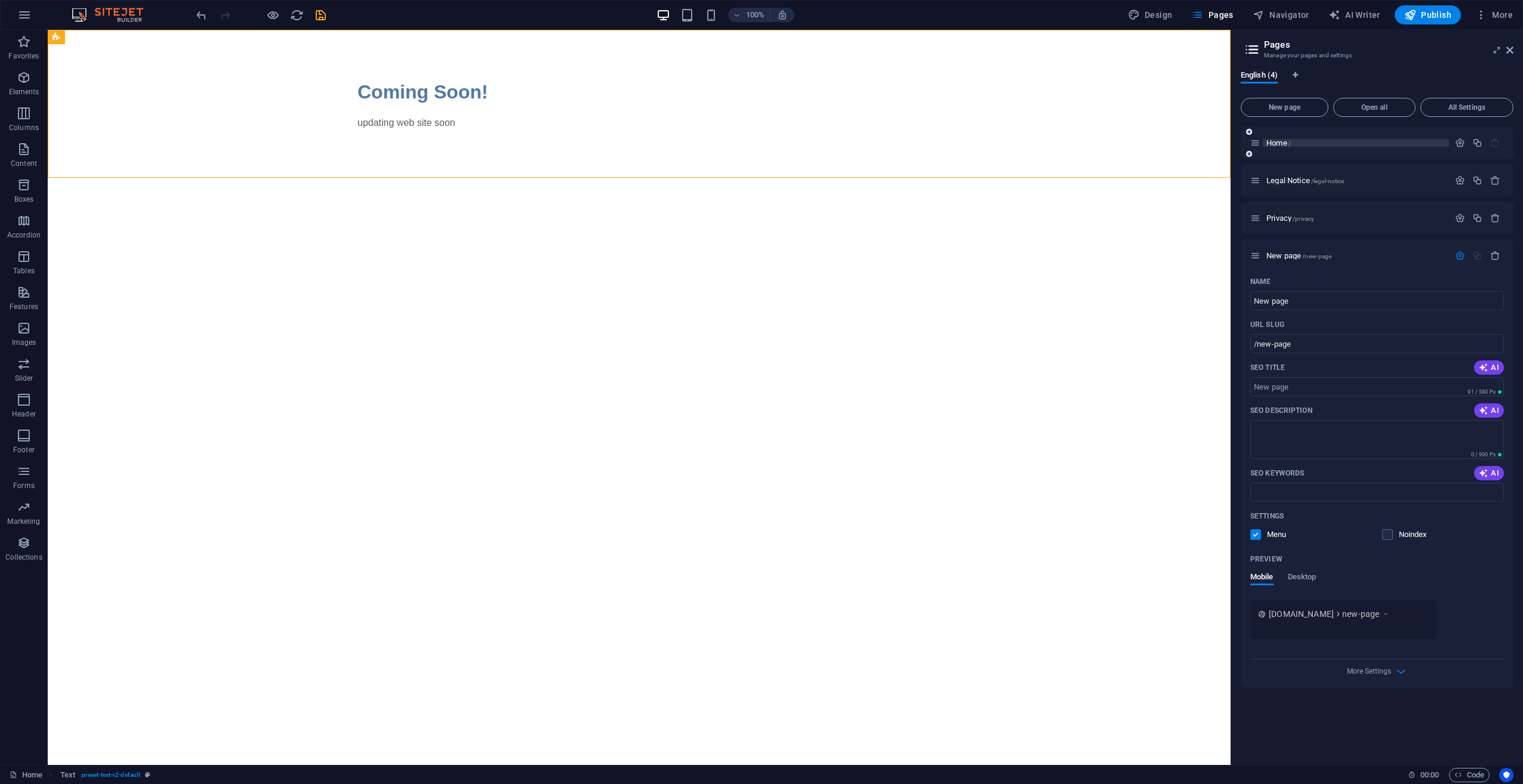
click at [1277, 144] on span "Home /" at bounding box center [1278, 143] width 25 height 9
click at [1473, 110] on span "All Settings" at bounding box center [1466, 107] width 83 height 7
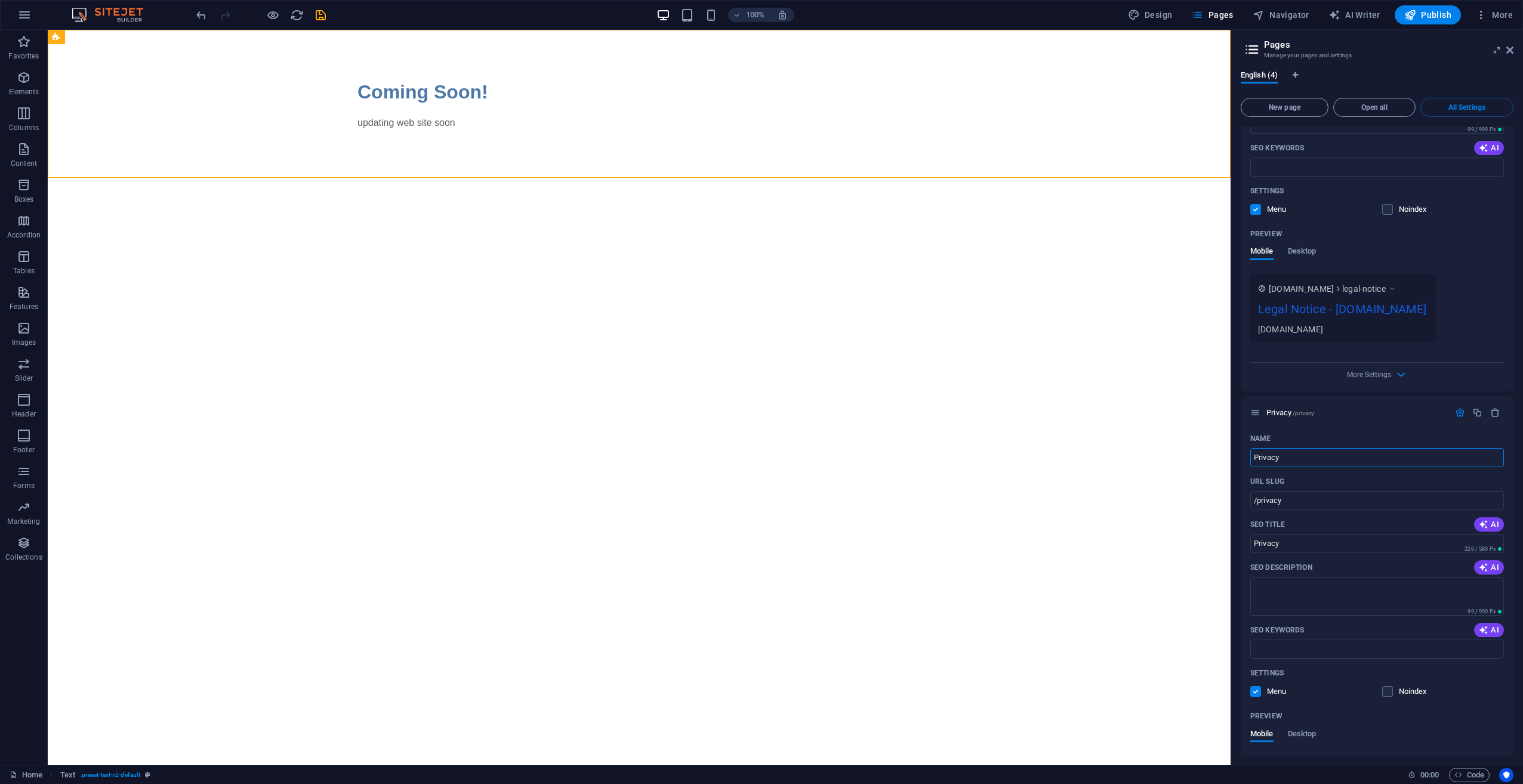
click at [1468, 107] on span "All Settings" at bounding box center [1466, 107] width 83 height 7
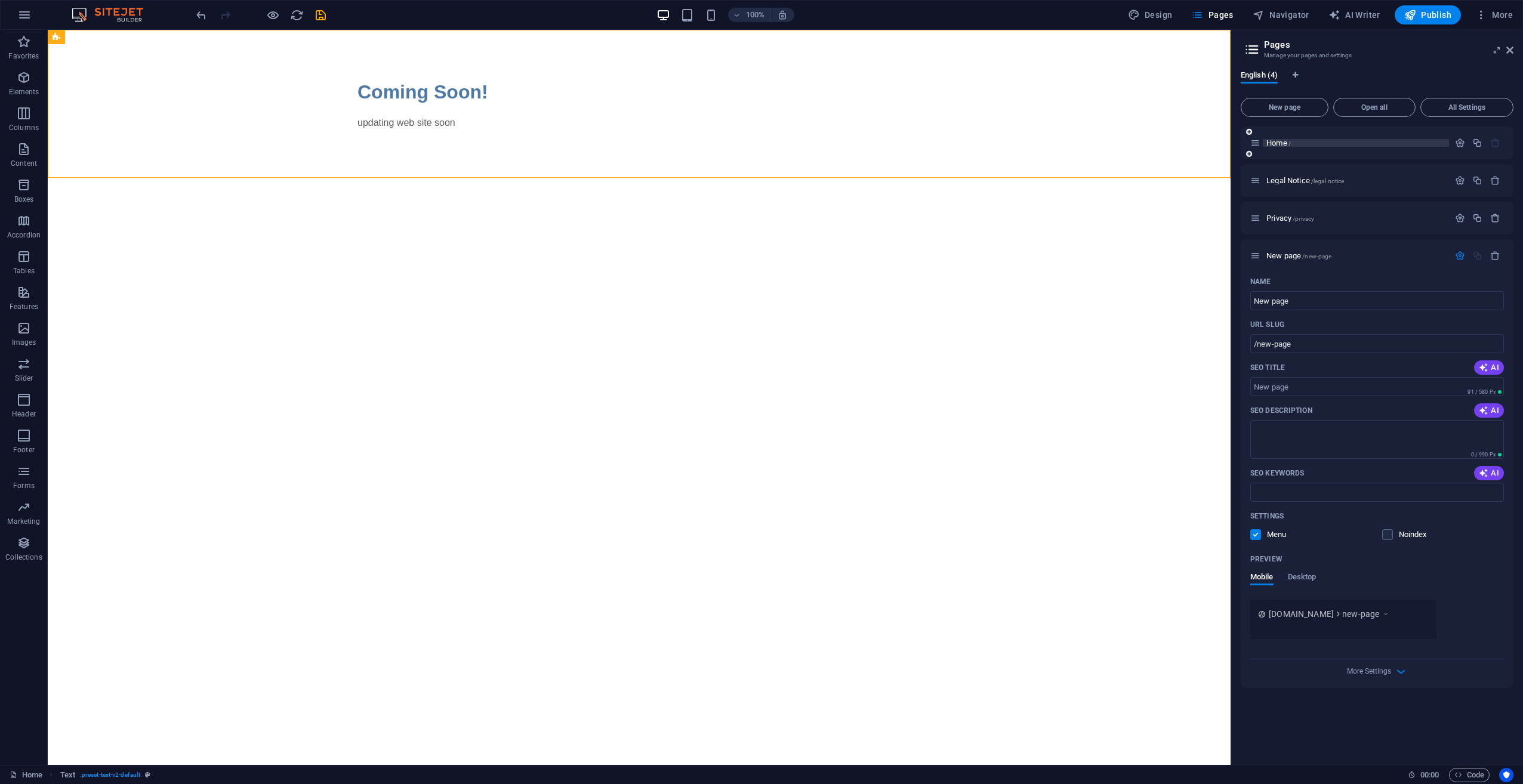
click at [1277, 141] on span "Home /" at bounding box center [1278, 143] width 25 height 9
click at [1277, 136] on div "Home /" at bounding box center [1349, 143] width 199 height 14
click at [1278, 136] on div "Home /" at bounding box center [1349, 143] width 199 height 14
click at [1270, 141] on span "Home /" at bounding box center [1278, 143] width 25 height 9
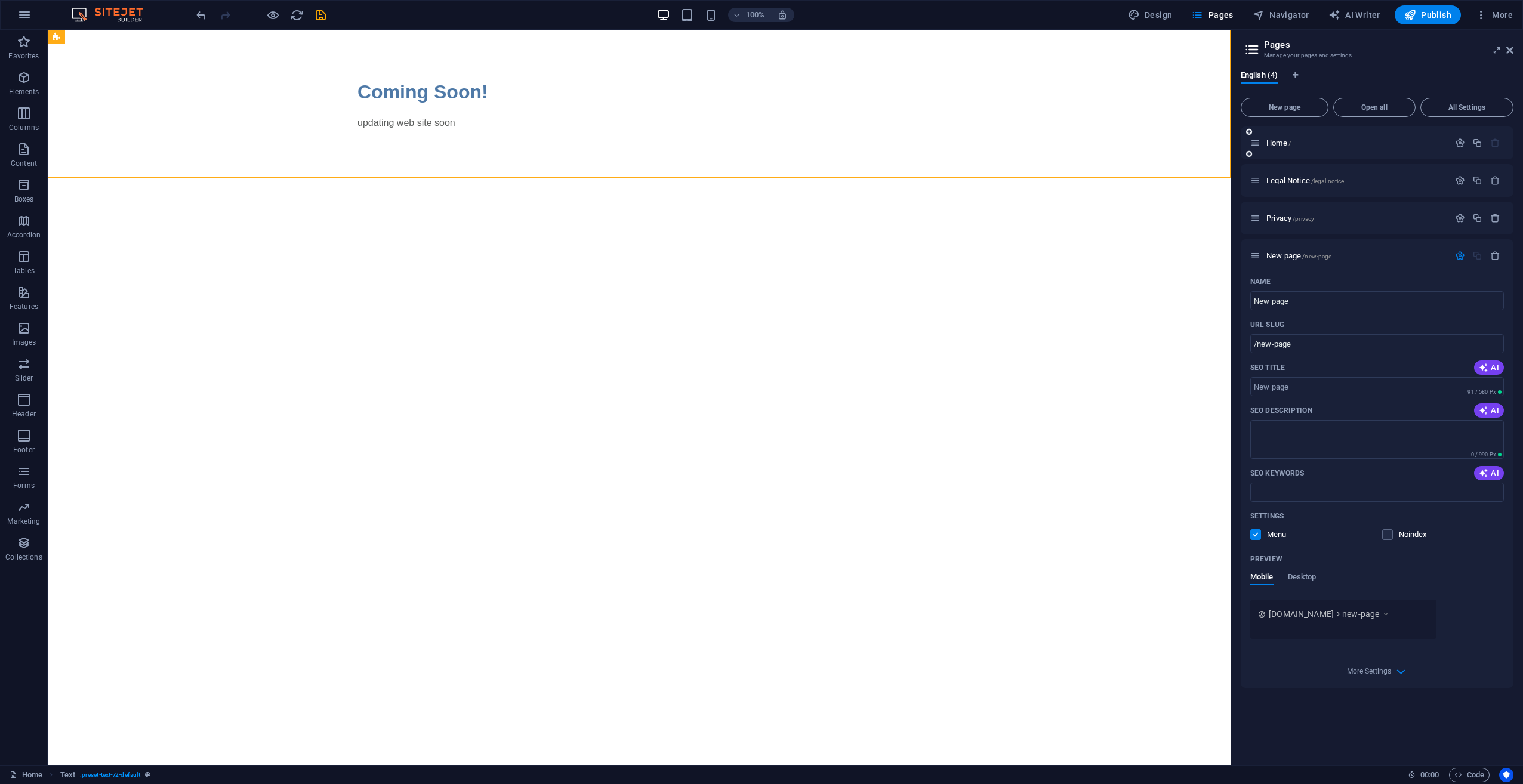
click at [1257, 137] on div "Home /" at bounding box center [1349, 143] width 199 height 14
click at [1256, 138] on icon at bounding box center [1255, 143] width 10 height 10
click at [1249, 141] on div "Home /" at bounding box center [1377, 143] width 273 height 33
click at [1244, 152] on div "Home /" at bounding box center [1377, 143] width 273 height 33
click at [1264, 161] on div "Home / Legal Notice /legal-notice Privacy /privacy New page /new-page Name New …" at bounding box center [1377, 407] width 273 height 562
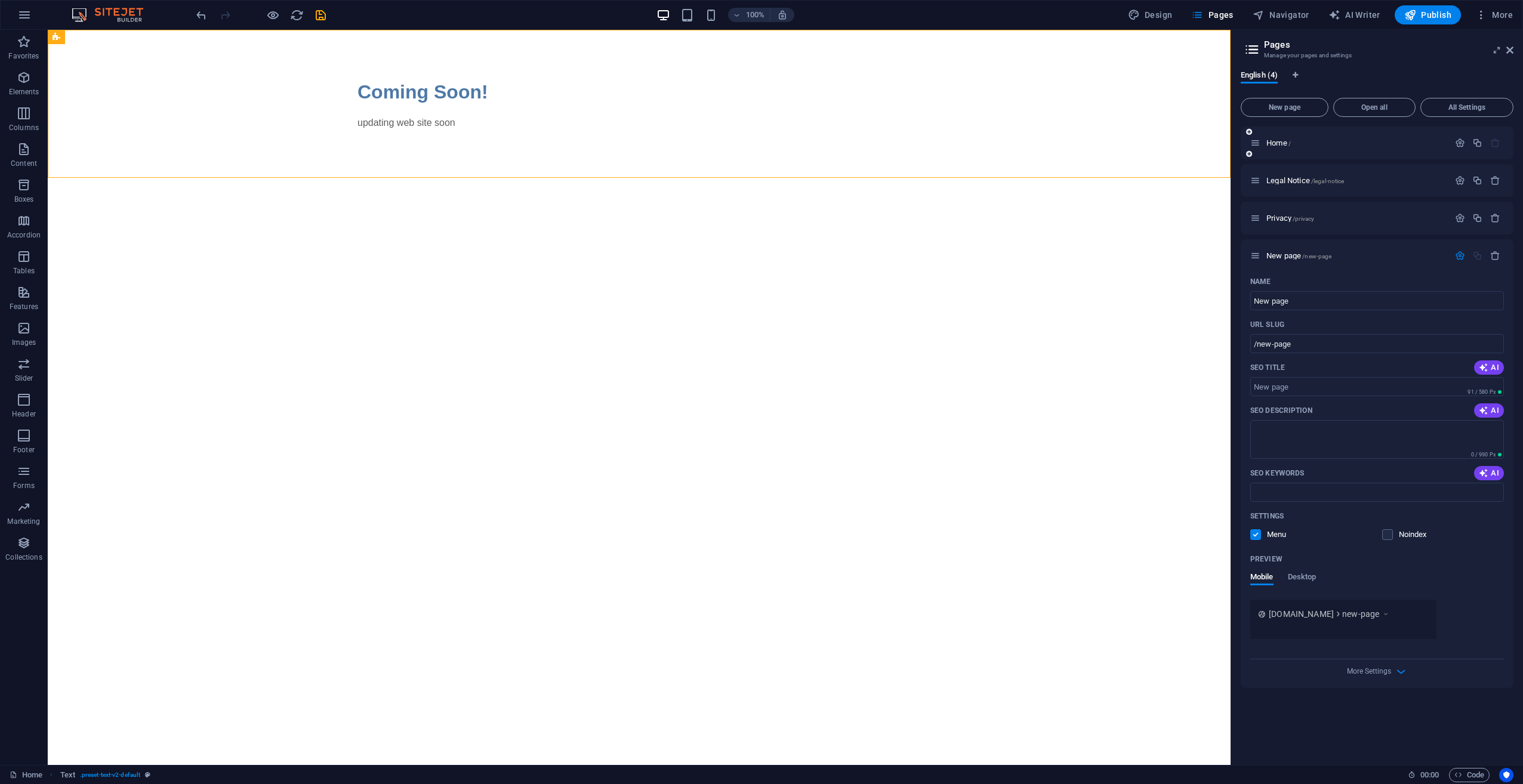
click at [1250, 154] on icon at bounding box center [1248, 154] width 6 height 7
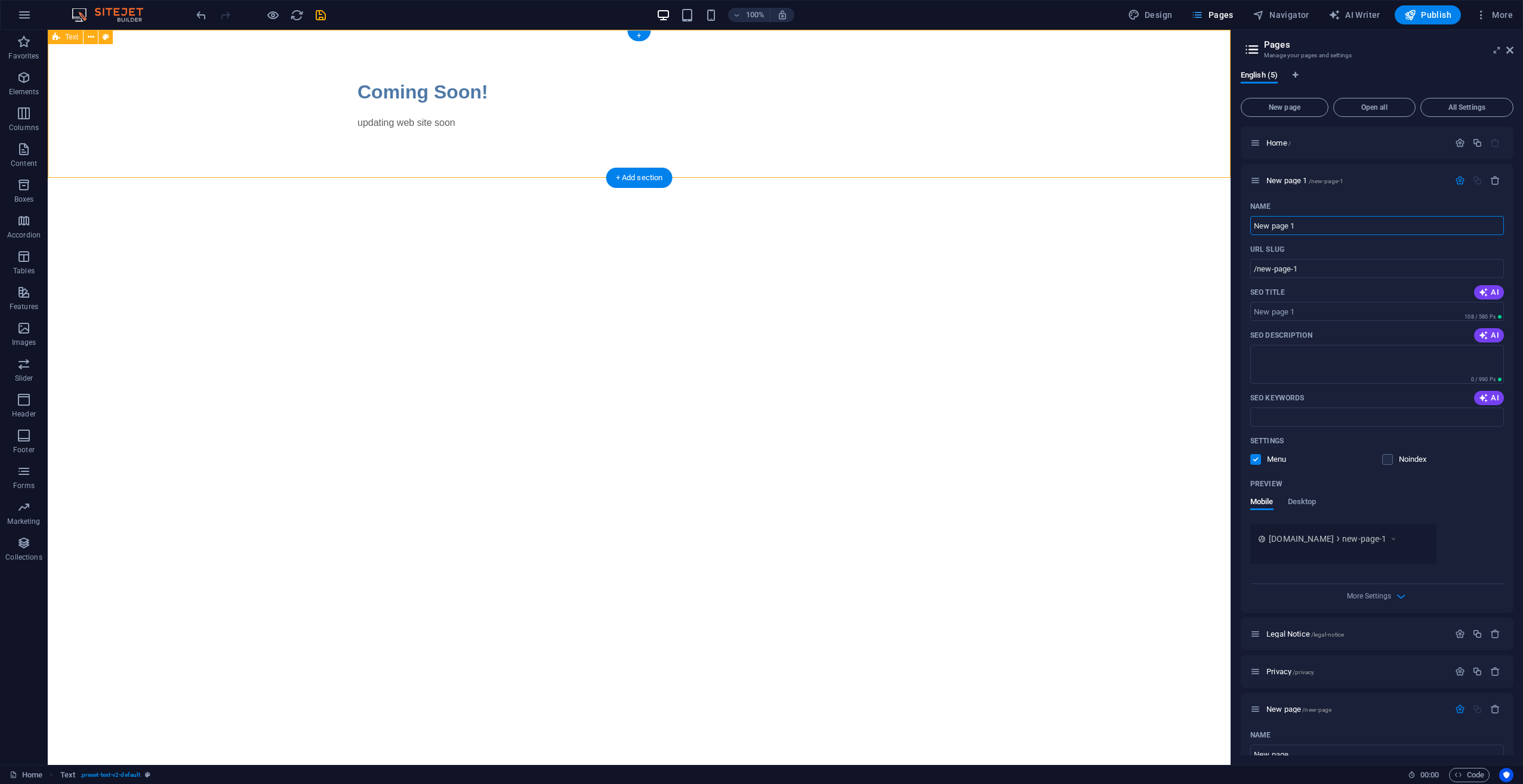
click at [1225, 12] on span "Pages" at bounding box center [1212, 14] width 42 height 12
click at [1283, 13] on span "Navigator" at bounding box center [1281, 14] width 57 height 12
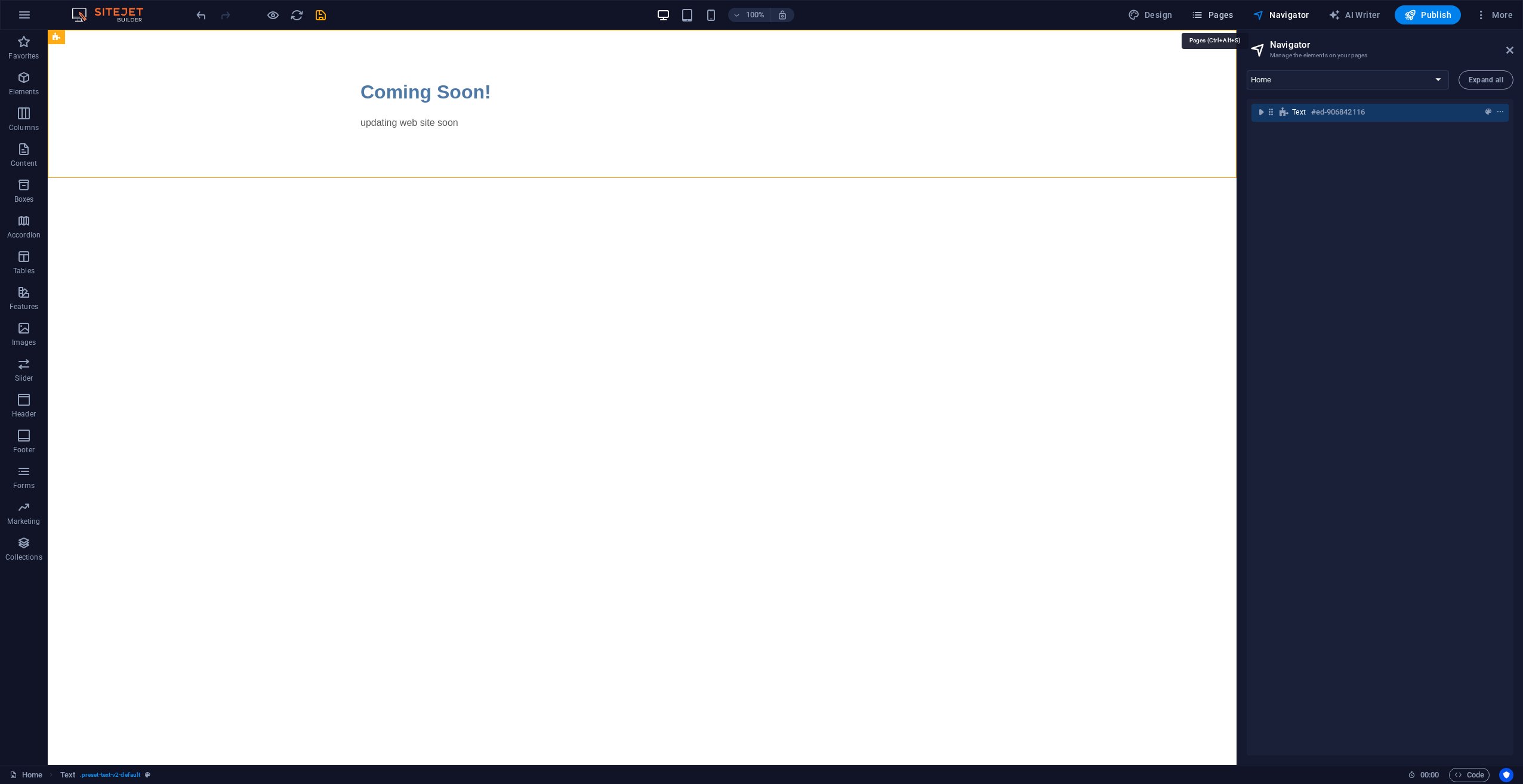
click at [1210, 14] on span "Pages" at bounding box center [1212, 14] width 42 height 12
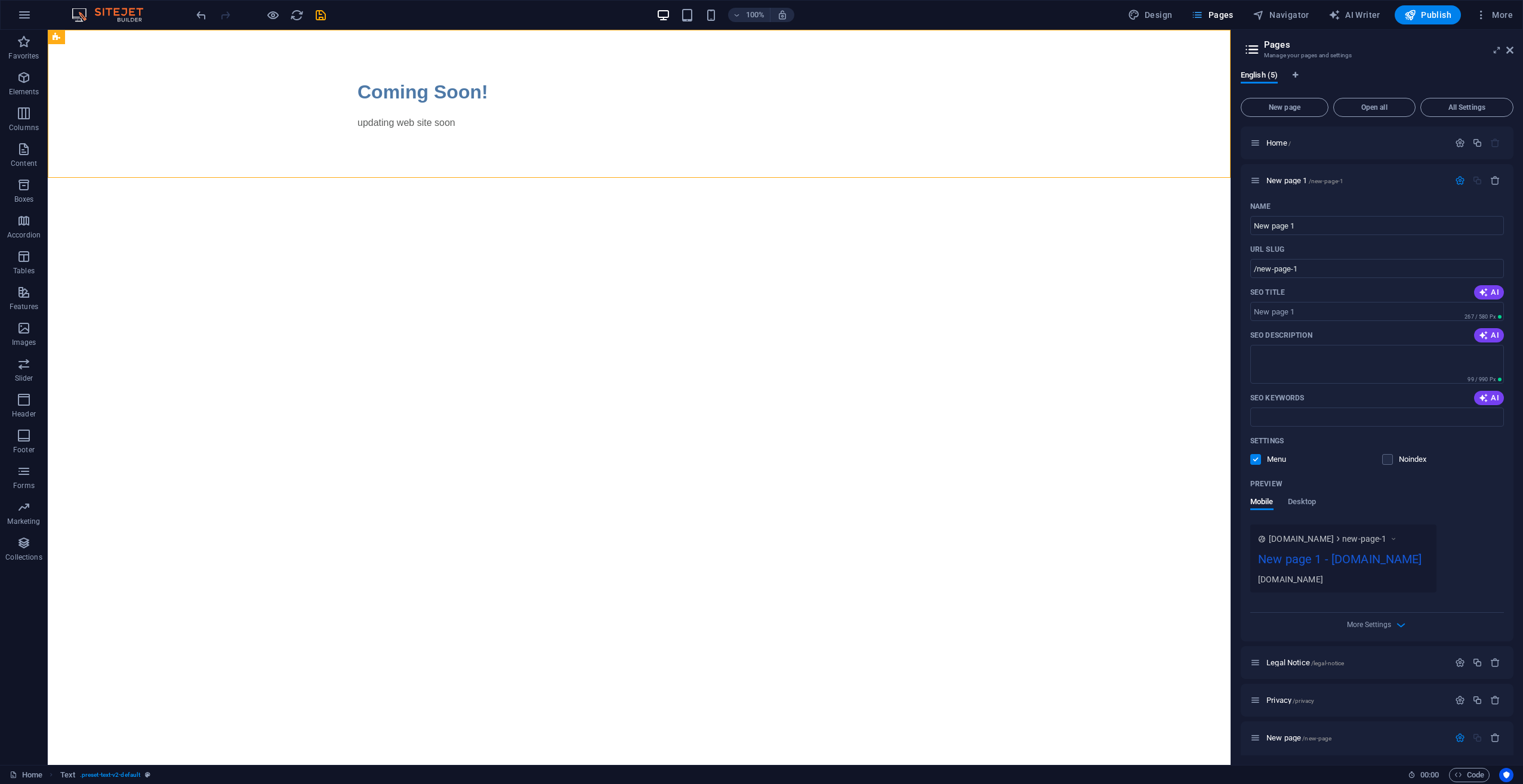
scroll to position [342, 0]
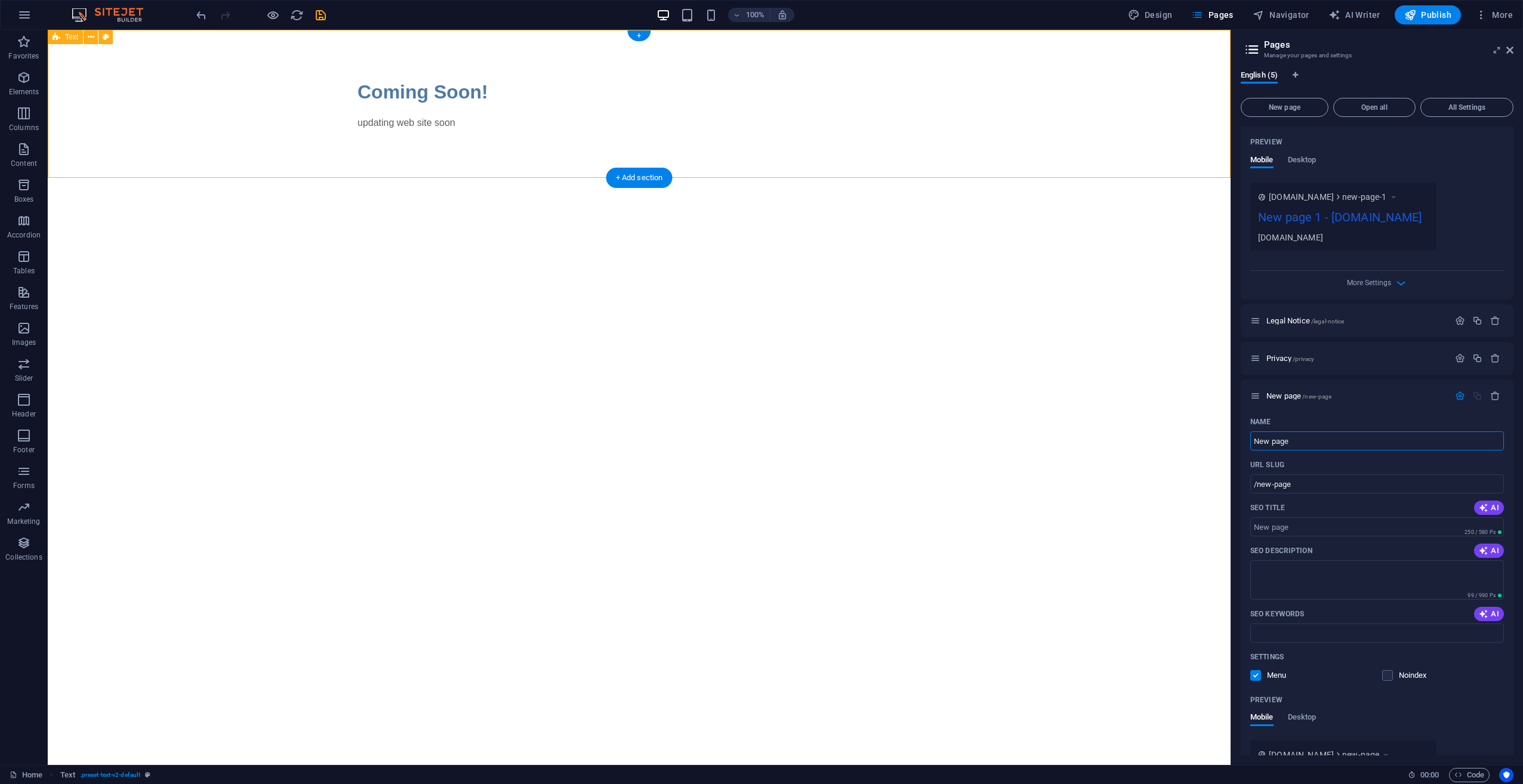
click at [837, 135] on div "Coming Soon! updating web site soon" at bounding box center [639, 103] width 1183 height 148
click at [640, 36] on div "+" at bounding box center [639, 35] width 23 height 11
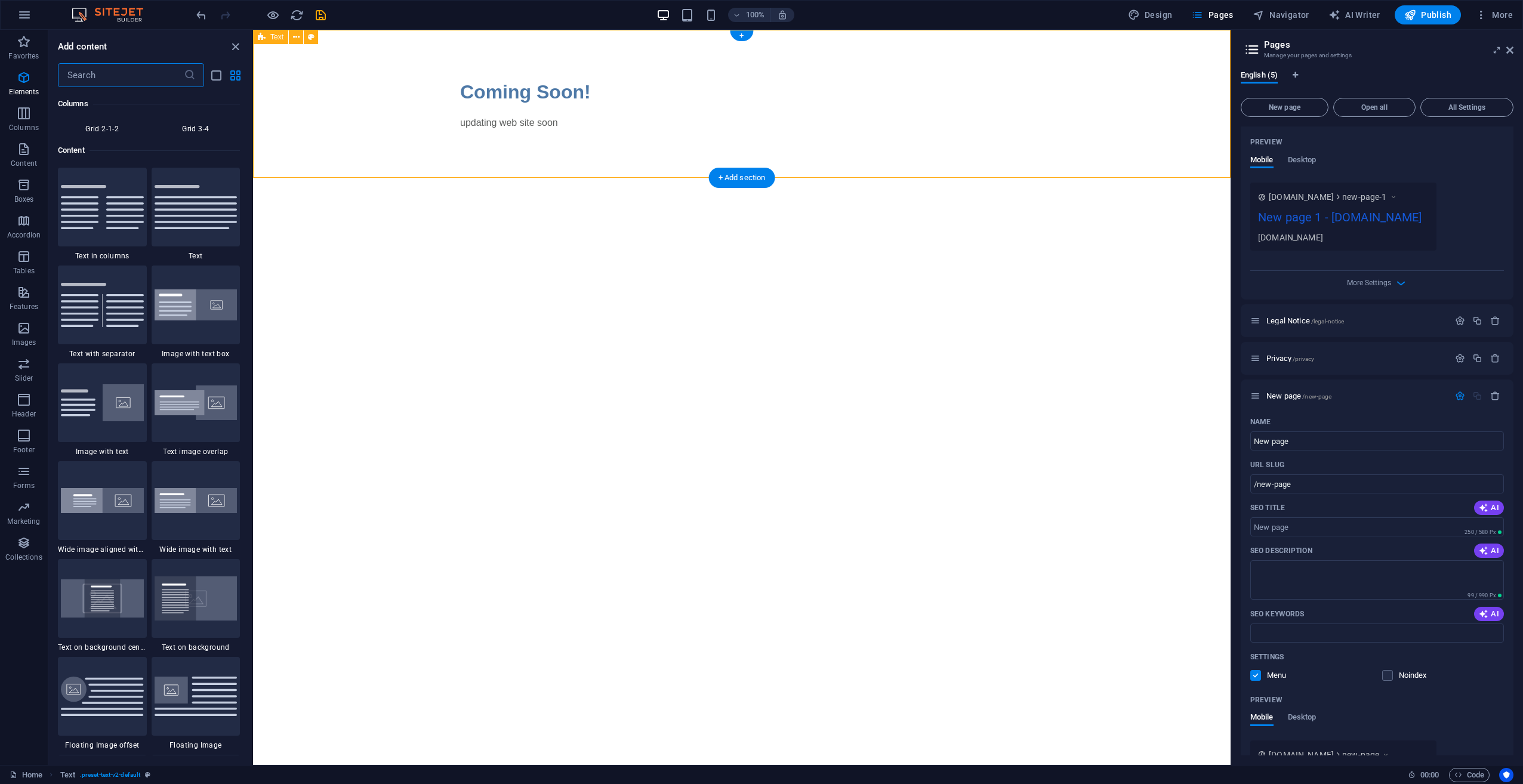
scroll to position [2087, 0]
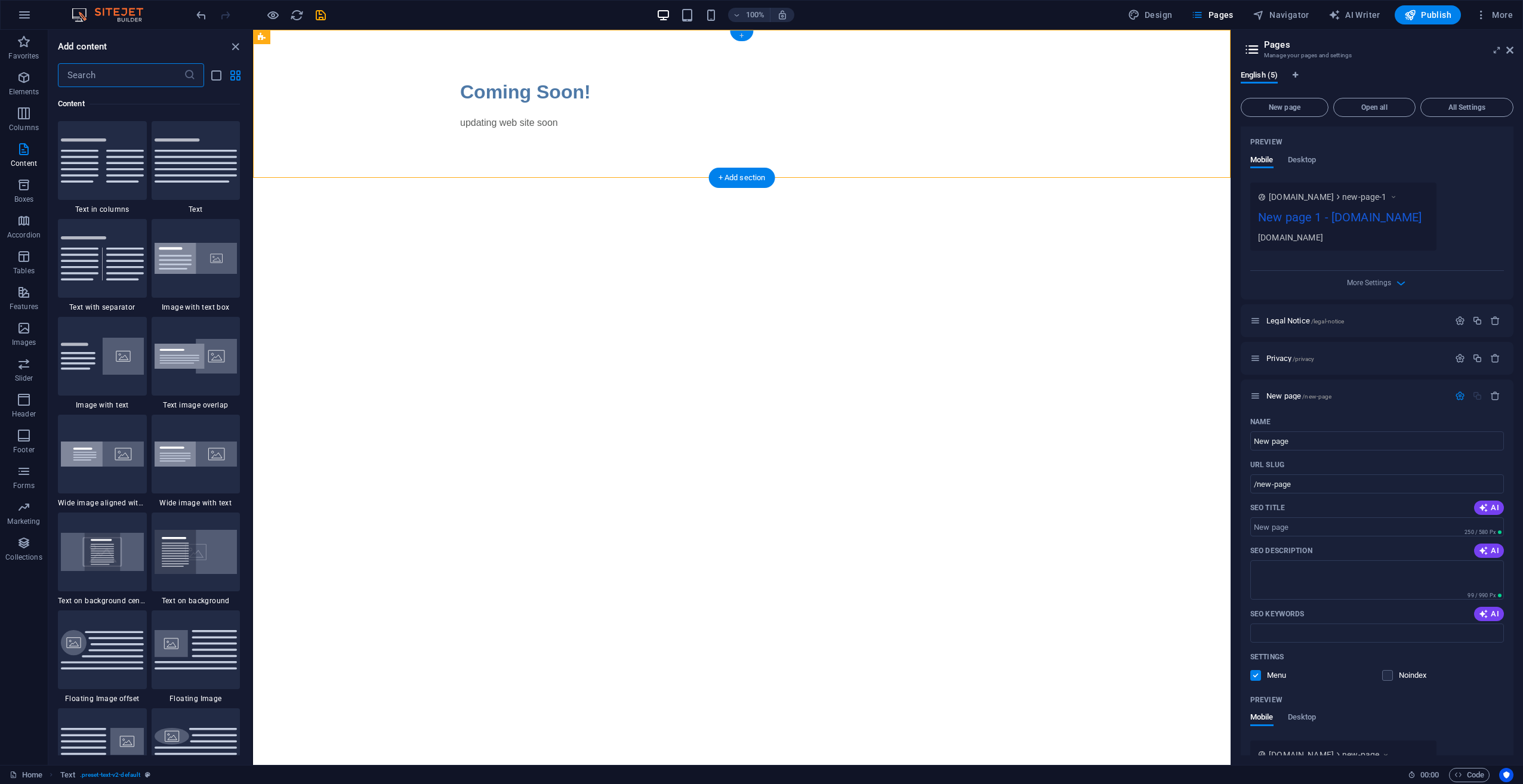
click at [747, 36] on div "+" at bounding box center [741, 35] width 23 height 11
click at [623, 178] on html "Skip to main content Coming Soon! updating web site soon" at bounding box center [741, 103] width 977 height 148
click at [237, 50] on icon "close panel" at bounding box center [236, 47] width 14 height 14
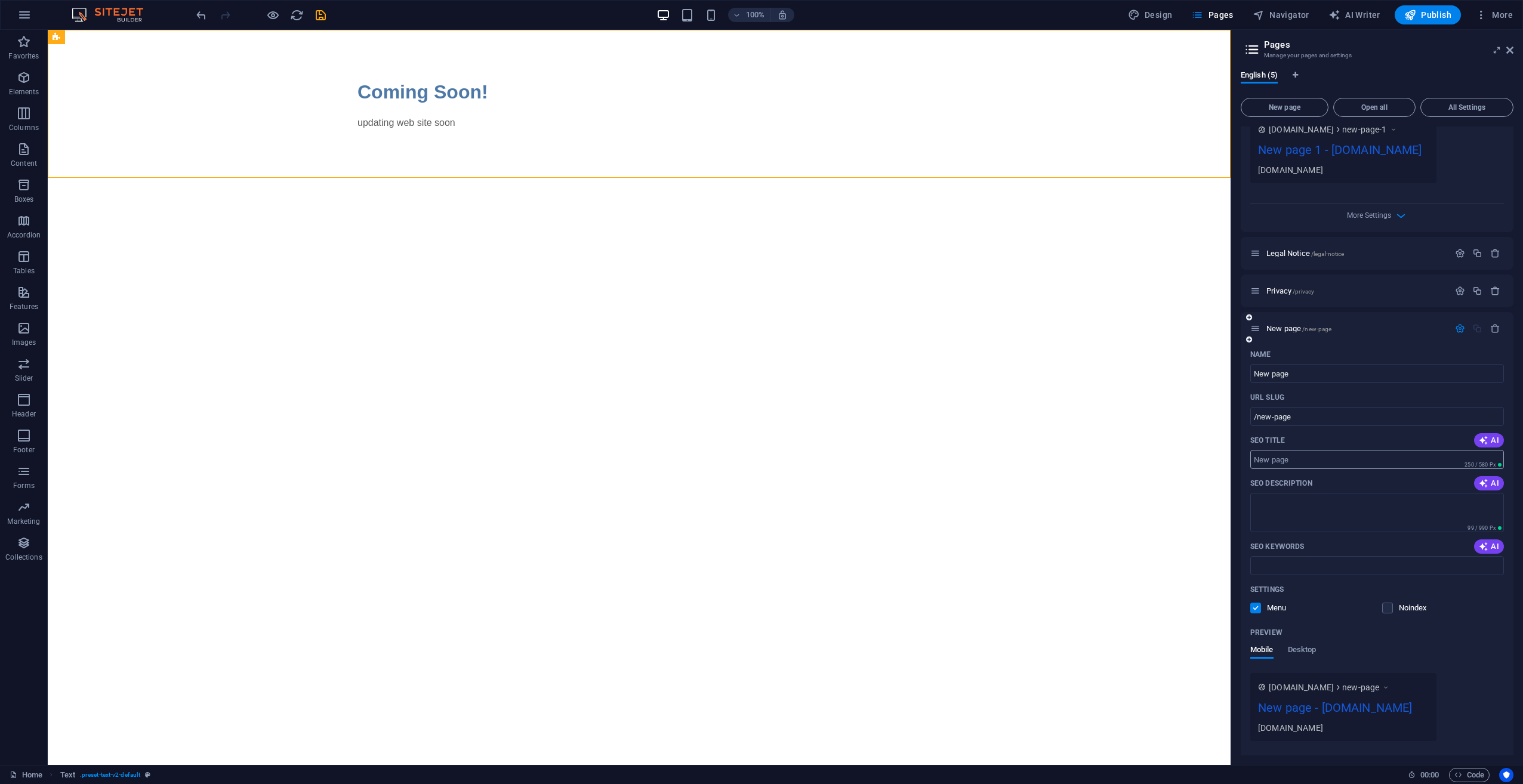
scroll to position [449, 0]
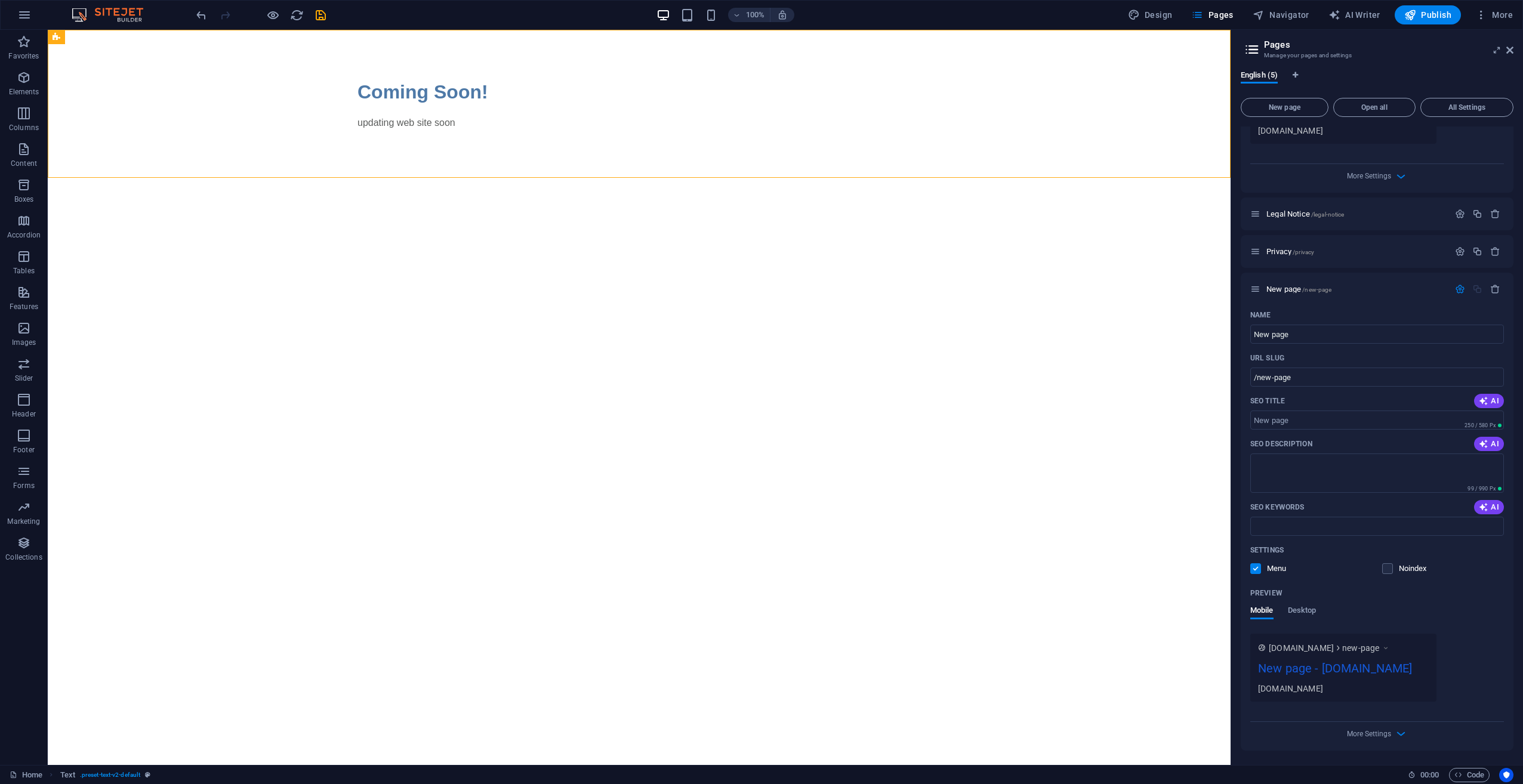
click at [194, 18] on div "100% Design Pages Navigator AI Writer Publish More" at bounding box center [762, 14] width 1522 height 28
click at [205, 14] on icon "undo" at bounding box center [202, 15] width 14 height 14
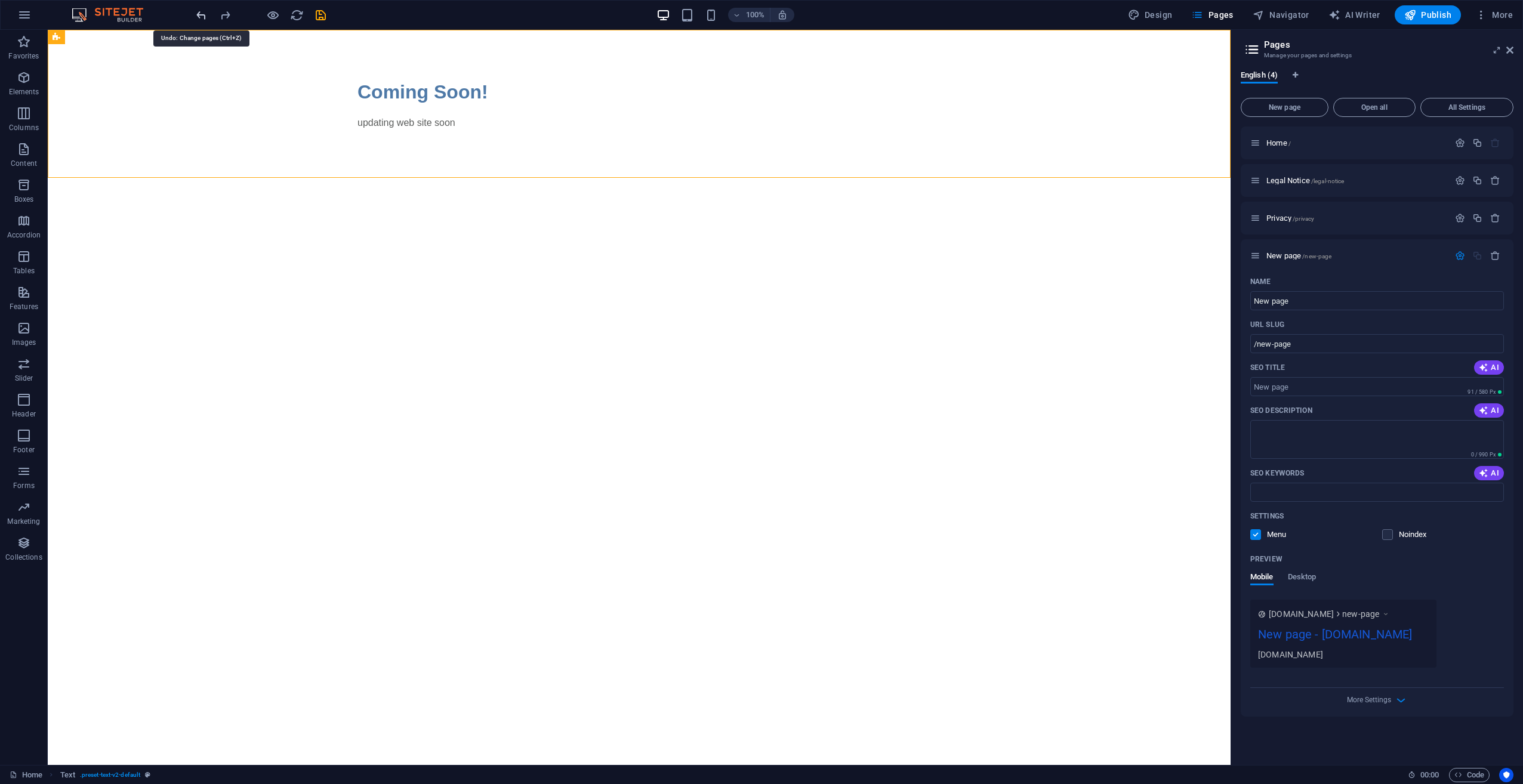
click at [205, 14] on icon "undo" at bounding box center [202, 15] width 14 height 14
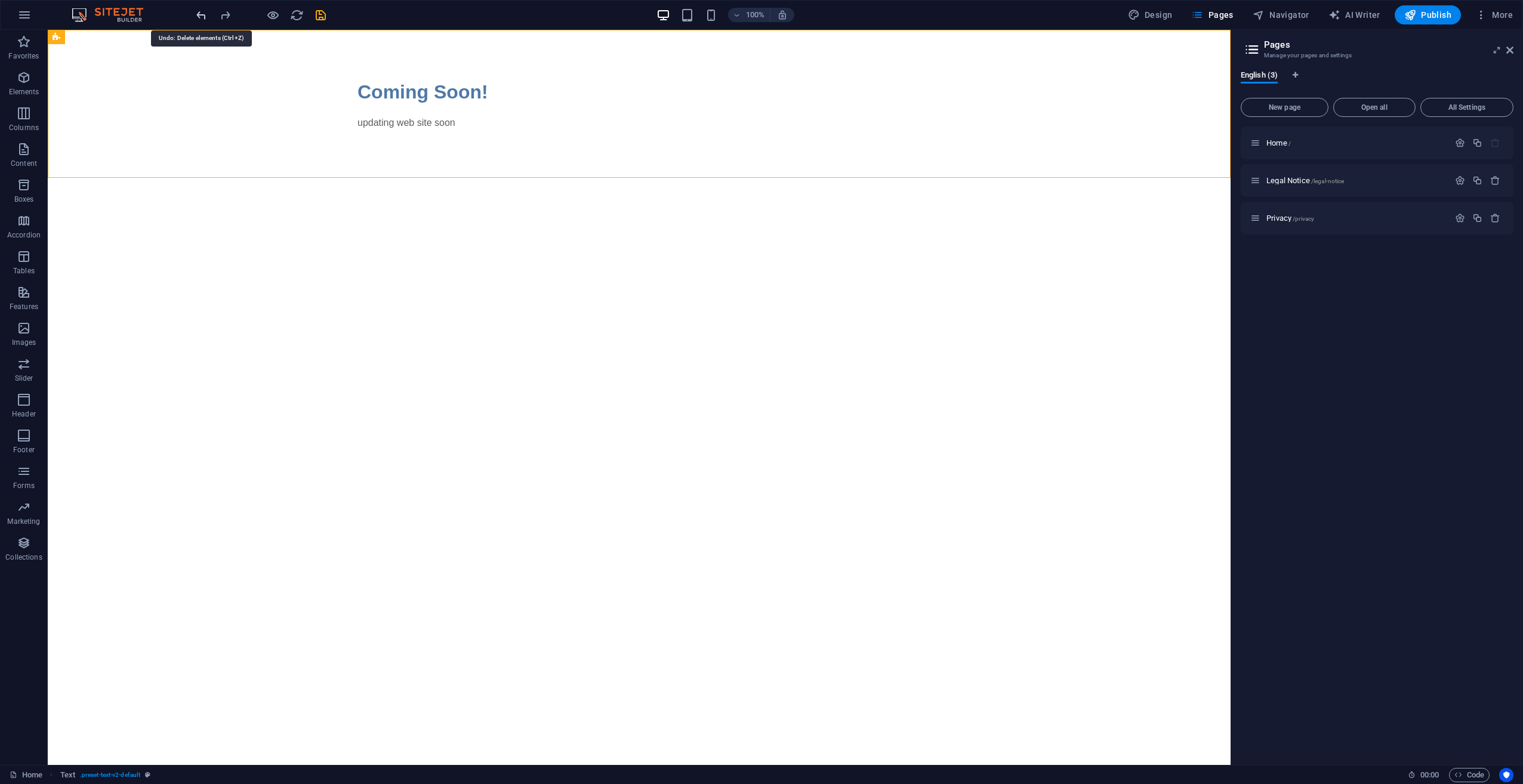
click at [205, 14] on icon "undo" at bounding box center [202, 15] width 14 height 14
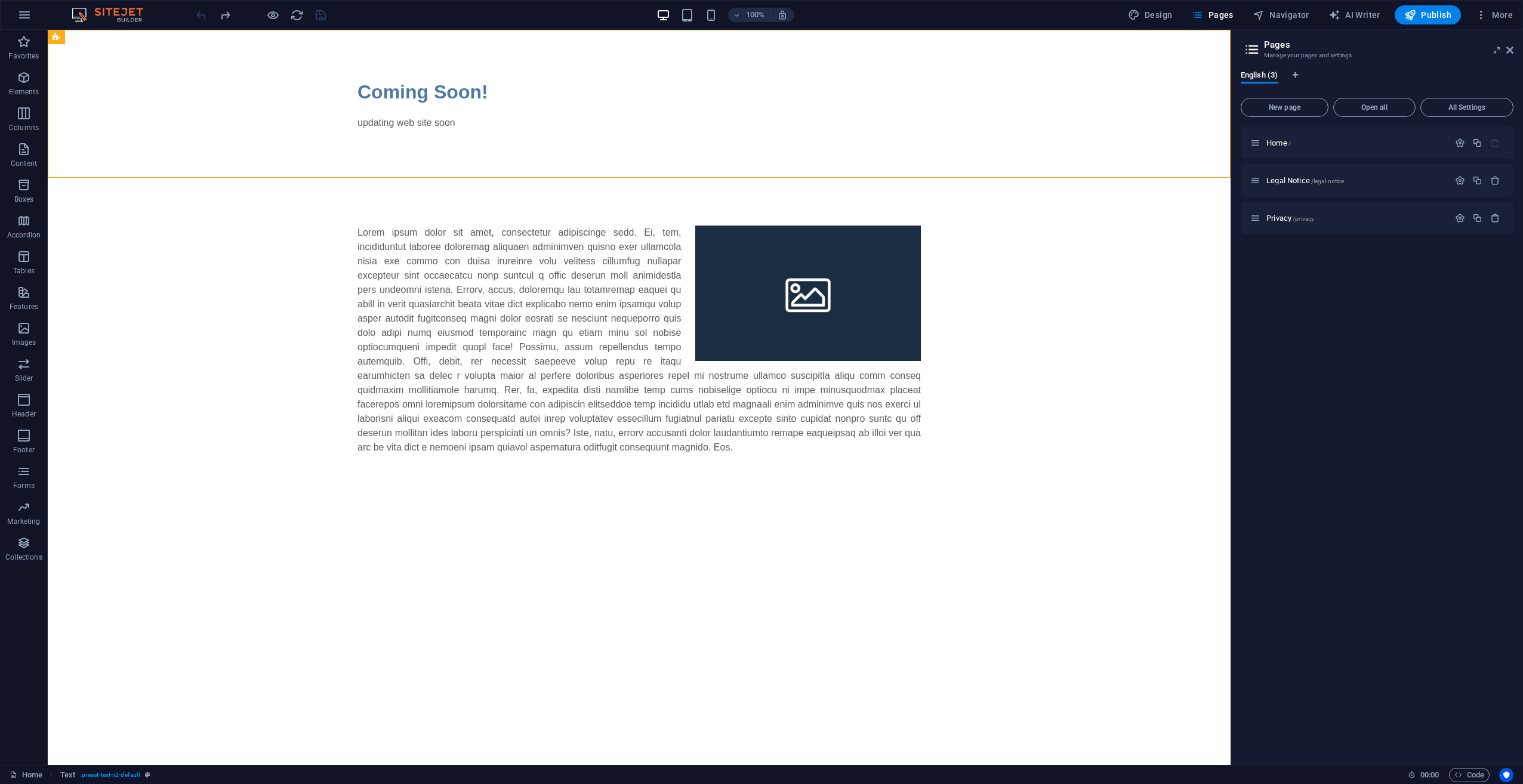
click at [205, 14] on div at bounding box center [261, 15] width 134 height 19
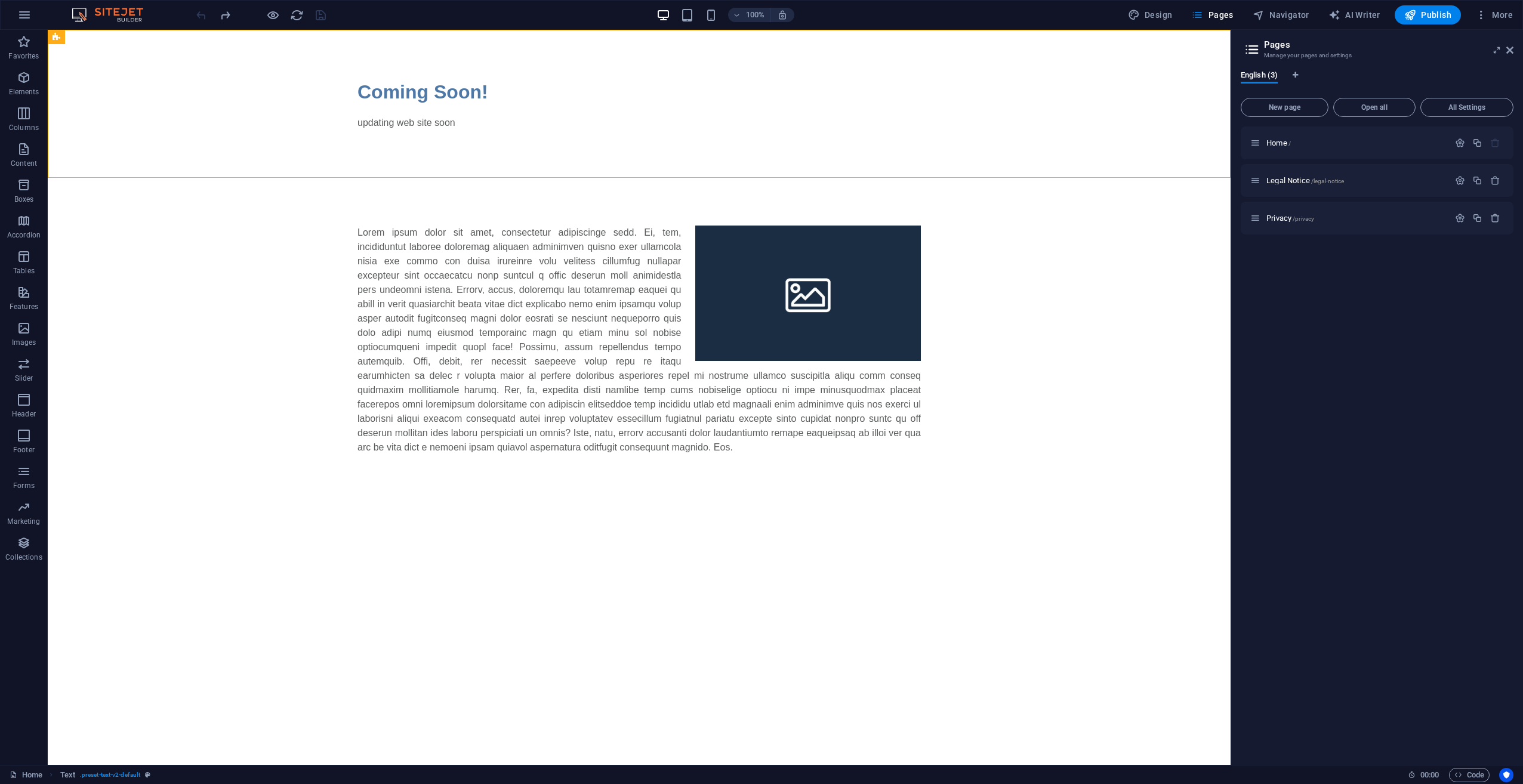
click at [205, 14] on div at bounding box center [261, 15] width 134 height 19
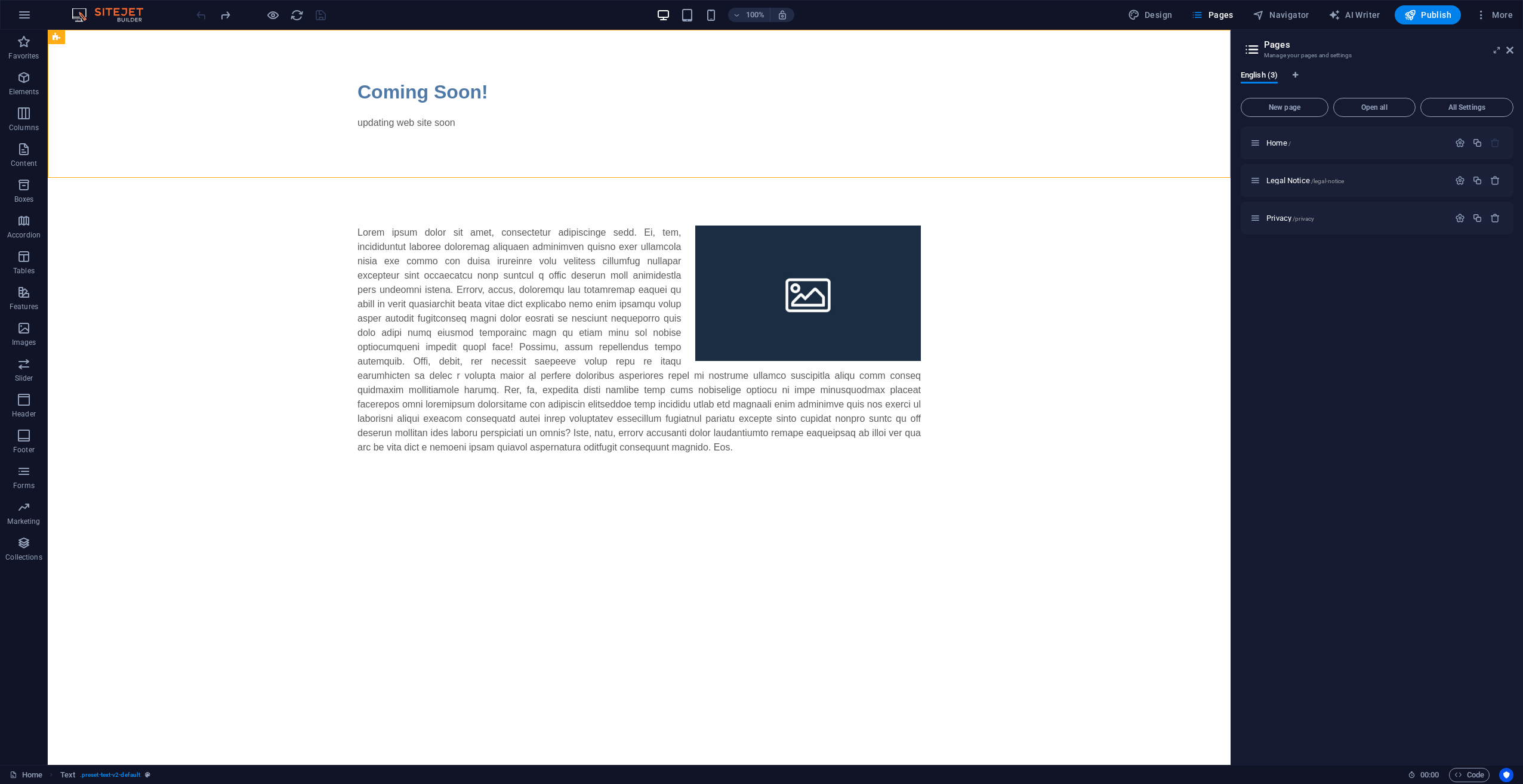
click at [205, 14] on div at bounding box center [261, 15] width 134 height 19
click at [197, 72] on div "Coming Soon! updating web site soon" at bounding box center [639, 103] width 1183 height 148
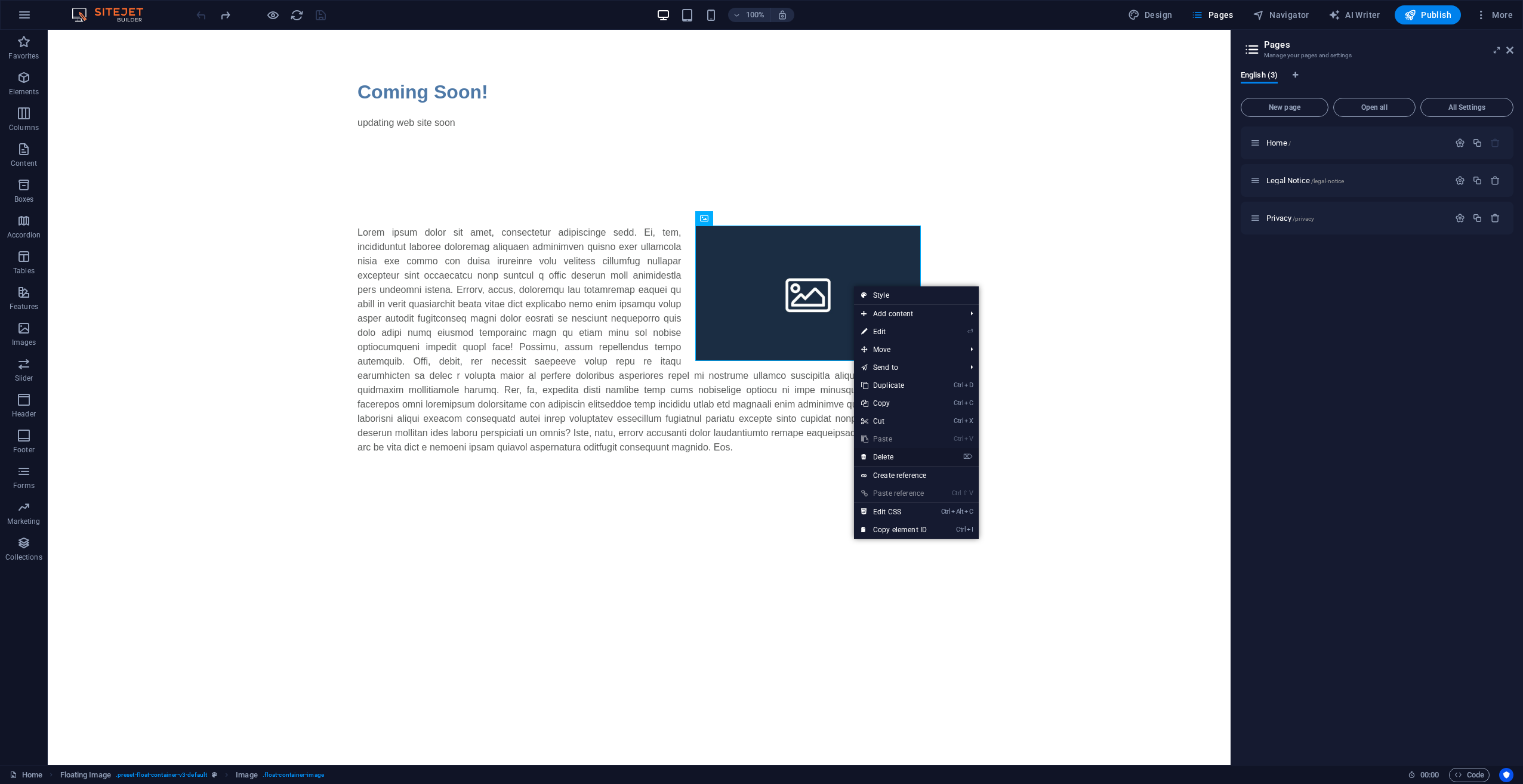
click at [889, 454] on link "⌦ Delete" at bounding box center [893, 457] width 80 height 18
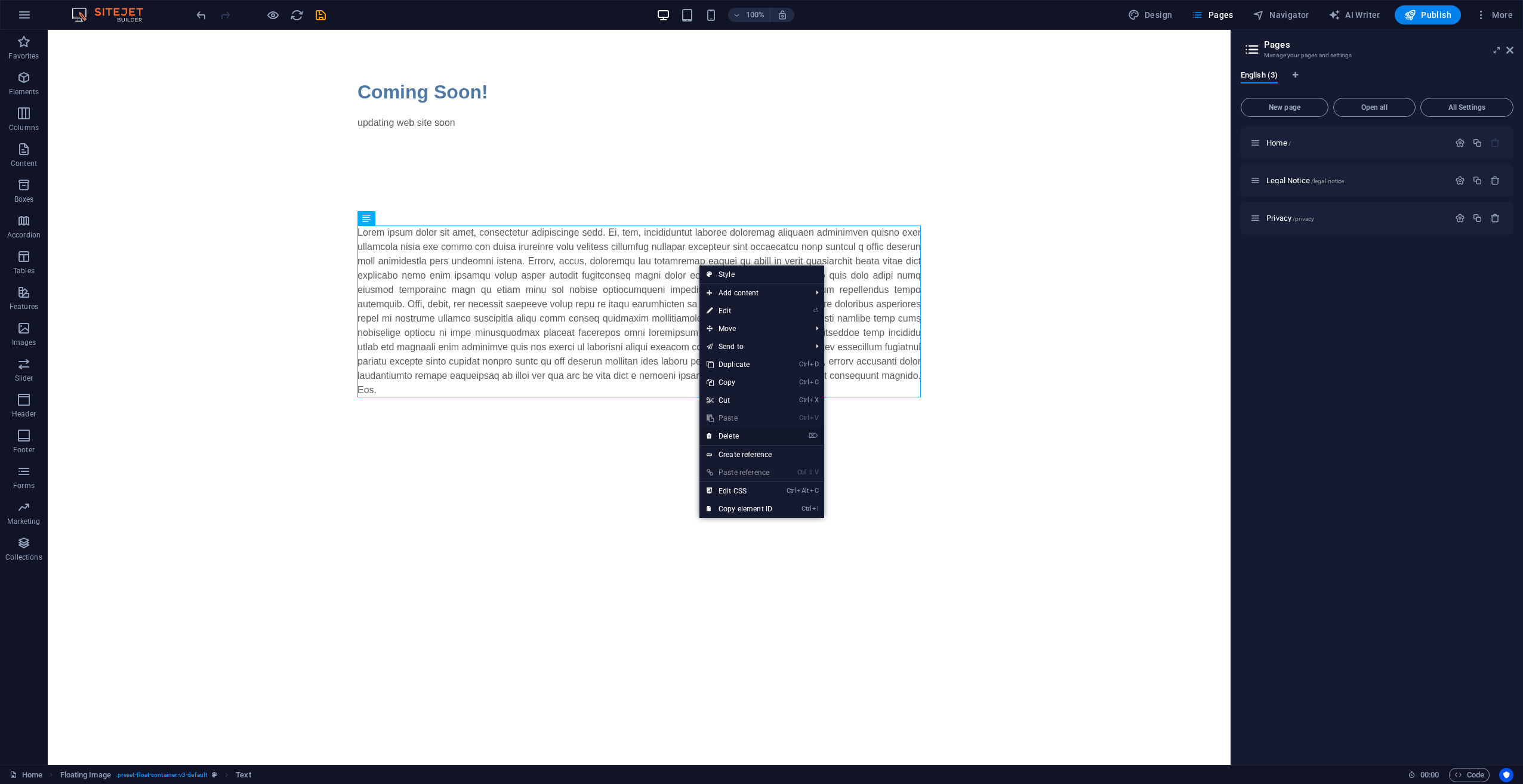
click at [741, 436] on link "⌦ Delete" at bounding box center [739, 436] width 80 height 18
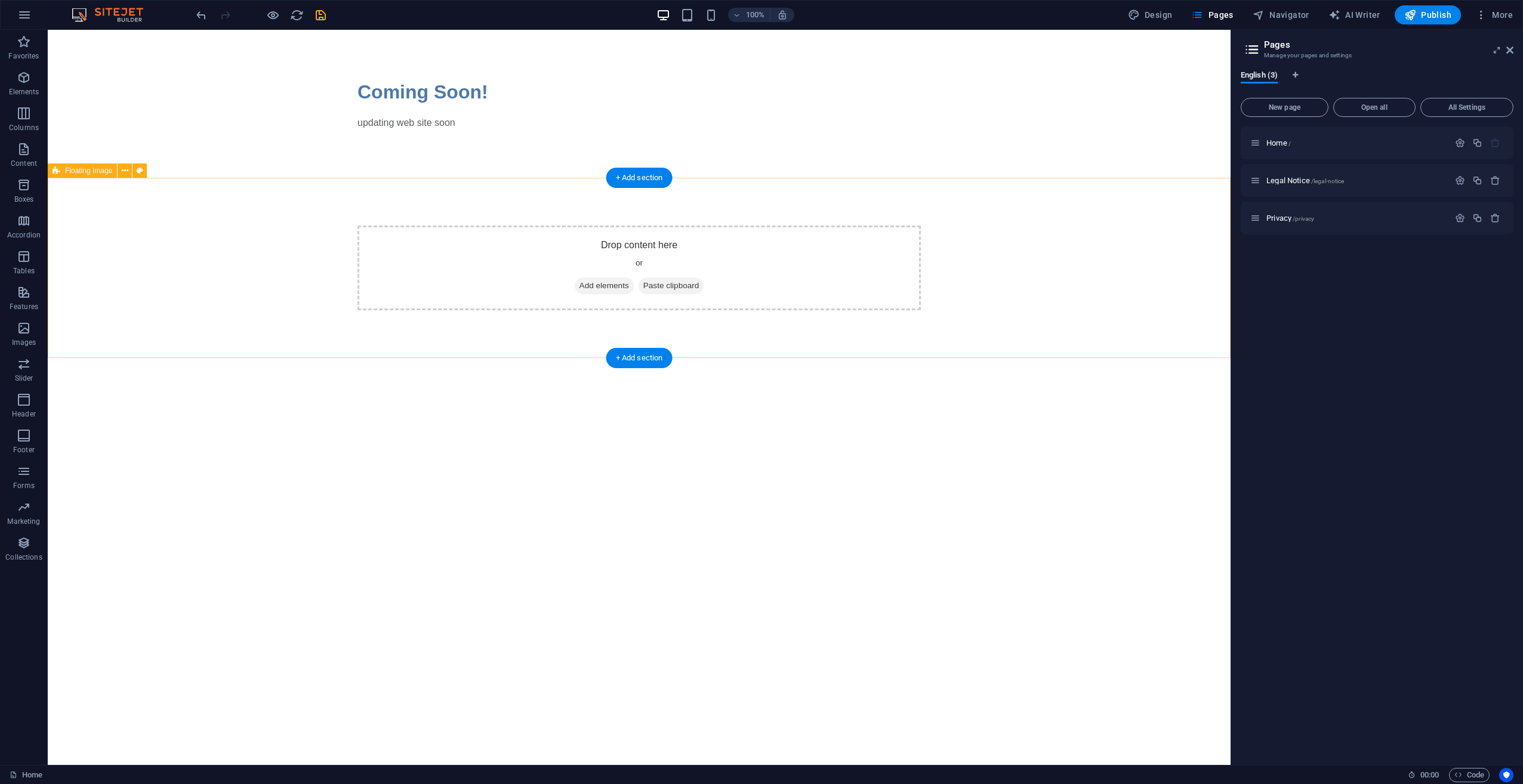
drag, startPoint x: 766, startPoint y: 253, endPoint x: 767, endPoint y: 260, distance: 7.1
click at [594, 285] on span "Add elements" at bounding box center [605, 285] width 59 height 17
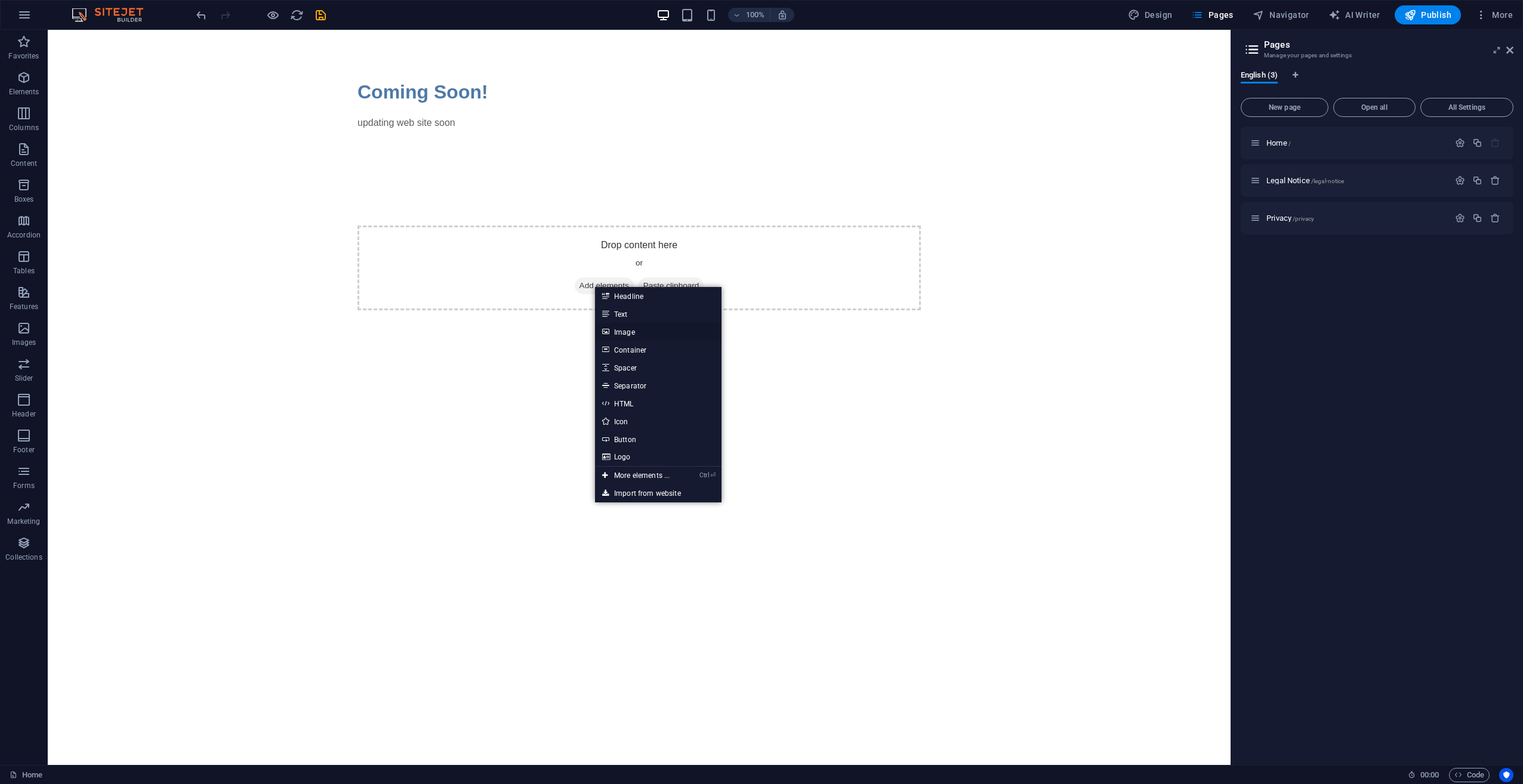
click at [645, 333] on link "Image" at bounding box center [658, 331] width 127 height 18
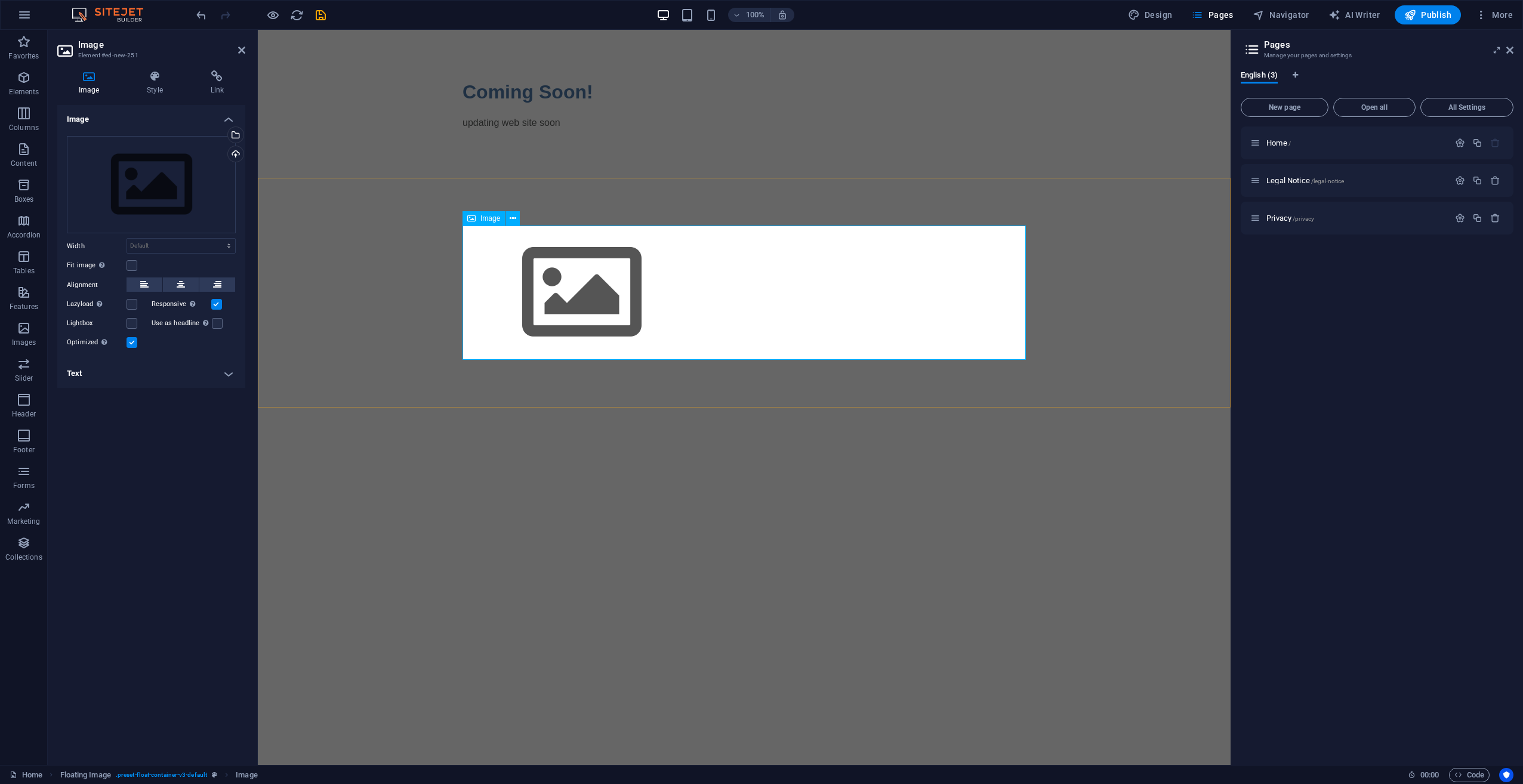
click at [596, 280] on figure at bounding box center [744, 292] width 564 height 134
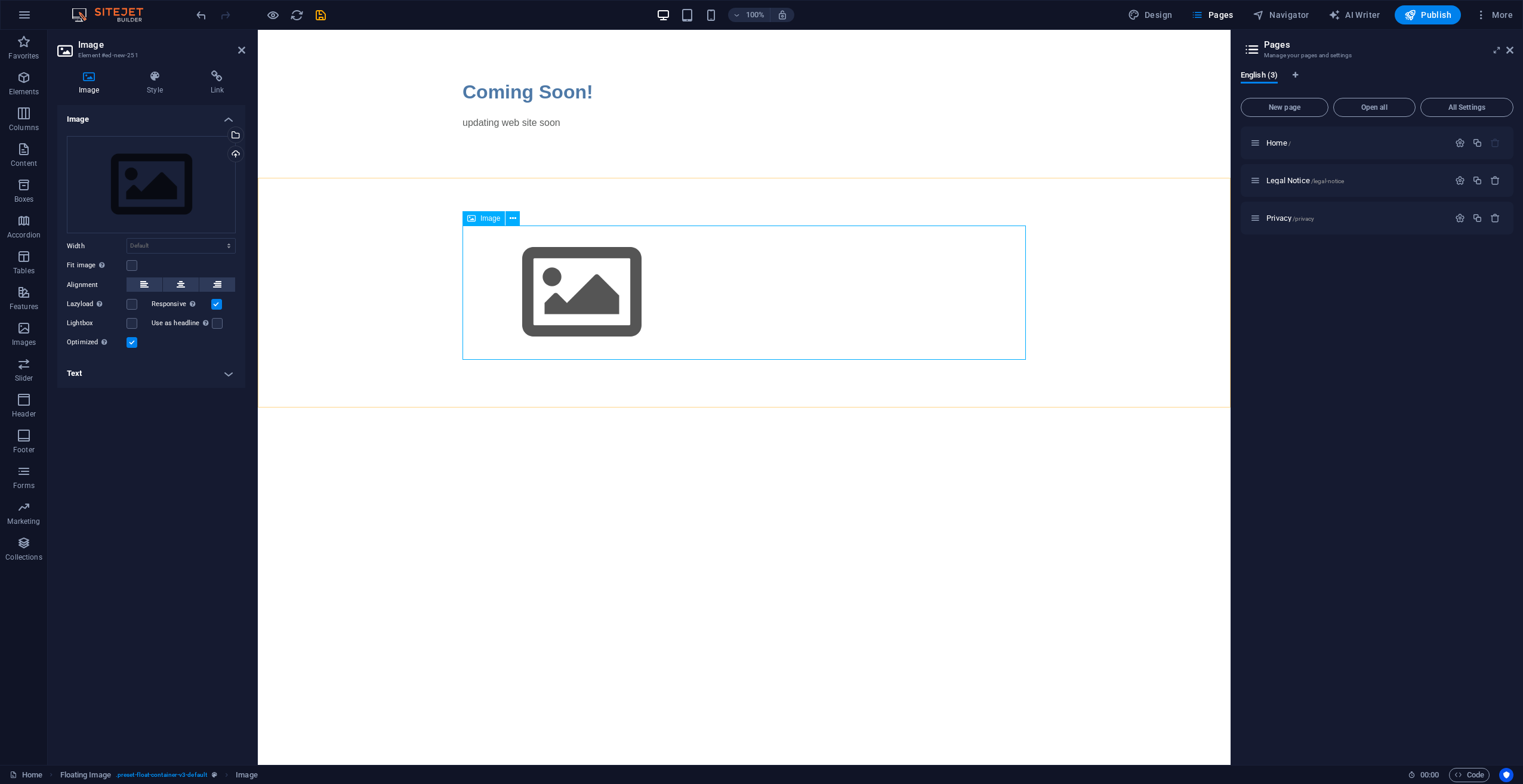
click at [490, 219] on span "Image" at bounding box center [490, 218] width 20 height 7
click at [533, 219] on div at bounding box center [744, 292] width 973 height 229
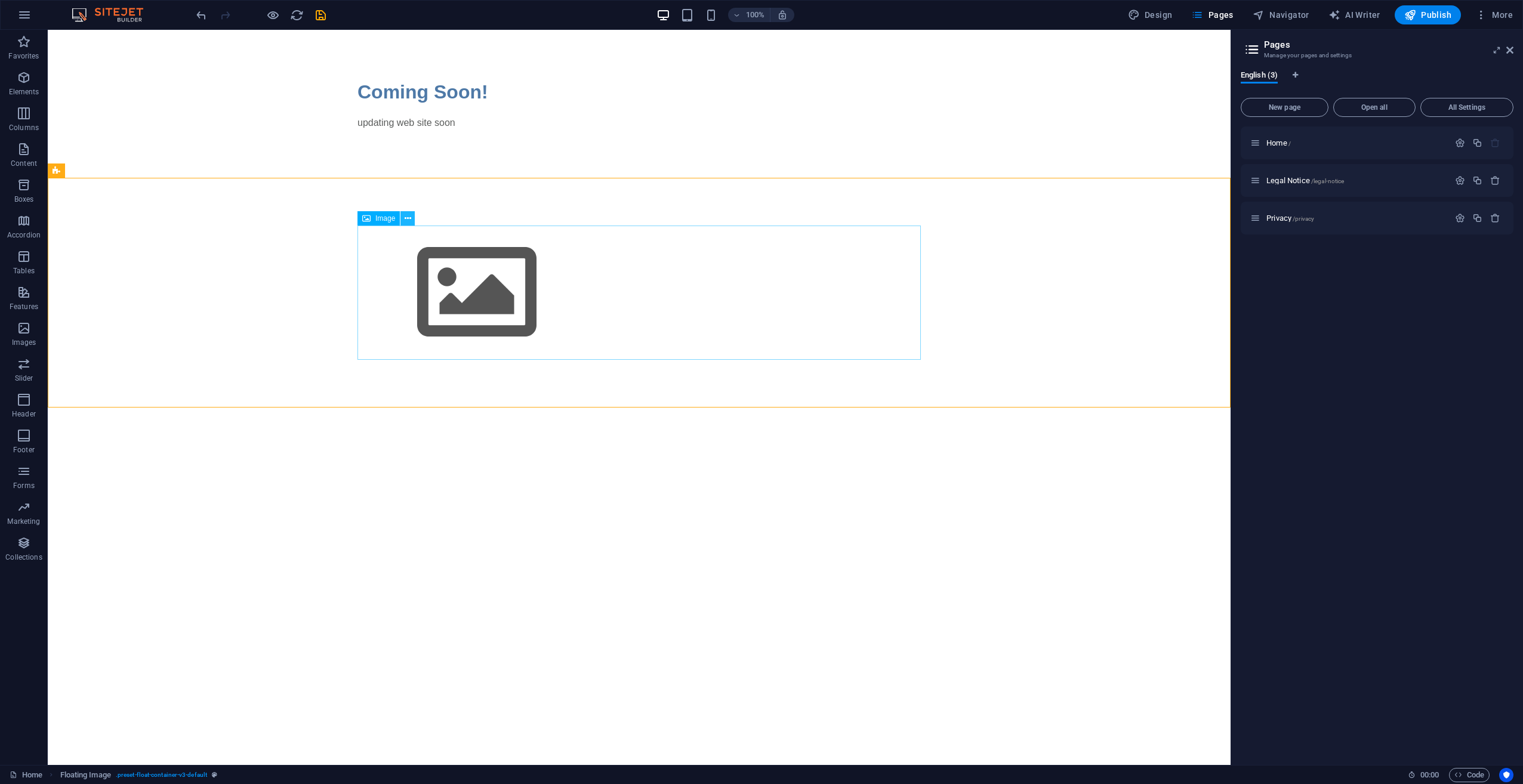
click at [405, 219] on icon at bounding box center [408, 219] width 6 height 13
click at [641, 328] on figure at bounding box center [639, 292] width 564 height 134
click at [642, 306] on figure at bounding box center [639, 292] width 564 height 134
click at [495, 296] on figure at bounding box center [639, 292] width 564 height 134
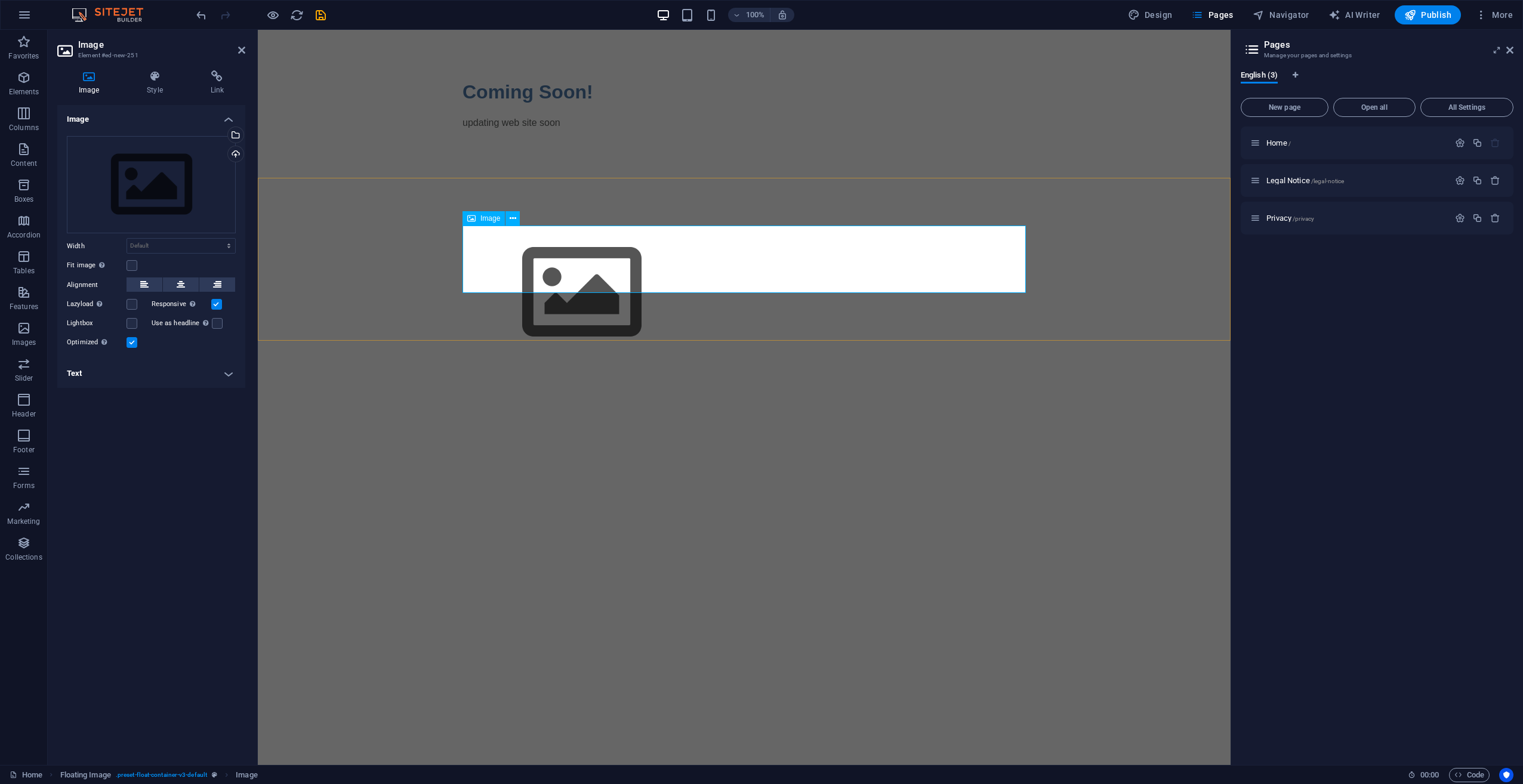
click at [535, 267] on figure at bounding box center [744, 292] width 564 height 134
click at [536, 260] on figure at bounding box center [744, 292] width 564 height 134
click at [509, 225] on button at bounding box center [512, 218] width 14 height 14
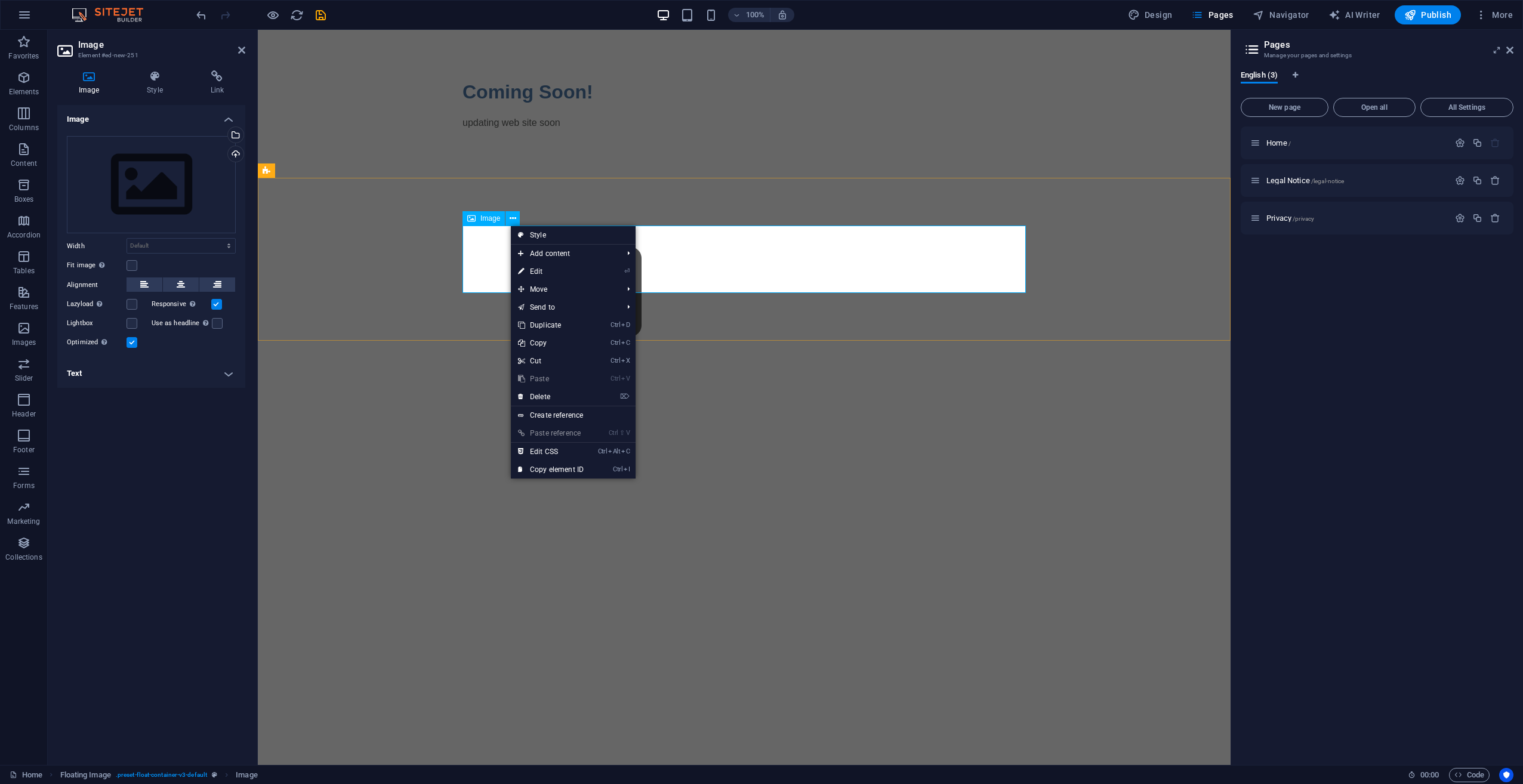
click at [489, 253] on figure at bounding box center [744, 292] width 564 height 134
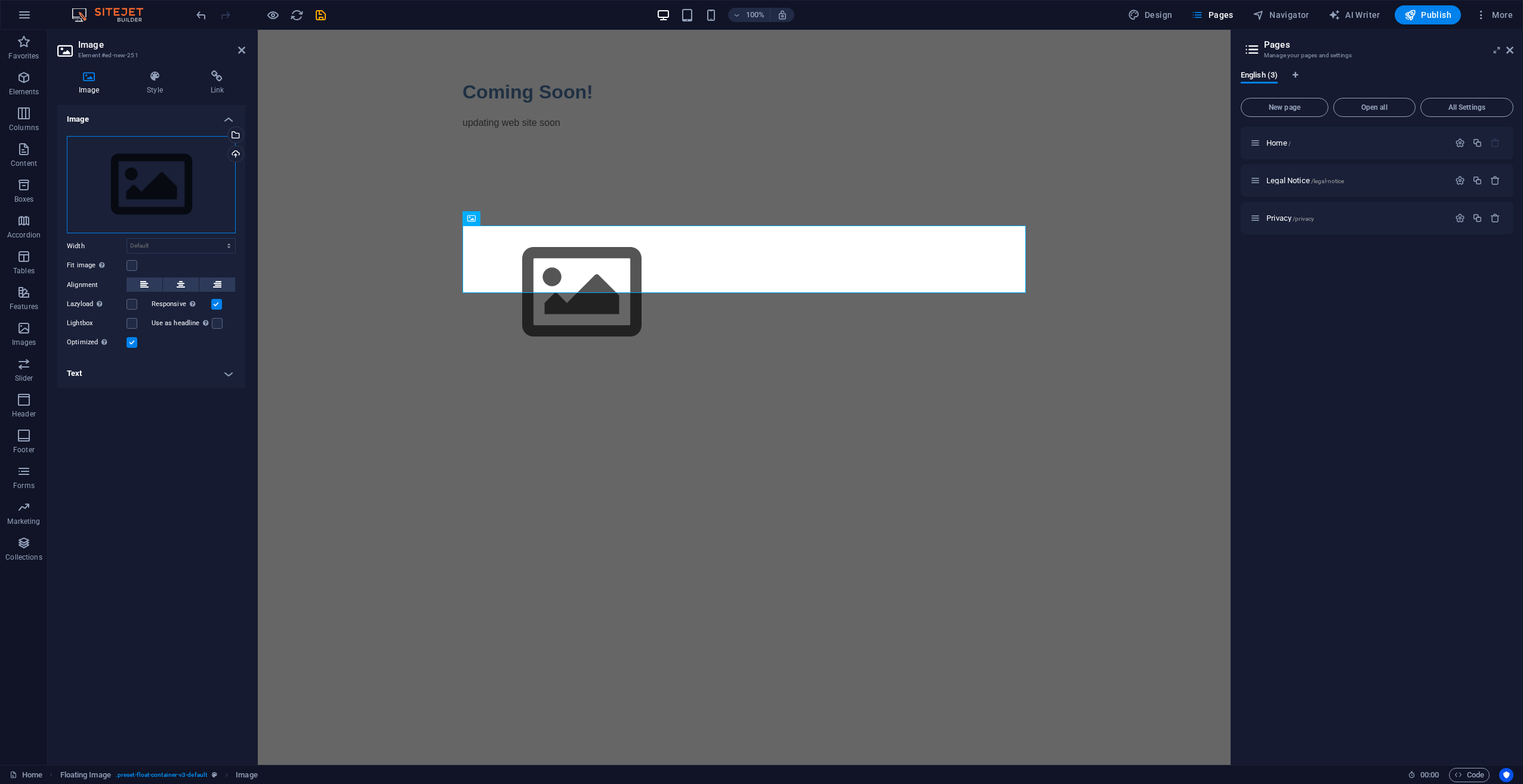
click at [163, 173] on div "Drag files here, click to choose files or select files from Files or our free s…" at bounding box center [151, 185] width 169 height 98
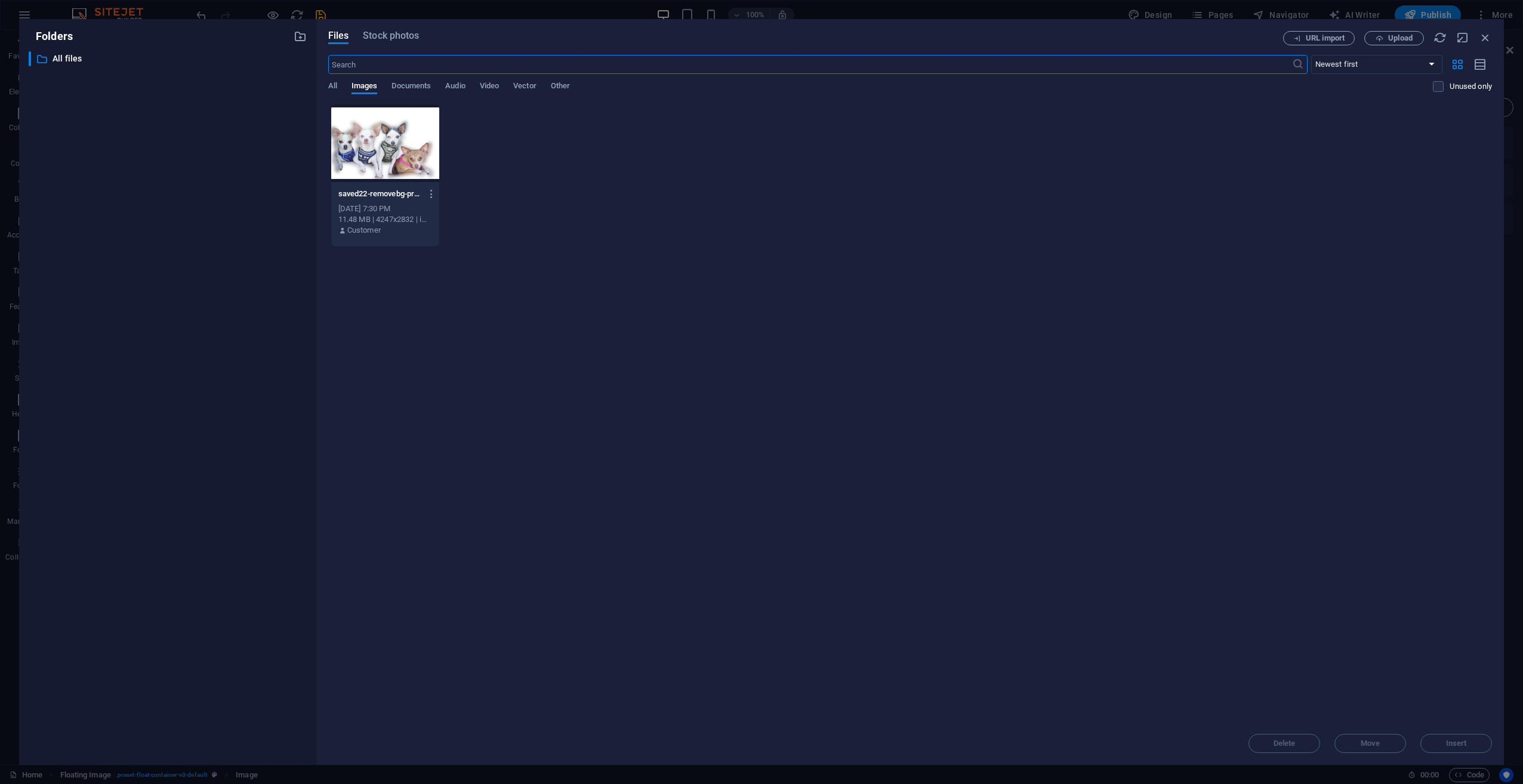
click at [391, 144] on div at bounding box center [385, 143] width 108 height 78
click at [391, 144] on div "1" at bounding box center [385, 143] width 108 height 78
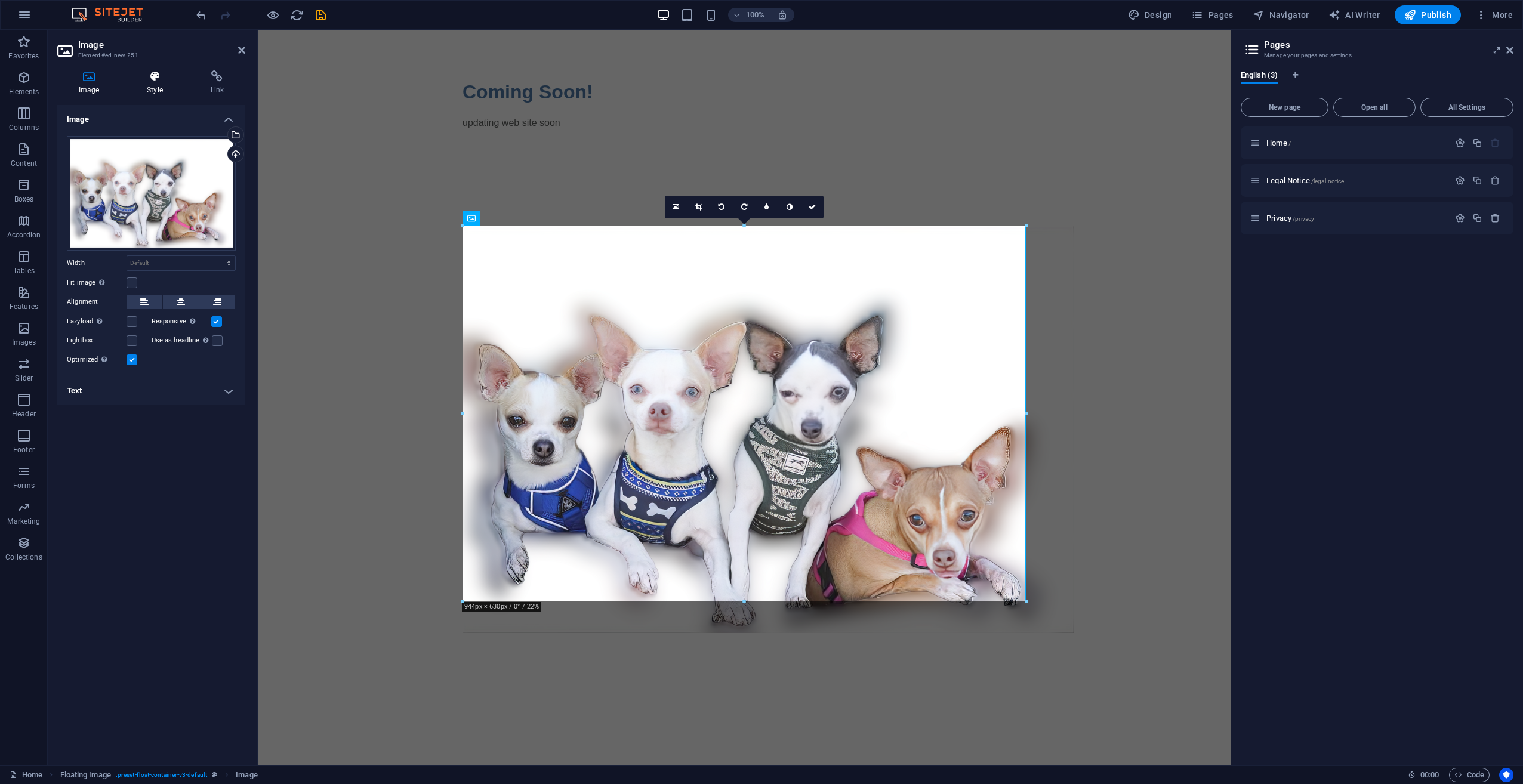
click at [159, 93] on h4 "Style" at bounding box center [157, 83] width 63 height 25
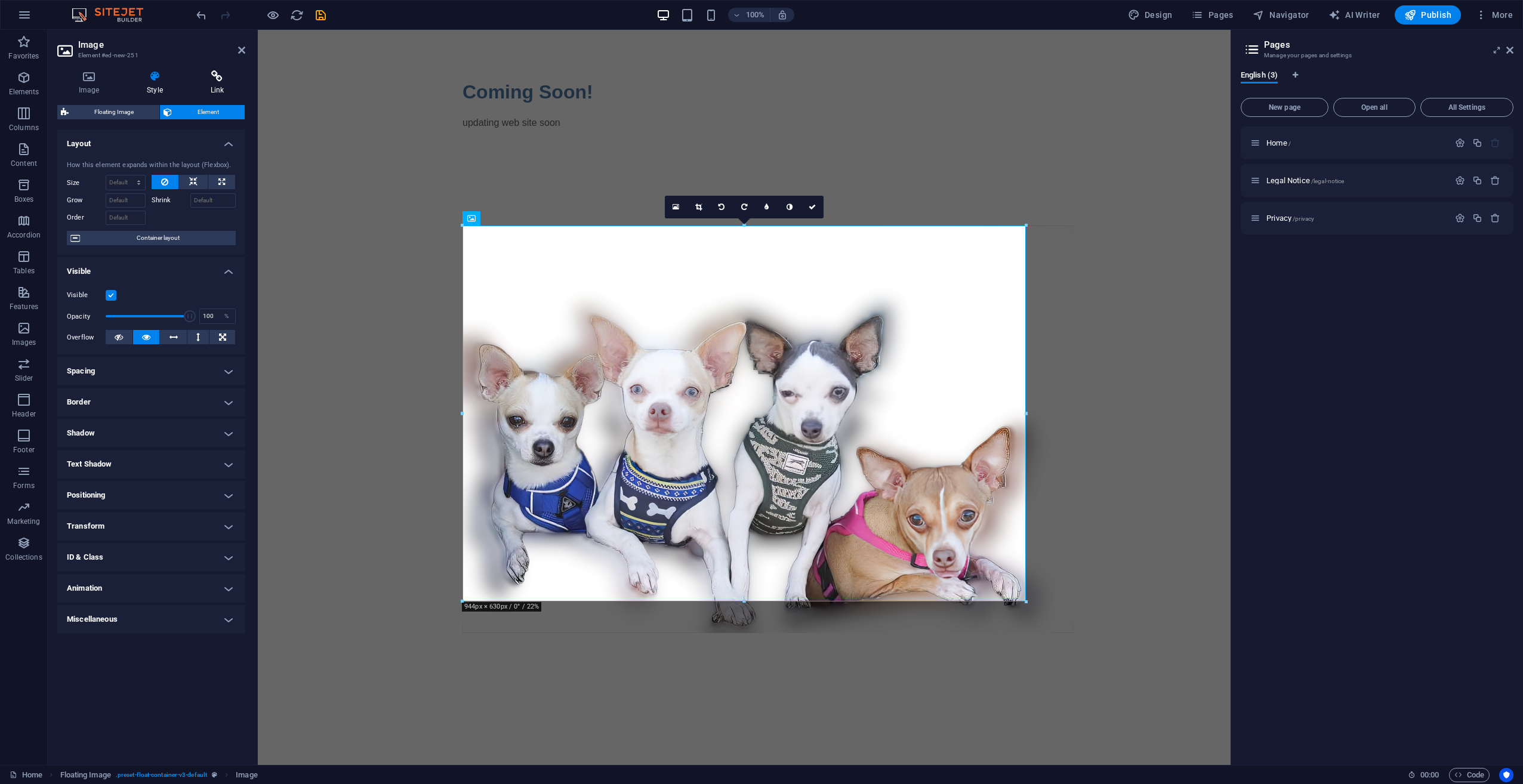
click at [233, 94] on h4 "Link" at bounding box center [217, 83] width 56 height 25
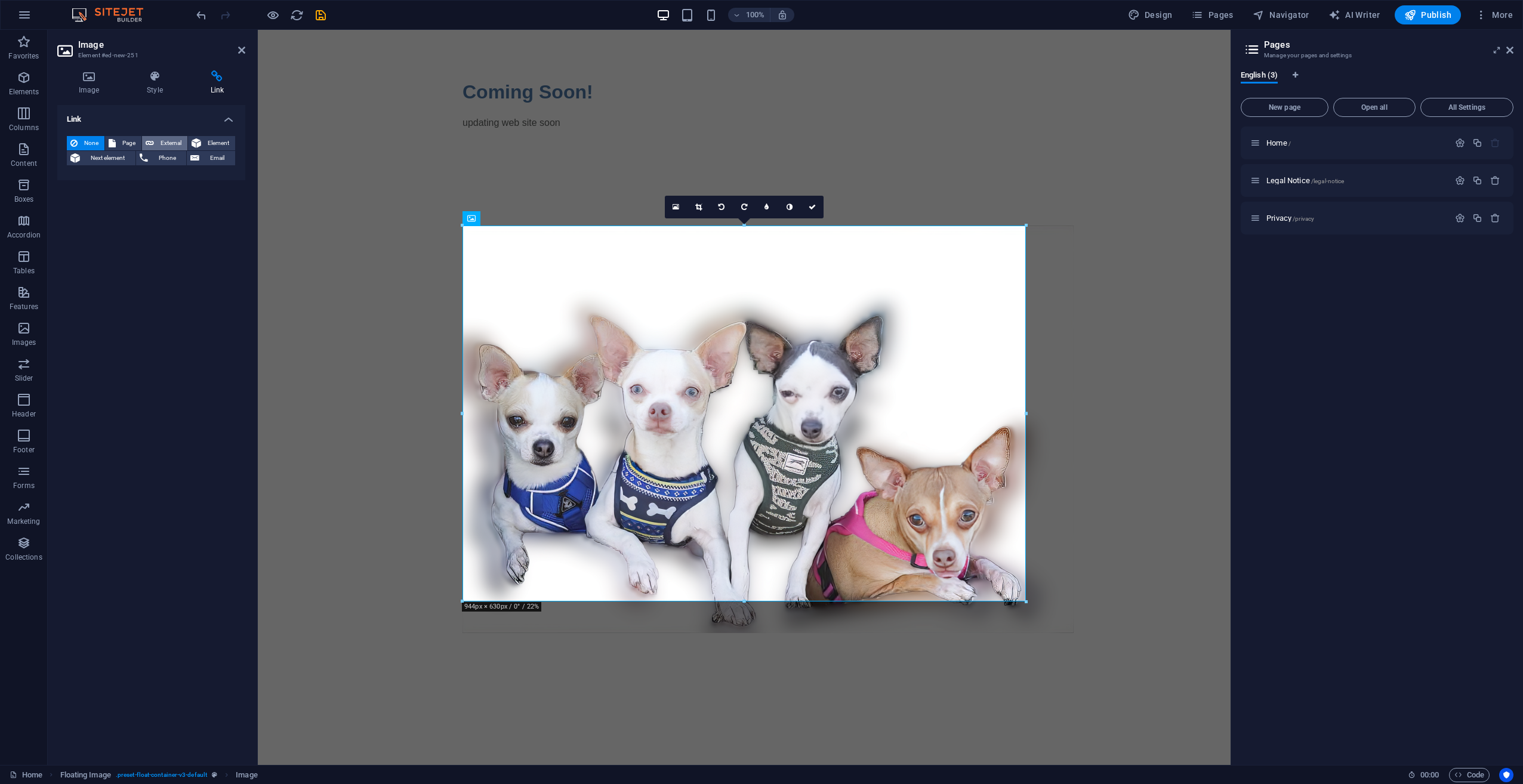
click at [166, 141] on span "External" at bounding box center [171, 143] width 26 height 14
select select "blank"
click at [120, 144] on span "Page" at bounding box center [128, 143] width 18 height 14
select select
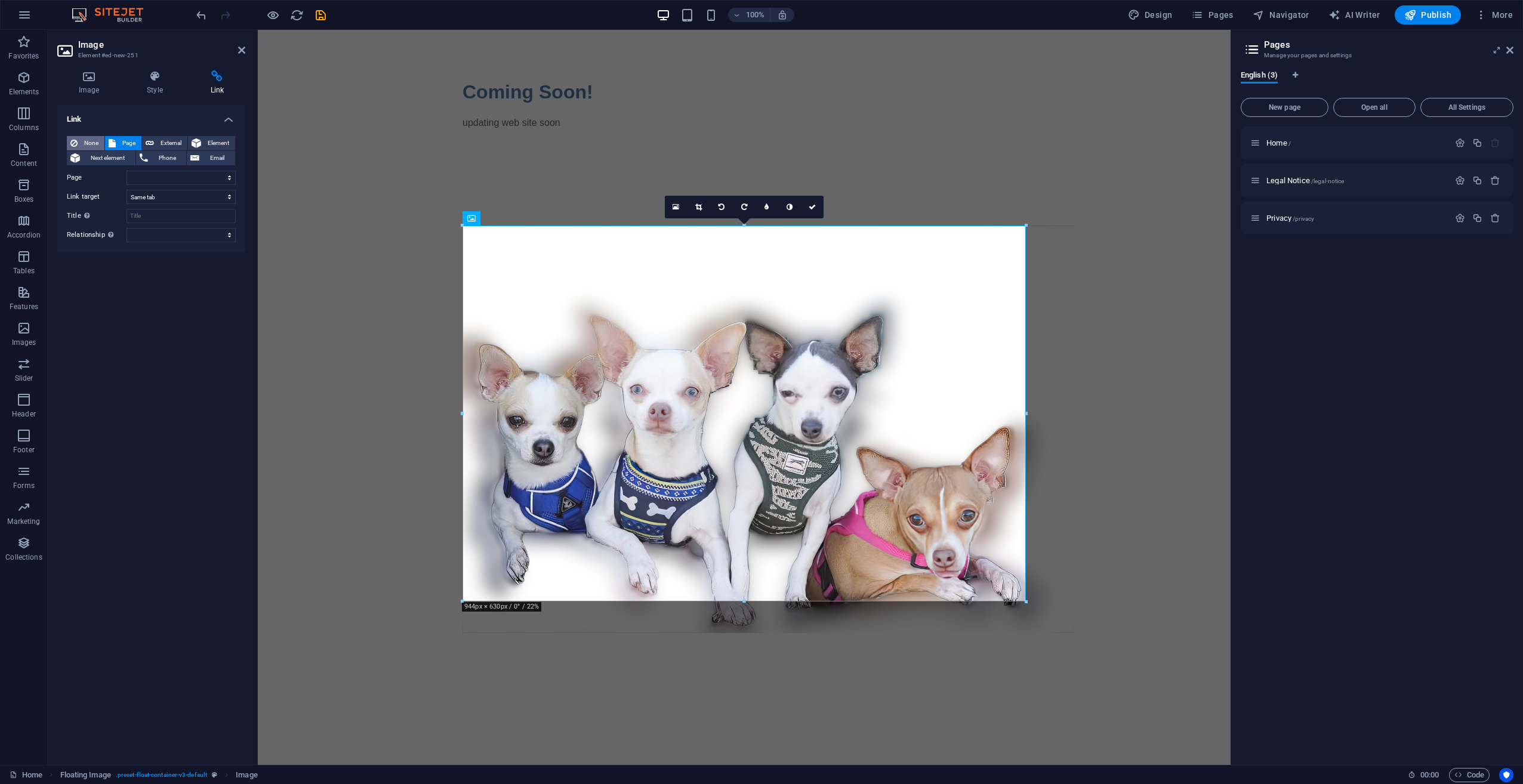
click at [89, 145] on span "None" at bounding box center [91, 143] width 20 height 14
click at [1441, 16] on span "Publish" at bounding box center [1427, 14] width 47 height 12
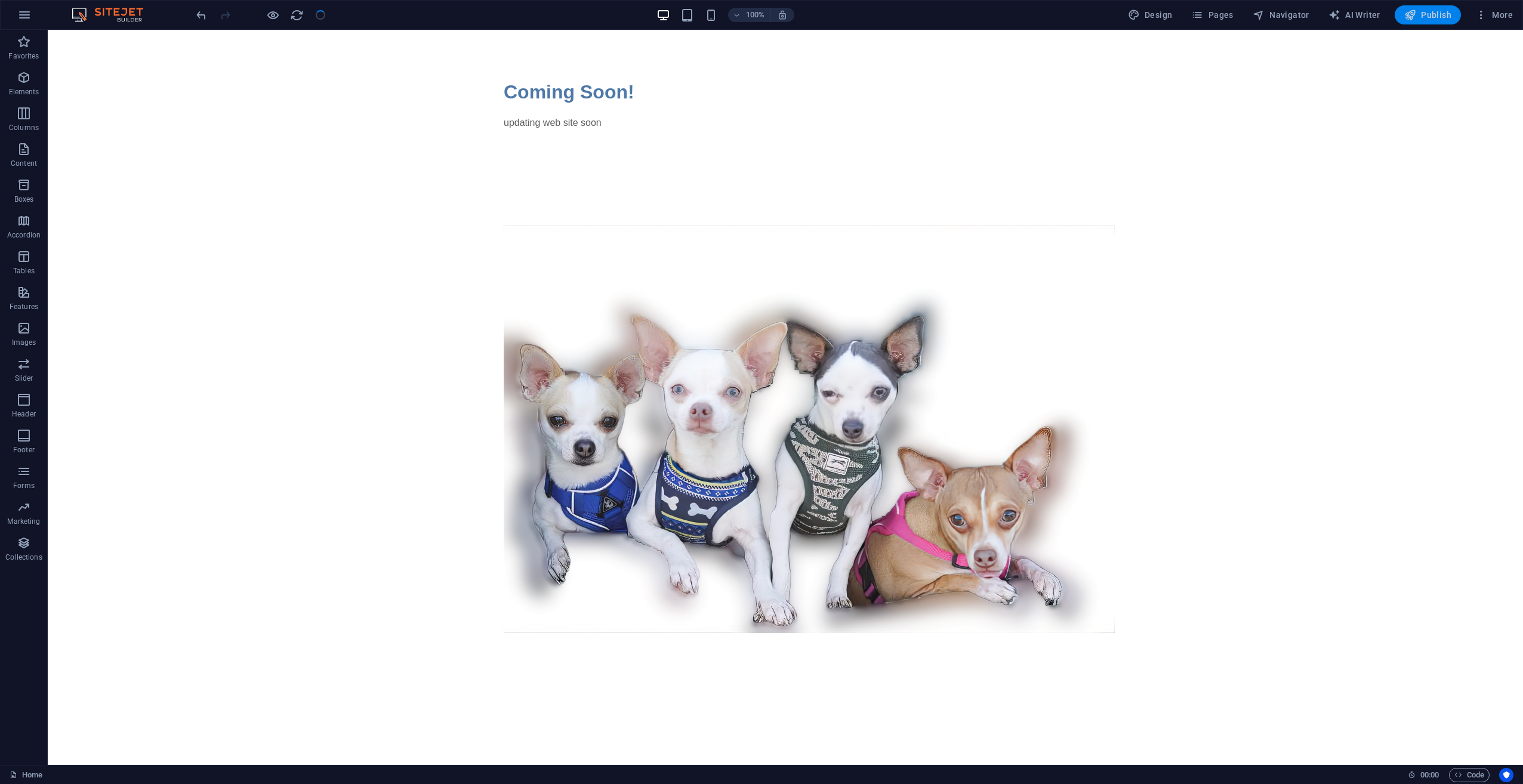
click at [1439, 16] on span "Publish" at bounding box center [1427, 14] width 47 height 12
